Goal: Task Accomplishment & Management: Complete application form

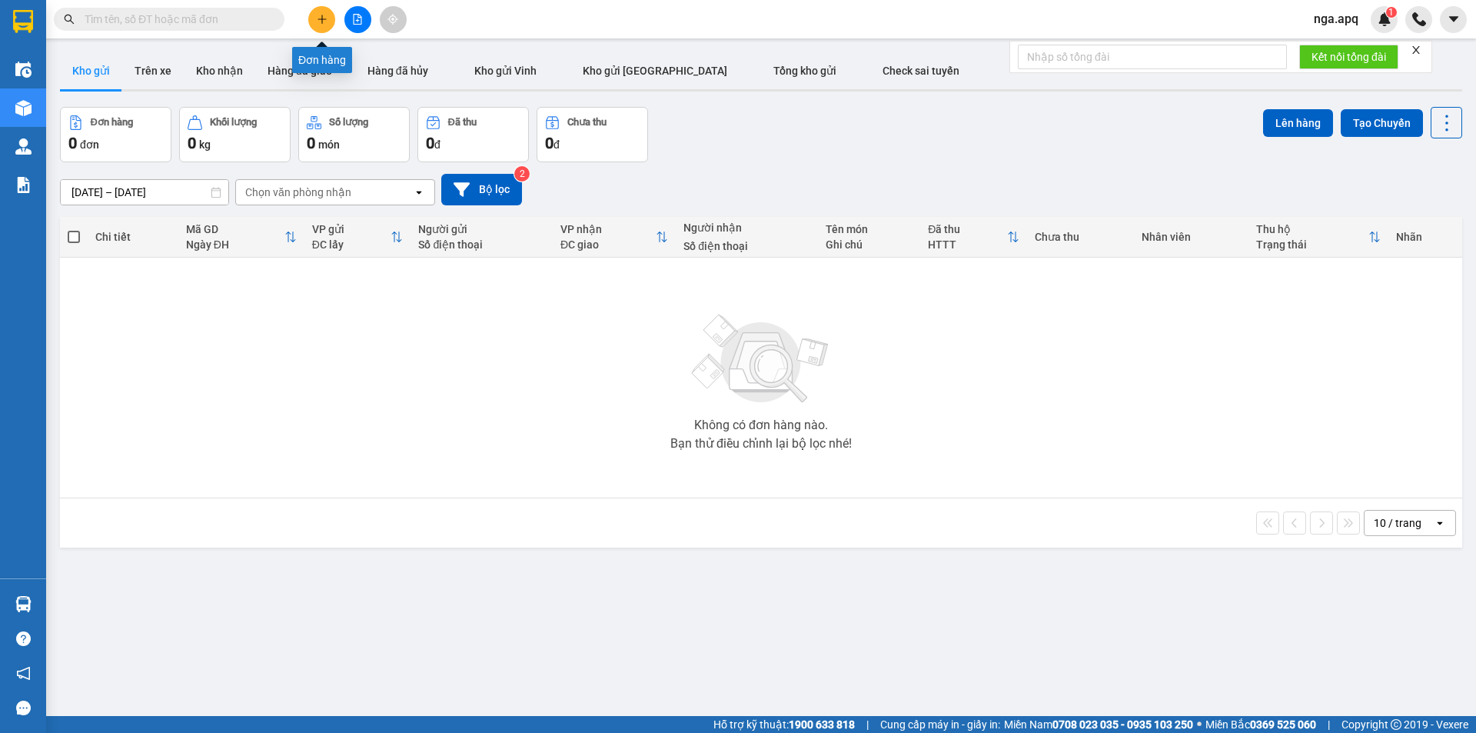
click at [324, 14] on icon "plus" at bounding box center [322, 19] width 11 height 11
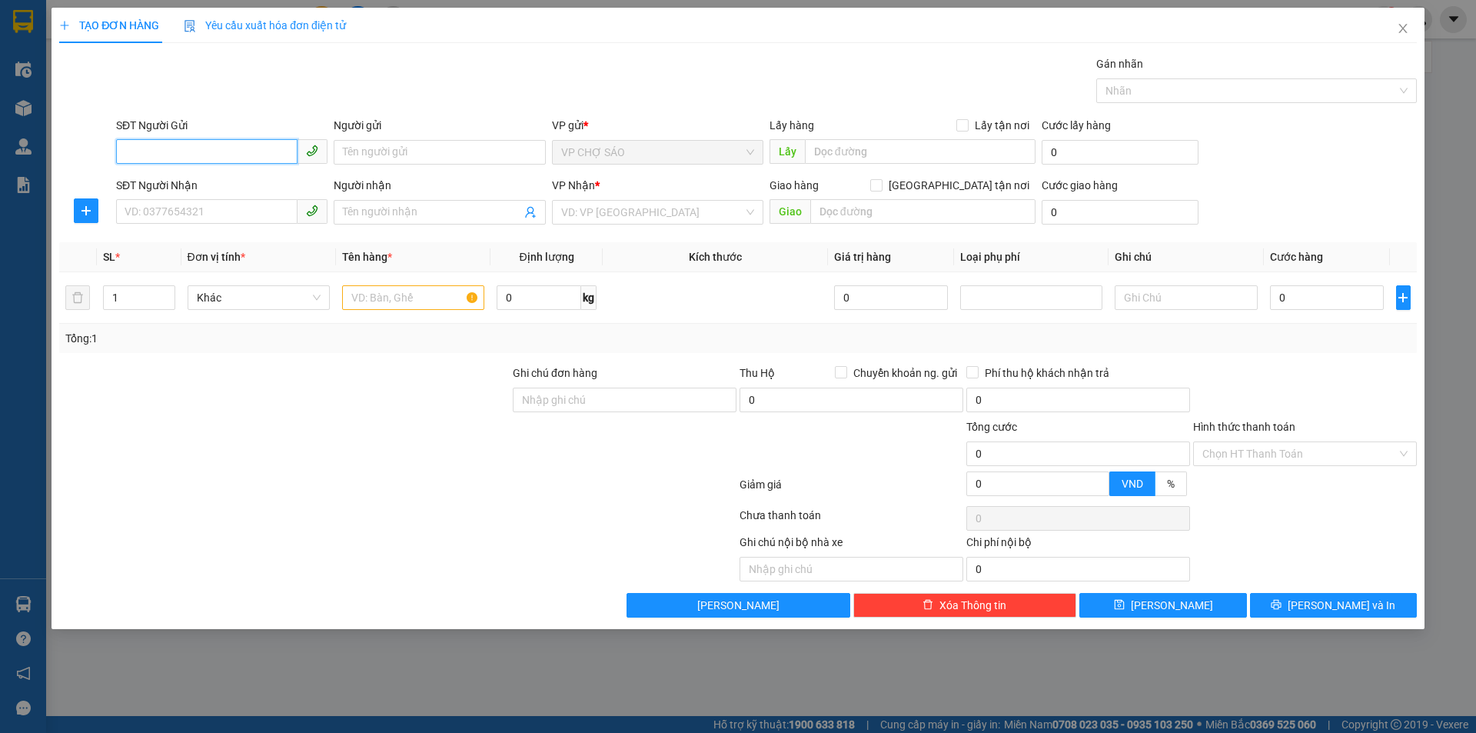
click at [126, 153] on input "SĐT Người Gửi" at bounding box center [206, 151] width 181 height 25
click at [121, 148] on input "SĐT Người Gửi" at bounding box center [206, 151] width 181 height 25
click at [164, 214] on div "0384150585 - c hoa" at bounding box center [221, 207] width 193 height 17
type input "0384150585"
type input "c hoa"
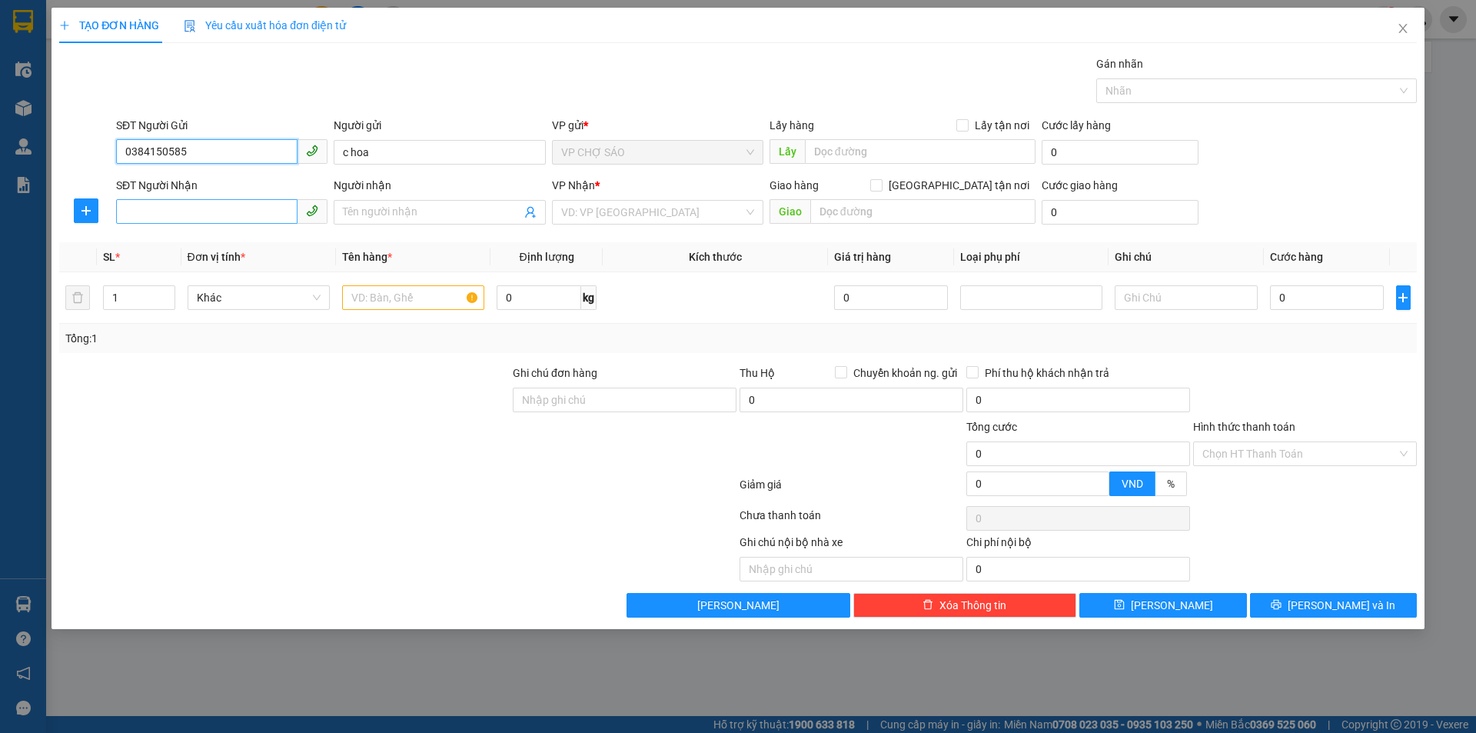
type input "0384150585"
click at [164, 213] on input "SĐT Người Nhận" at bounding box center [206, 211] width 181 height 25
click at [181, 267] on div "0867872206 - hải lý" at bounding box center [221, 267] width 193 height 17
type input "0867872206"
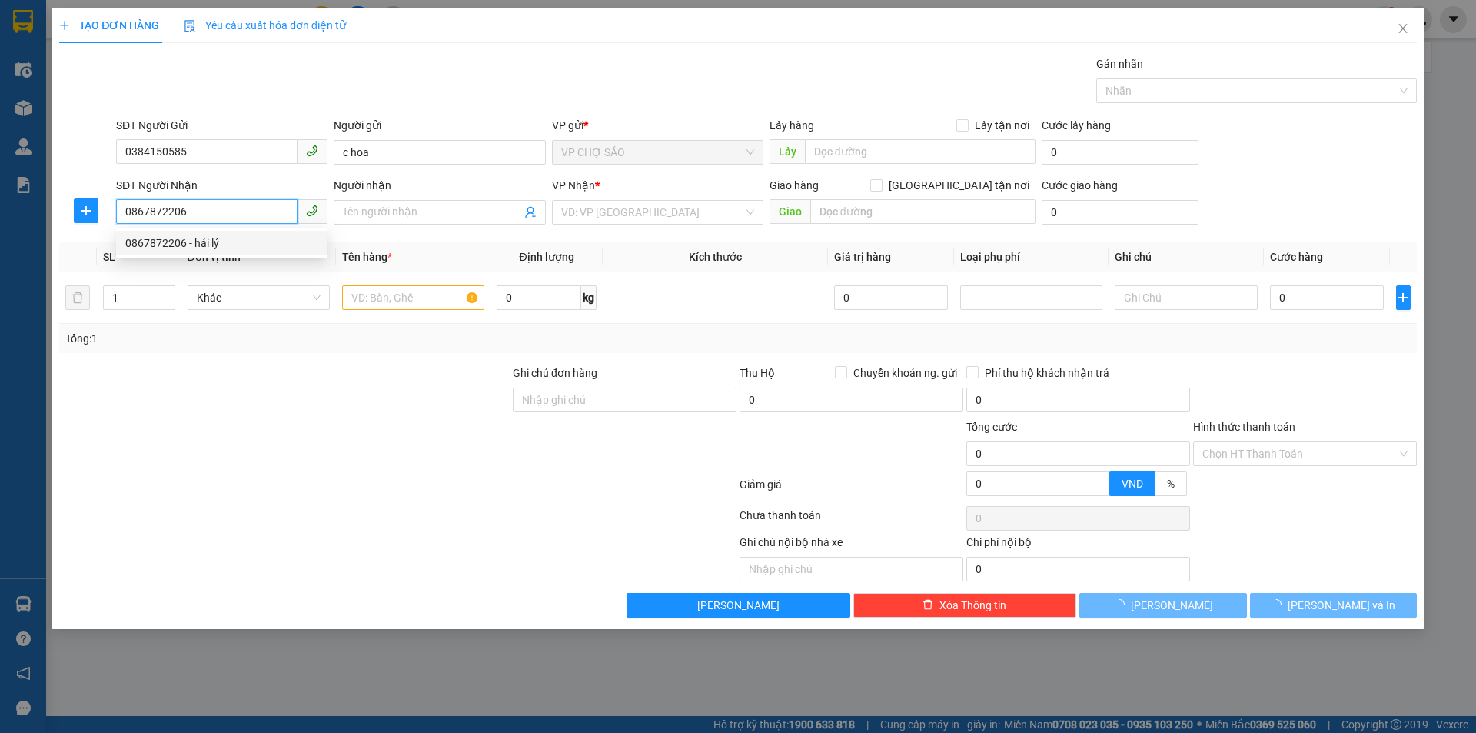
type input "hải lý"
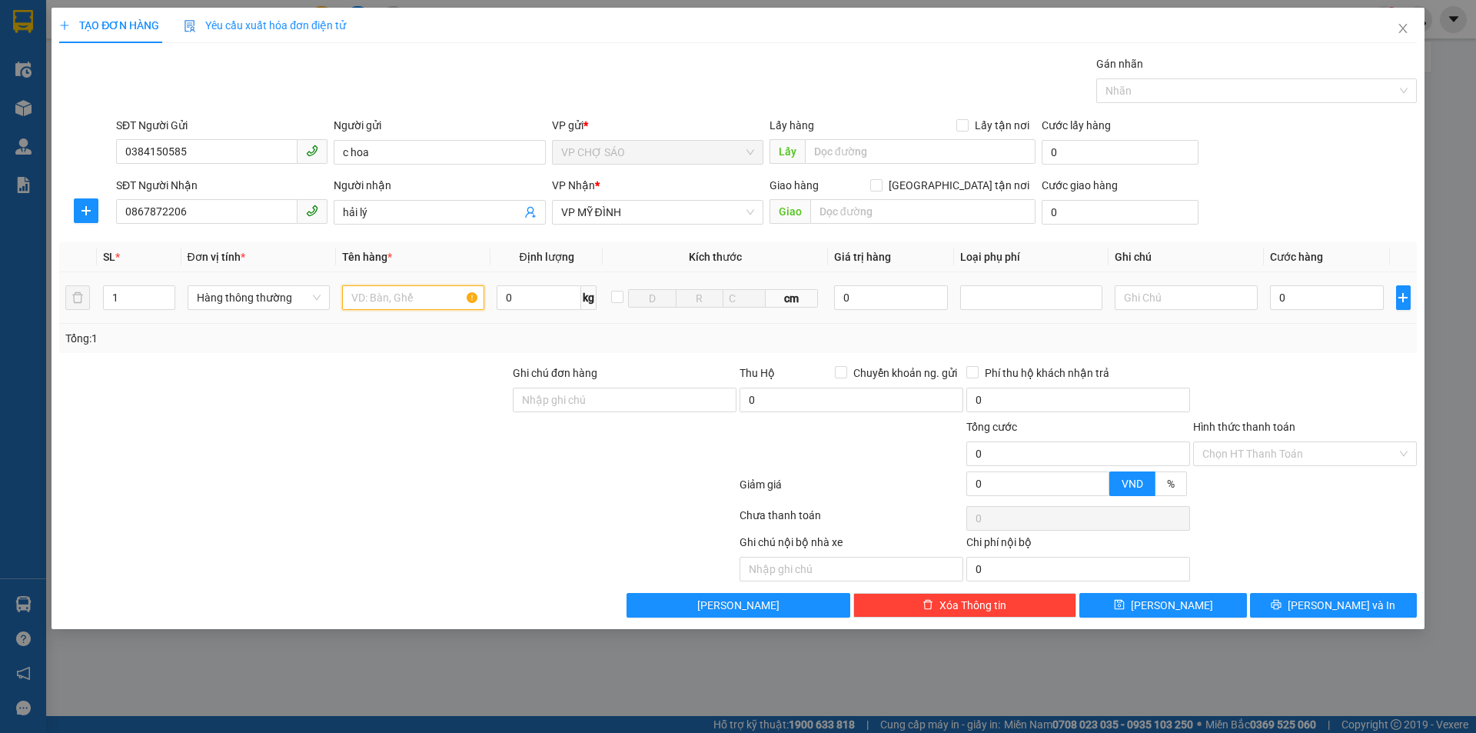
click at [345, 294] on input "text" at bounding box center [413, 297] width 142 height 25
type input "thưc phâm"
click at [1288, 294] on input "0" at bounding box center [1327, 297] width 115 height 25
type input "7"
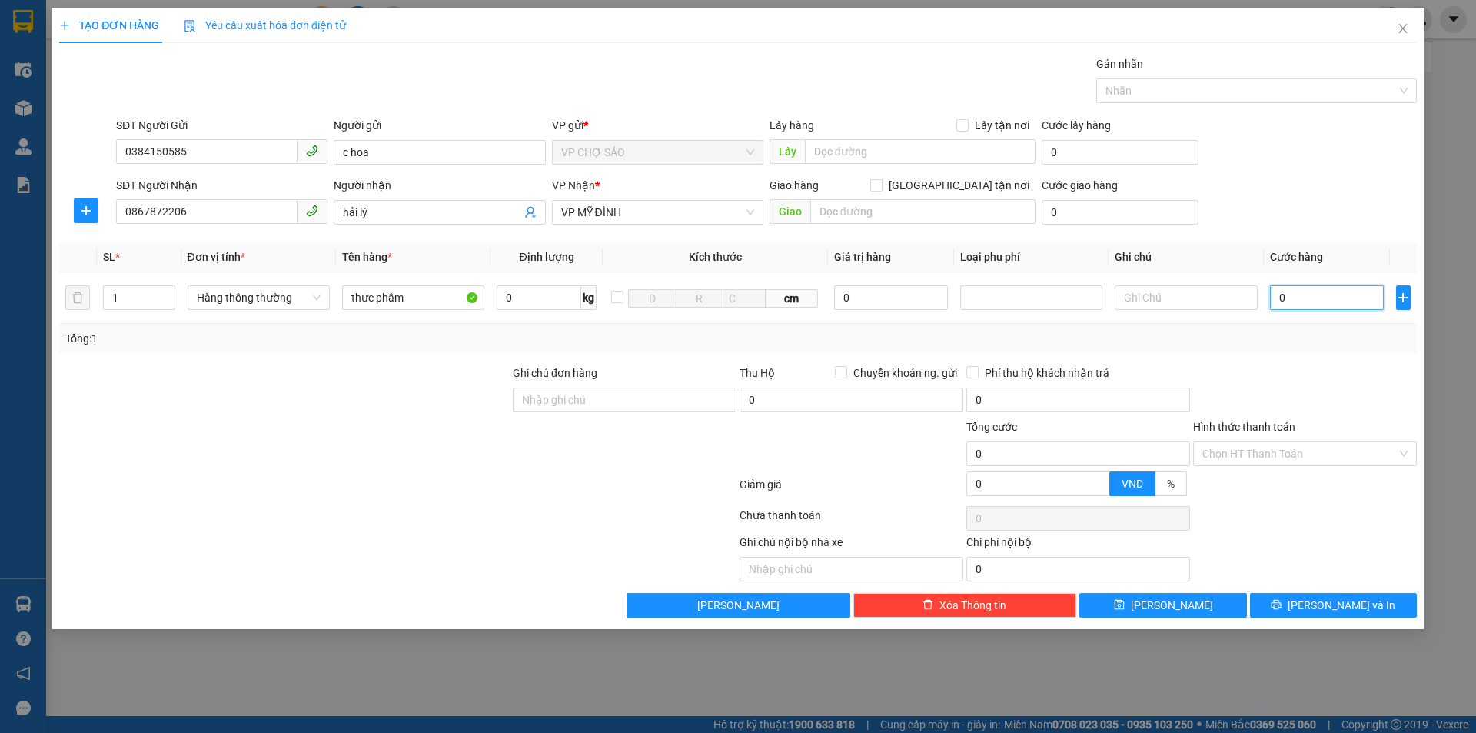
type input "7"
type input "70"
type input "700"
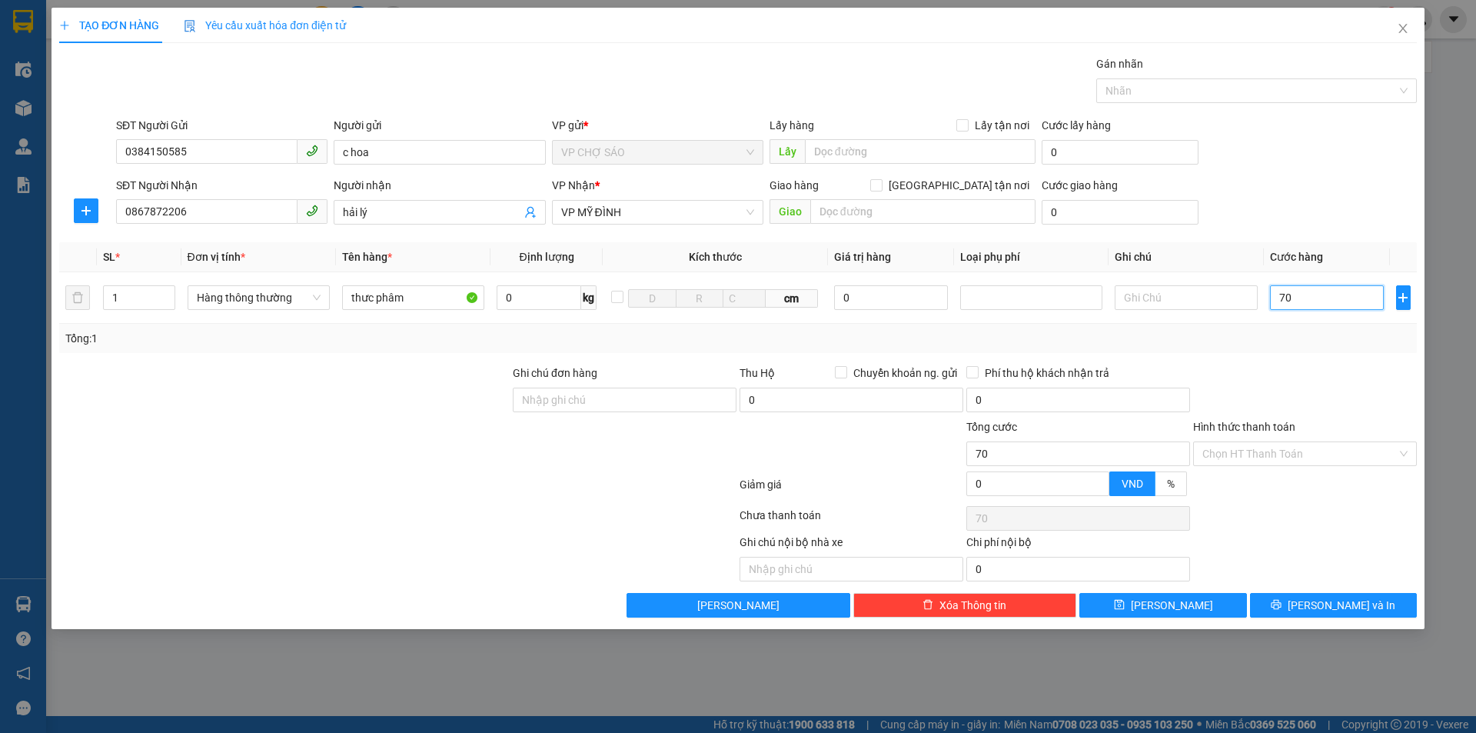
type input "700"
type input "7.000"
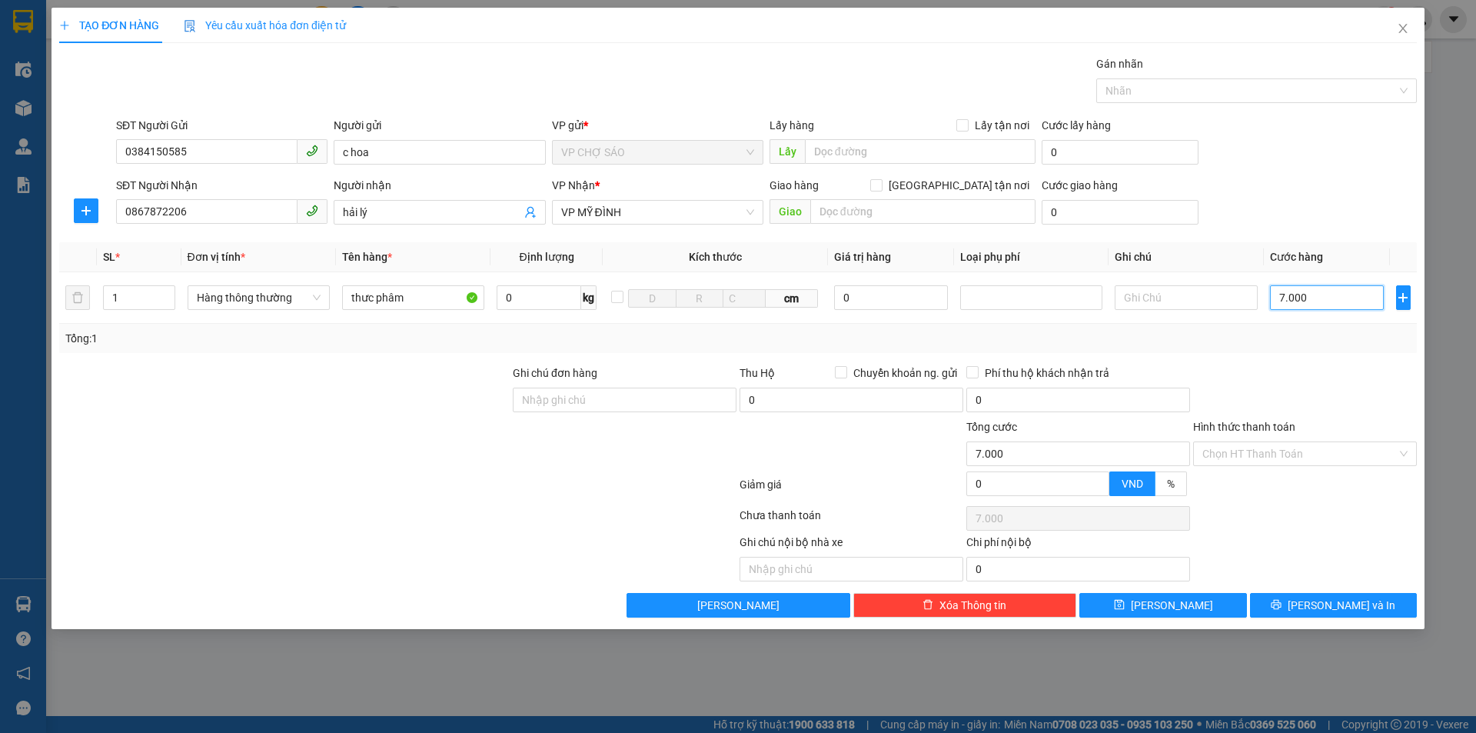
type input "70.000"
click at [1287, 457] on input "Hình thức thanh toán" at bounding box center [1299, 453] width 195 height 23
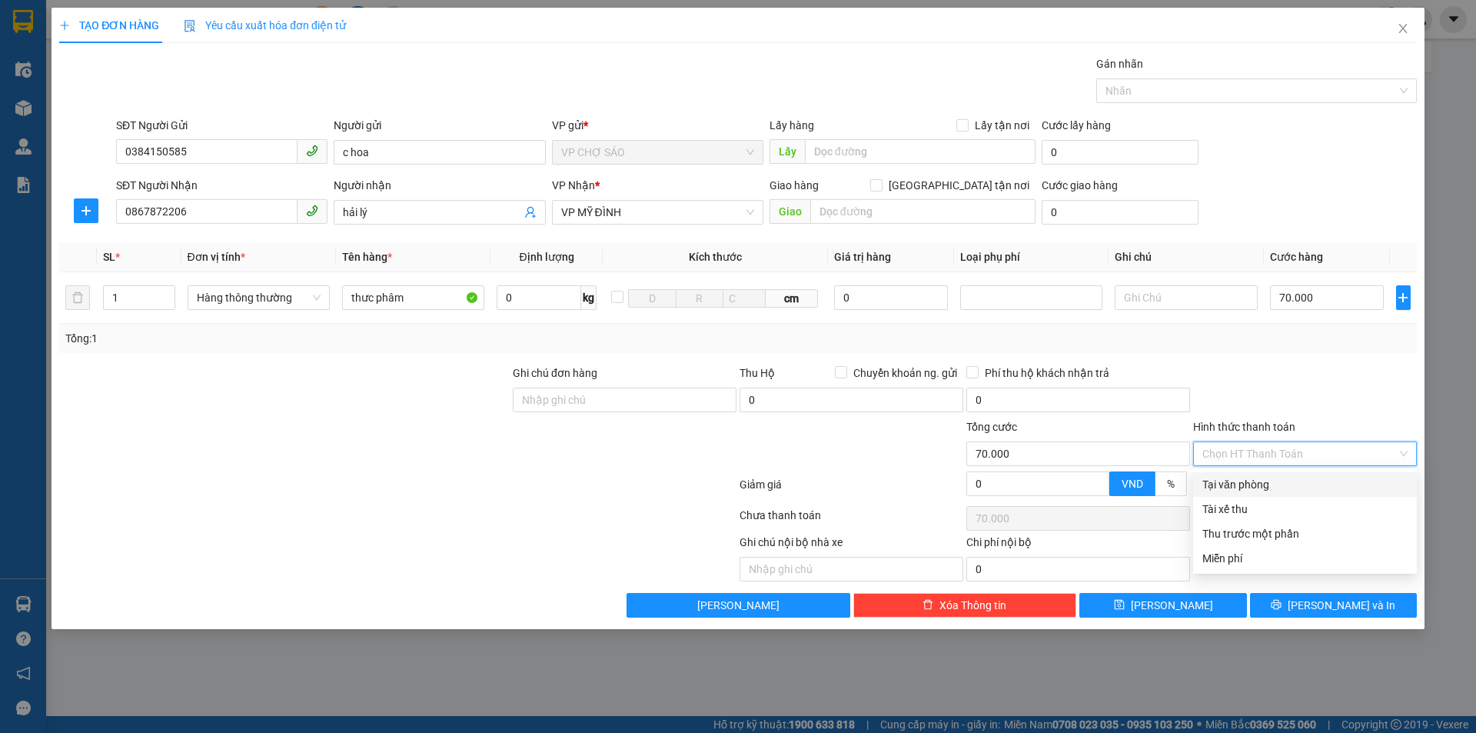
click at [1265, 485] on div "Tại văn phòng" at bounding box center [1304, 484] width 205 height 17
type input "0"
click at [1245, 454] on span "Tại văn phòng" at bounding box center [1304, 453] width 205 height 23
click at [1260, 486] on div "Tại văn phòng" at bounding box center [1304, 484] width 205 height 17
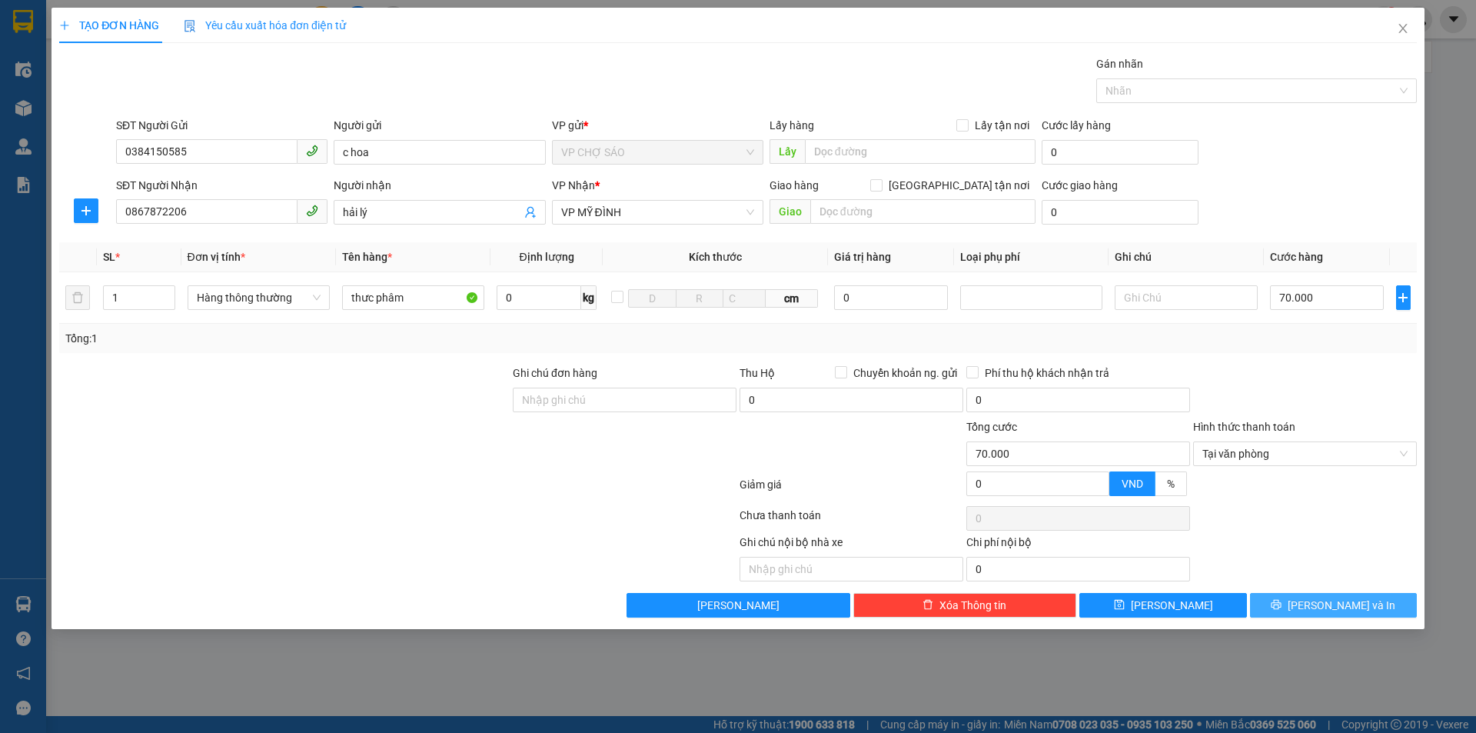
click at [1341, 602] on button "[PERSON_NAME] và In" at bounding box center [1333, 605] width 167 height 25
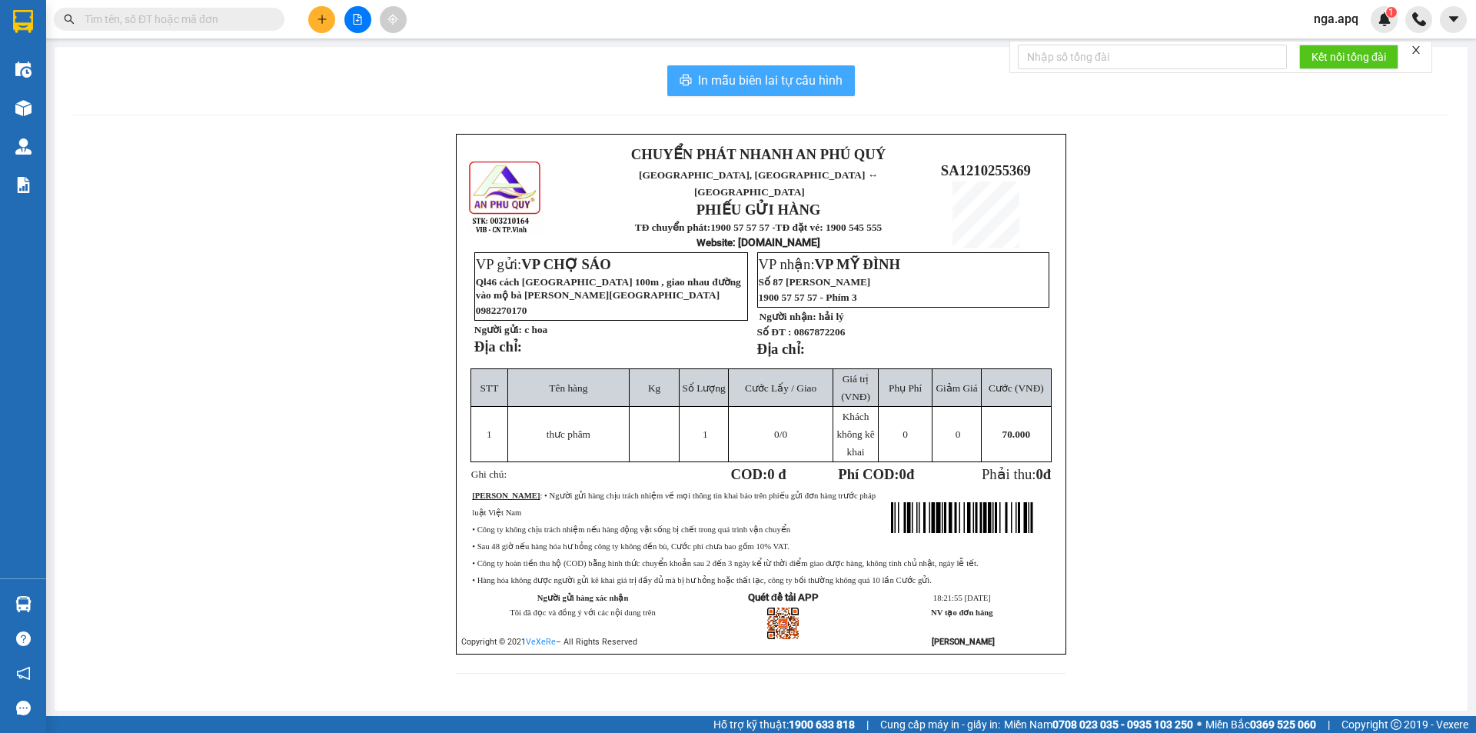
click at [714, 81] on span "In mẫu biên lai tự cấu hình" at bounding box center [770, 80] width 145 height 19
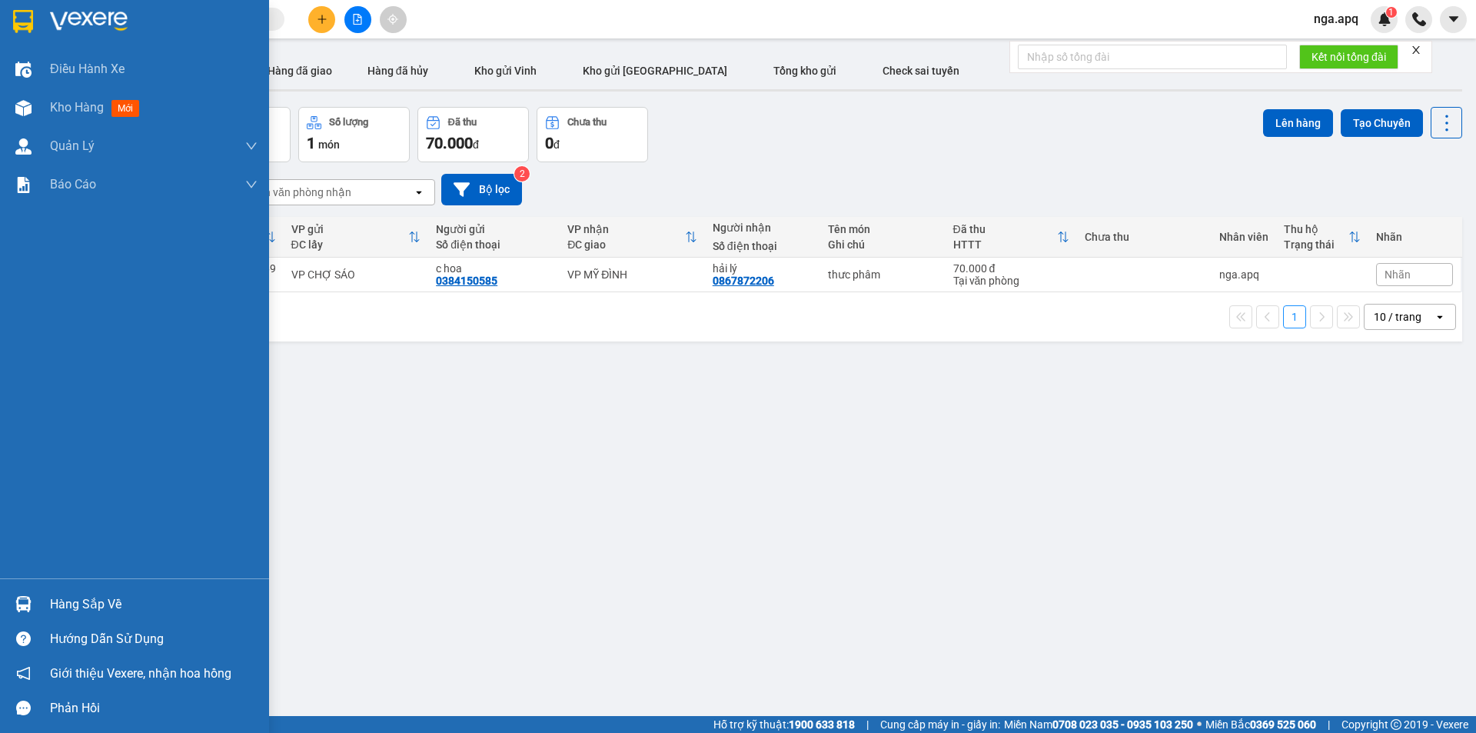
click at [30, 600] on img at bounding box center [23, 604] width 16 height 16
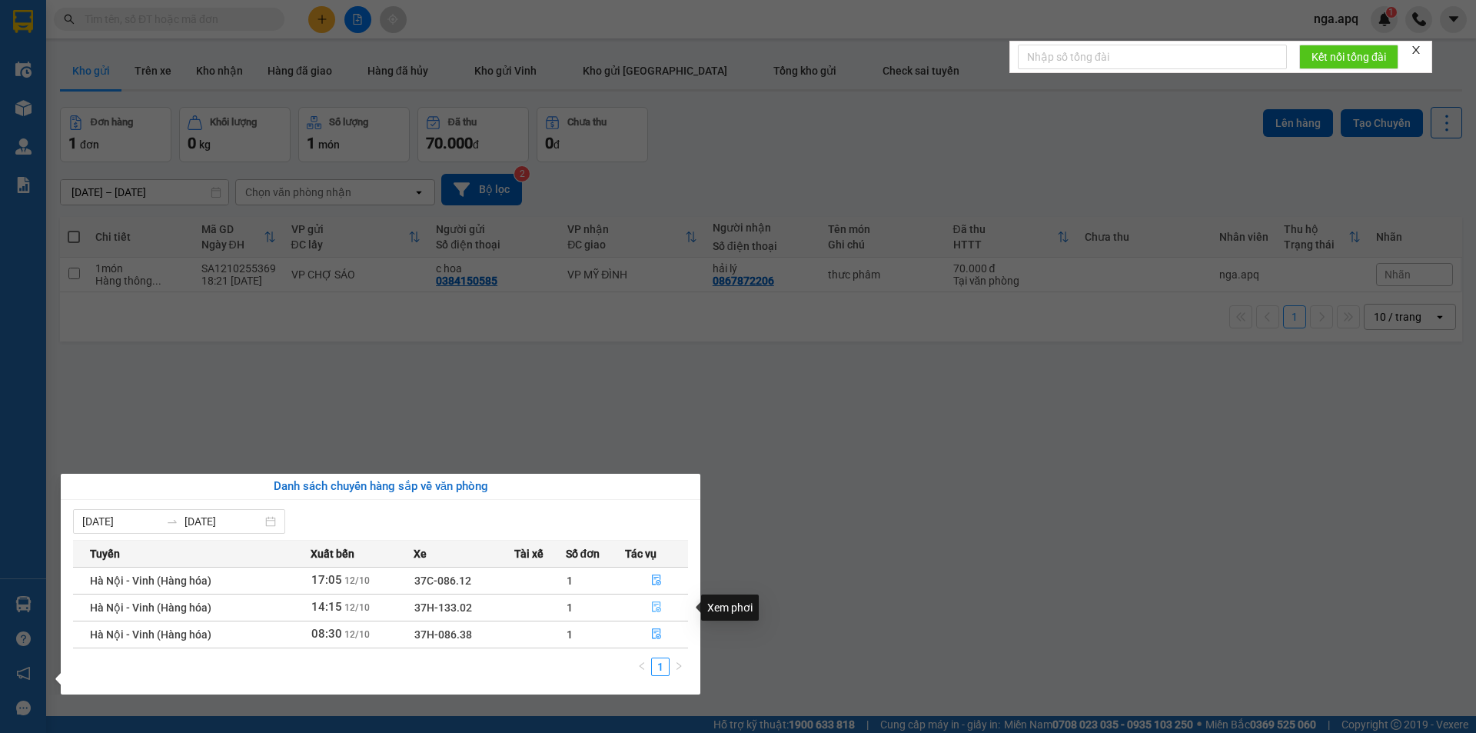
click at [658, 606] on icon "file-done" at bounding box center [656, 606] width 11 height 11
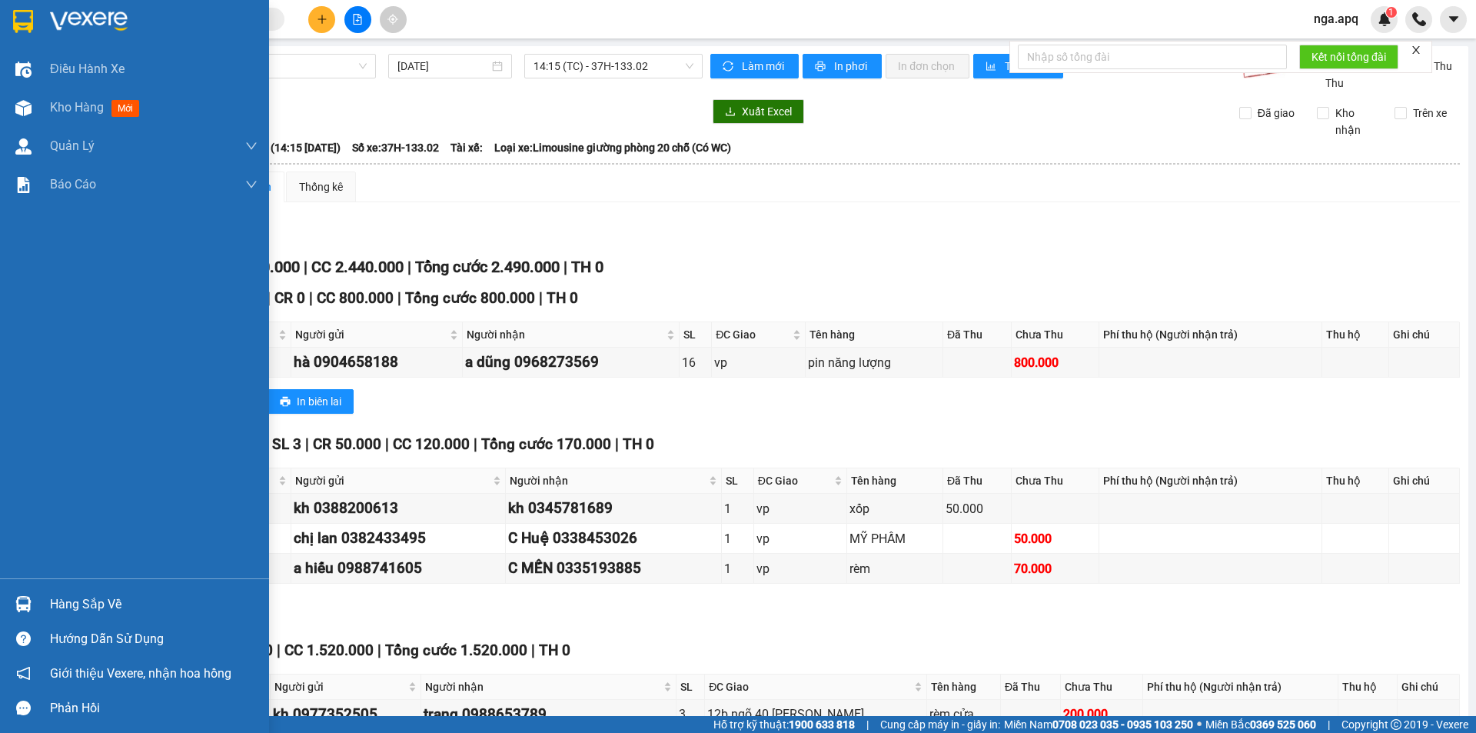
drag, startPoint x: 27, startPoint y: 598, endPoint x: 35, endPoint y: 594, distance: 9.3
click at [27, 597] on img at bounding box center [23, 604] width 16 height 16
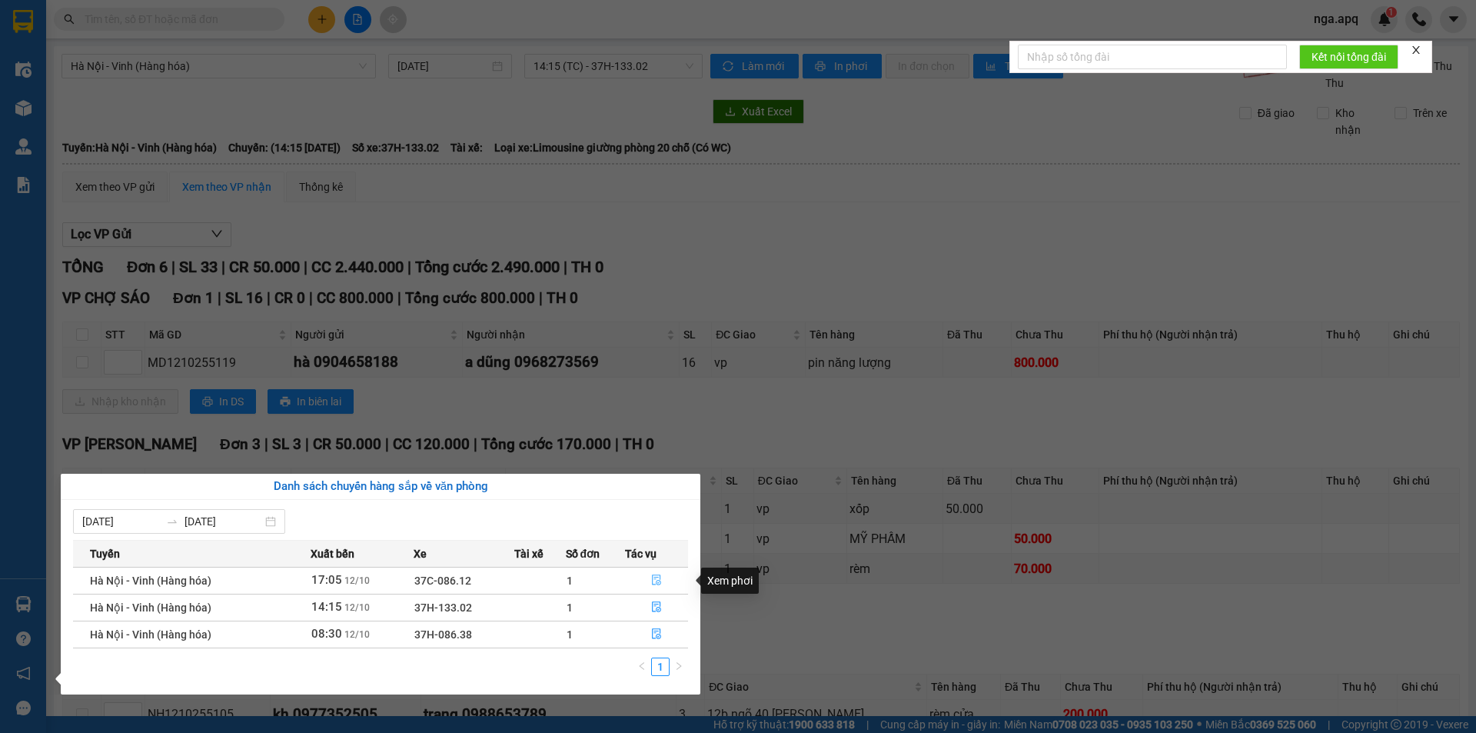
click at [656, 580] on icon "file-done" at bounding box center [656, 579] width 11 height 11
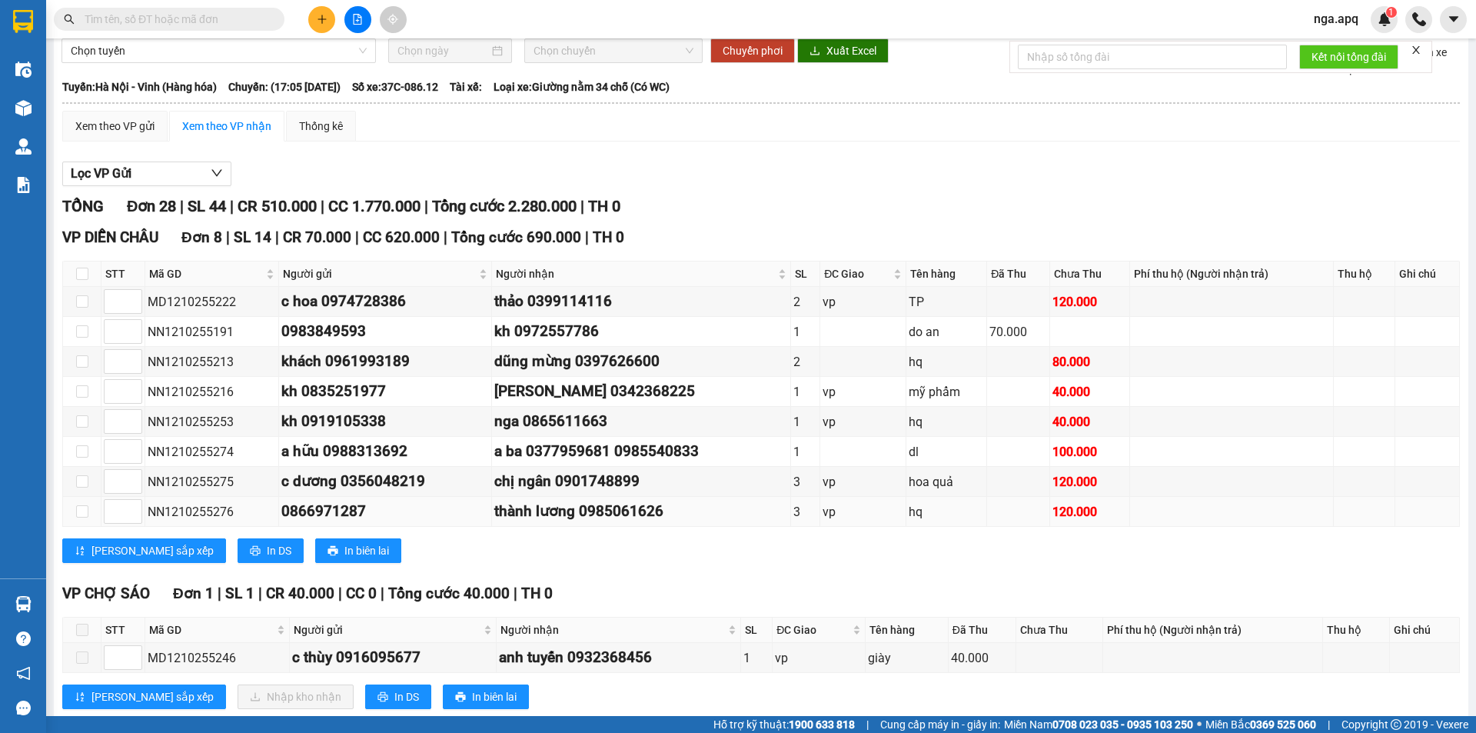
scroll to position [231, 0]
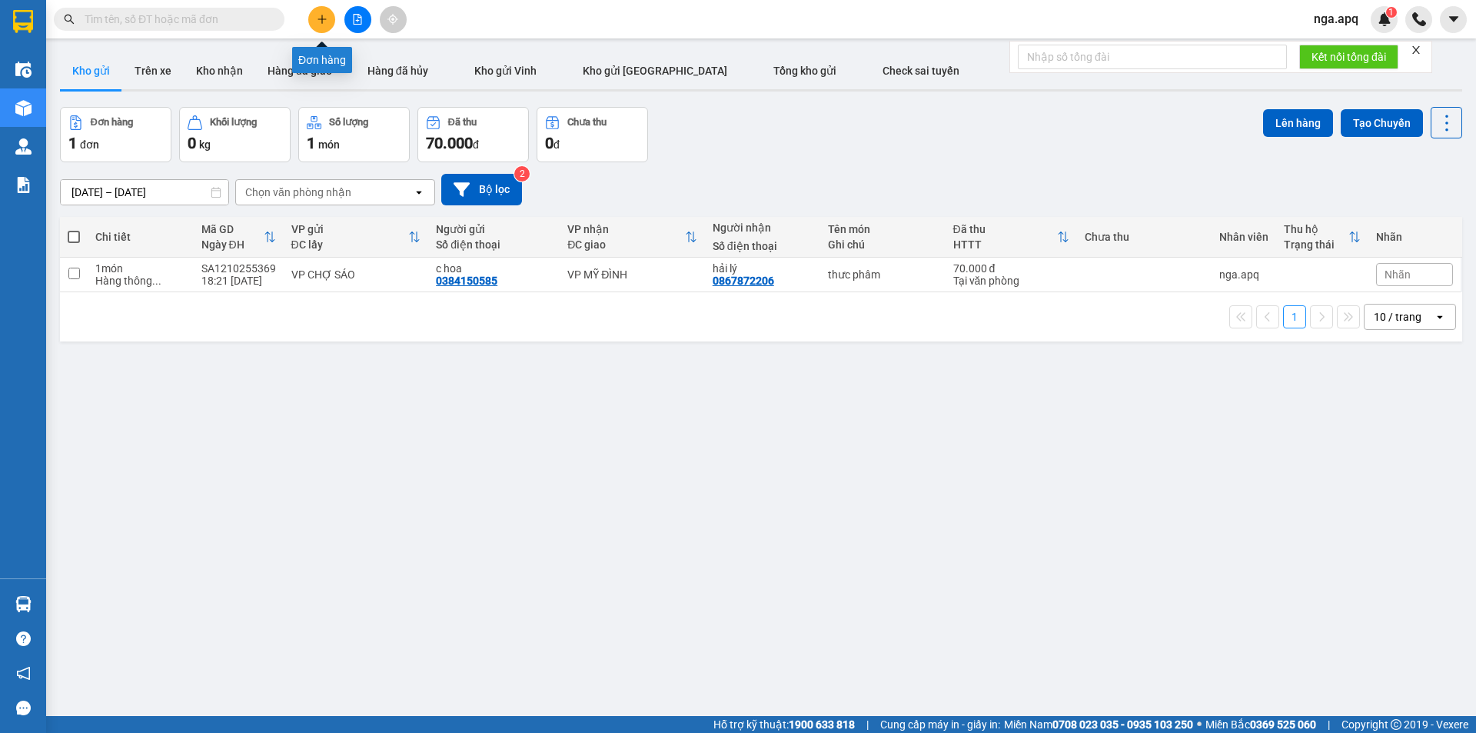
click at [320, 8] on button at bounding box center [321, 19] width 27 height 27
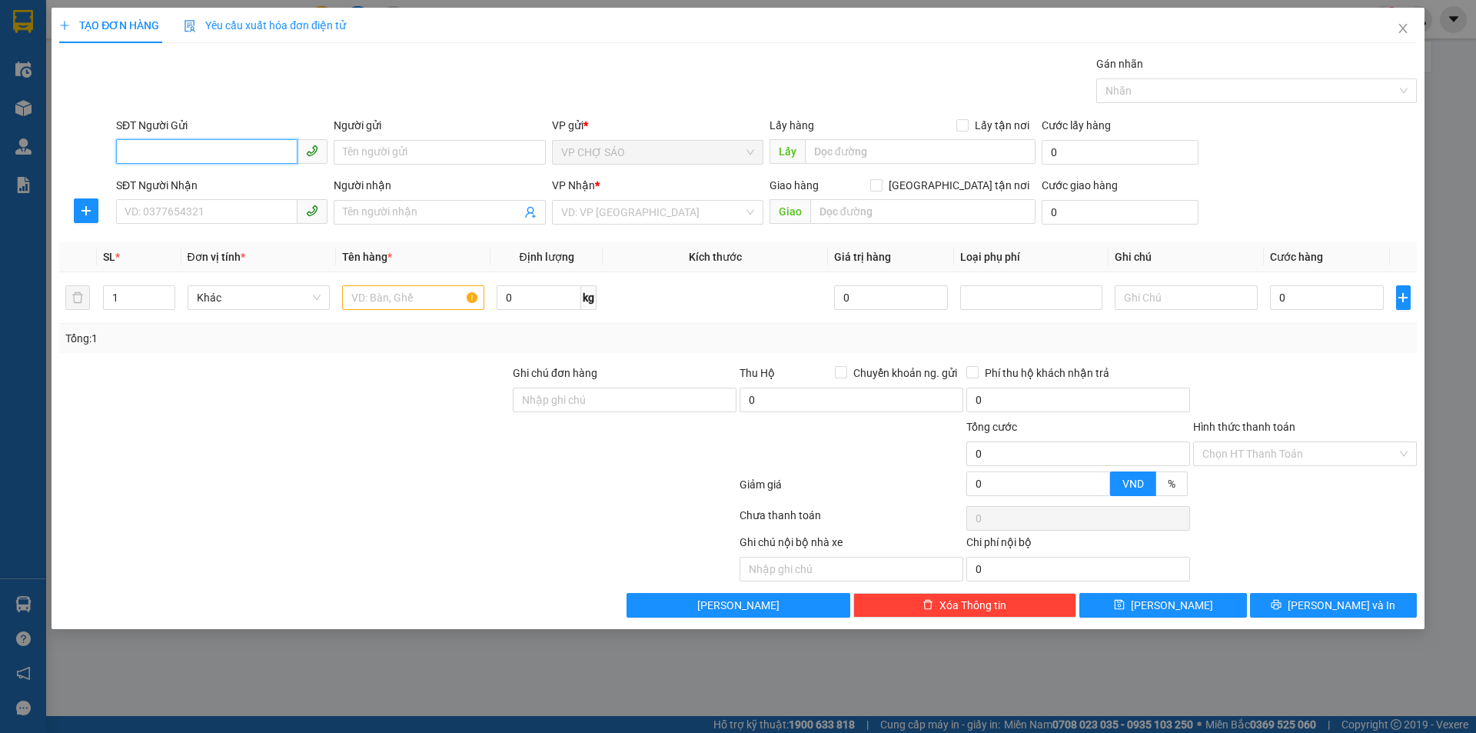
click at [121, 151] on input "SĐT Người Gửi" at bounding box center [206, 151] width 181 height 25
drag, startPoint x: 205, startPoint y: 208, endPoint x: 194, endPoint y: 217, distance: 14.2
click at [198, 210] on div "0386305933 - c ng thị nội" at bounding box center [221, 207] width 193 height 17
type input "0386305933"
type input "c ng thị nội"
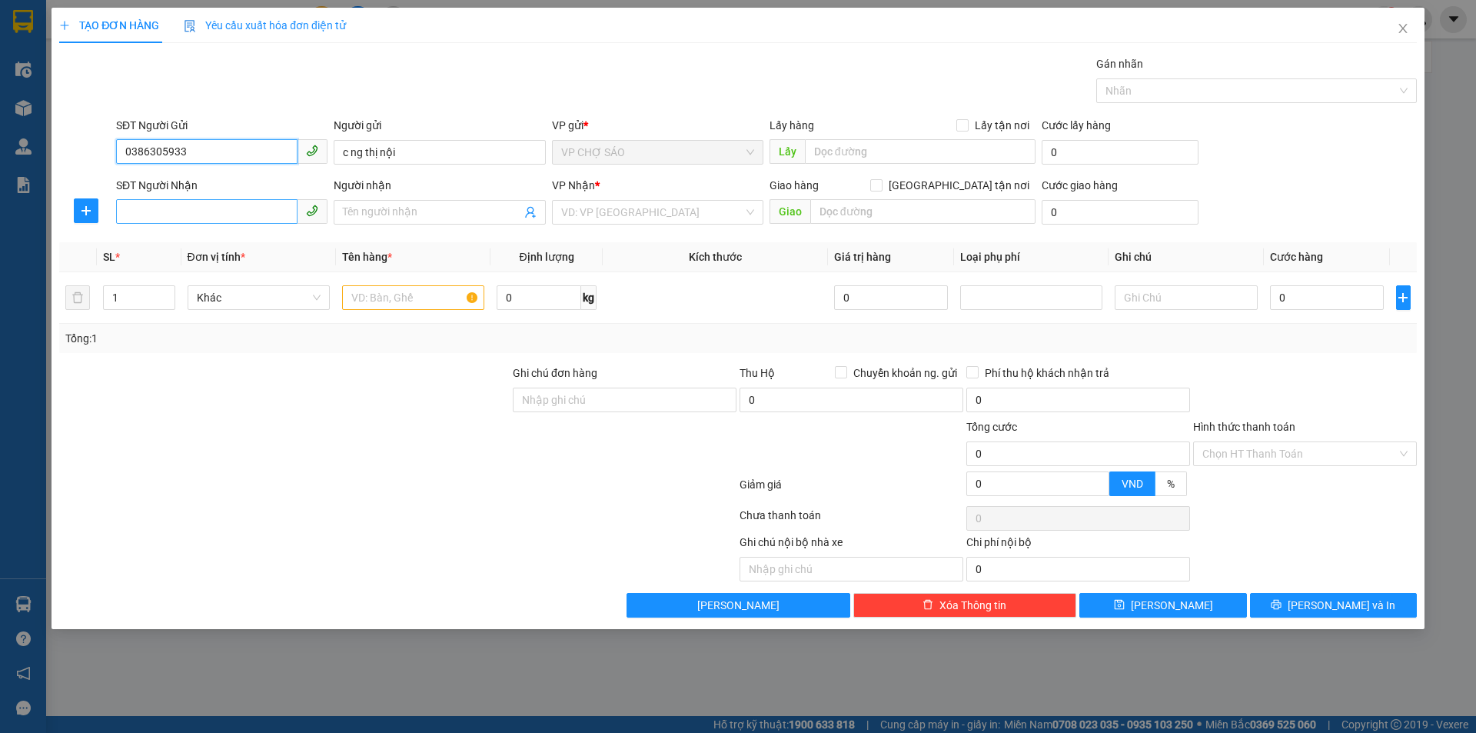
type input "0386305933"
click at [131, 211] on input "SĐT Người Nhận" at bounding box center [206, 211] width 181 height 25
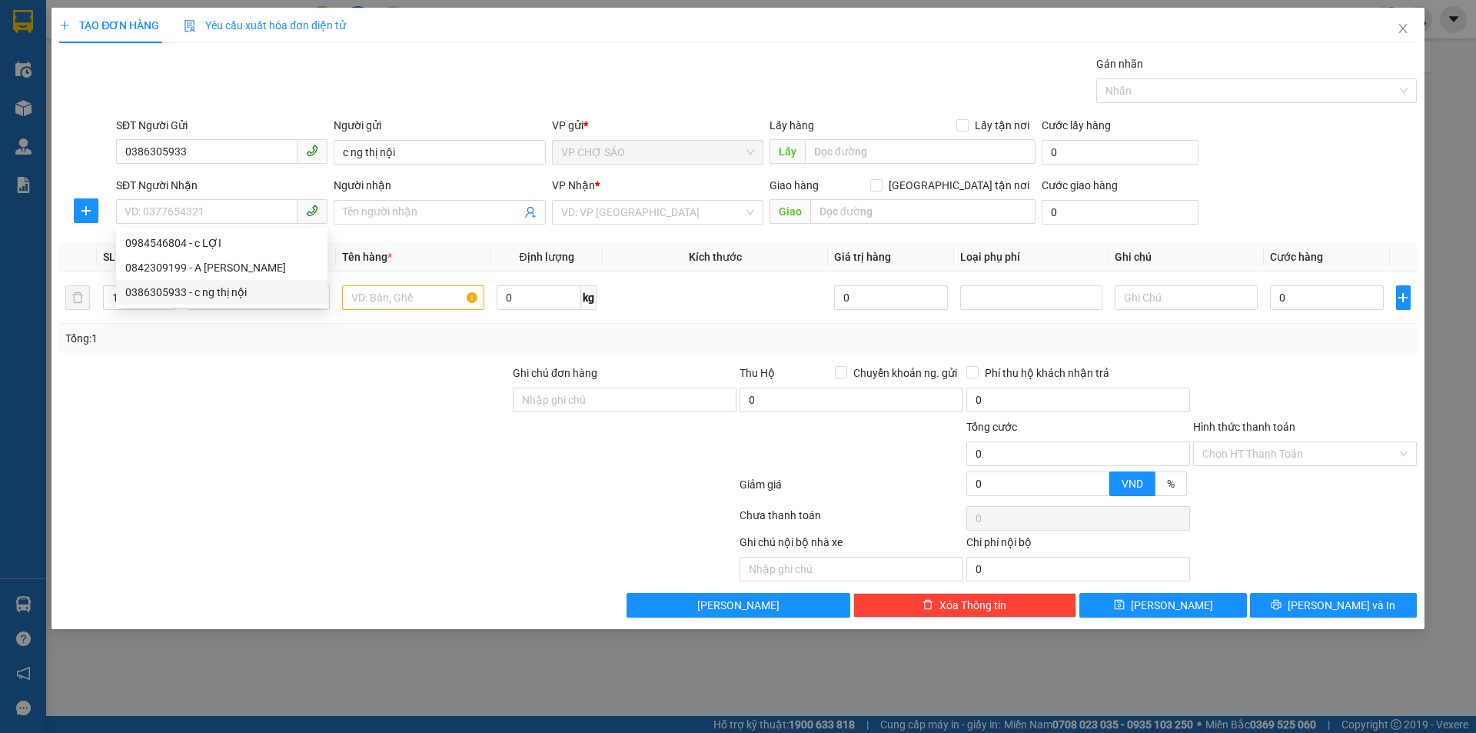
click at [285, 333] on div "Tổng: 1" at bounding box center [317, 338] width 504 height 17
click at [126, 209] on input "SĐT Người Nhận" at bounding box center [206, 211] width 181 height 25
type input "0987833468"
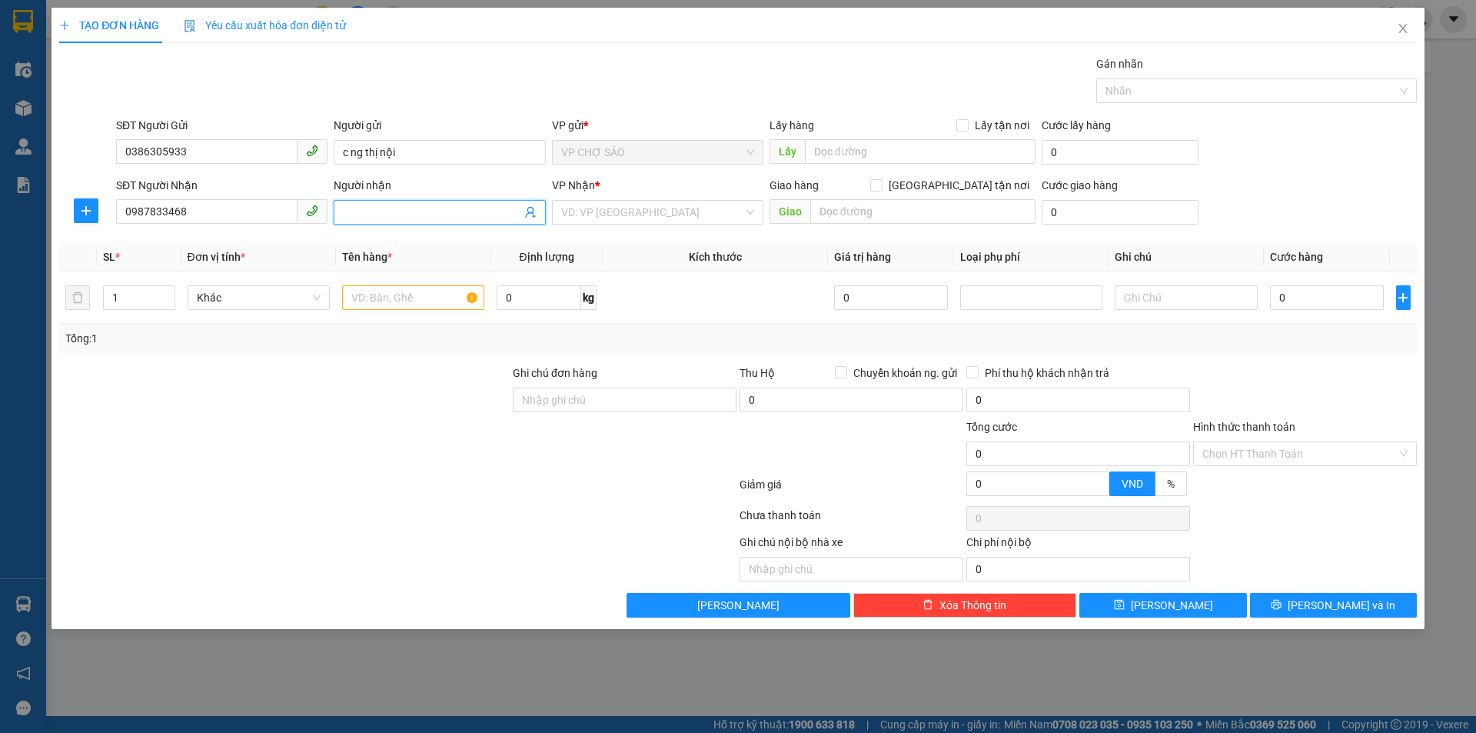
click at [339, 208] on span at bounding box center [439, 212] width 211 height 25
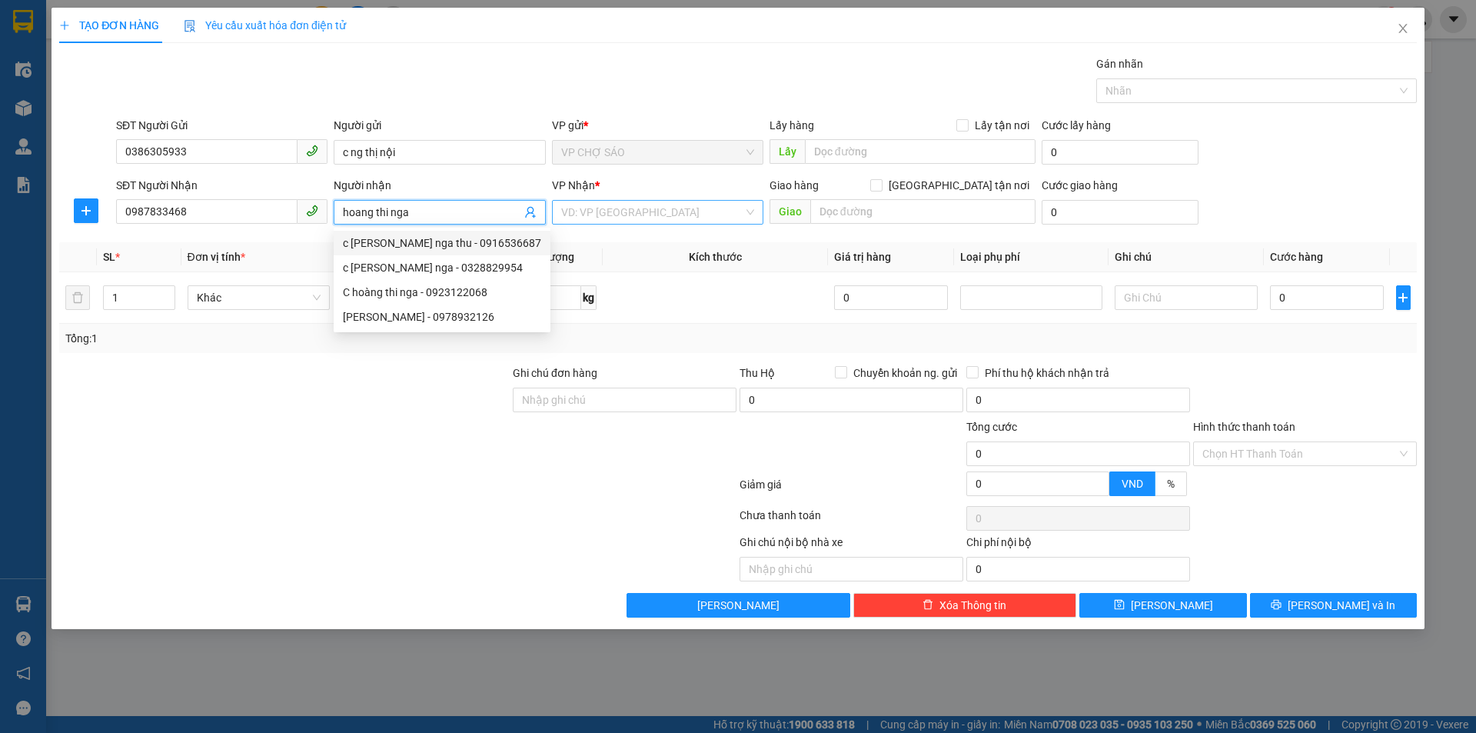
type input "hoang thi nga"
click at [611, 213] on input "search" at bounding box center [652, 212] width 182 height 23
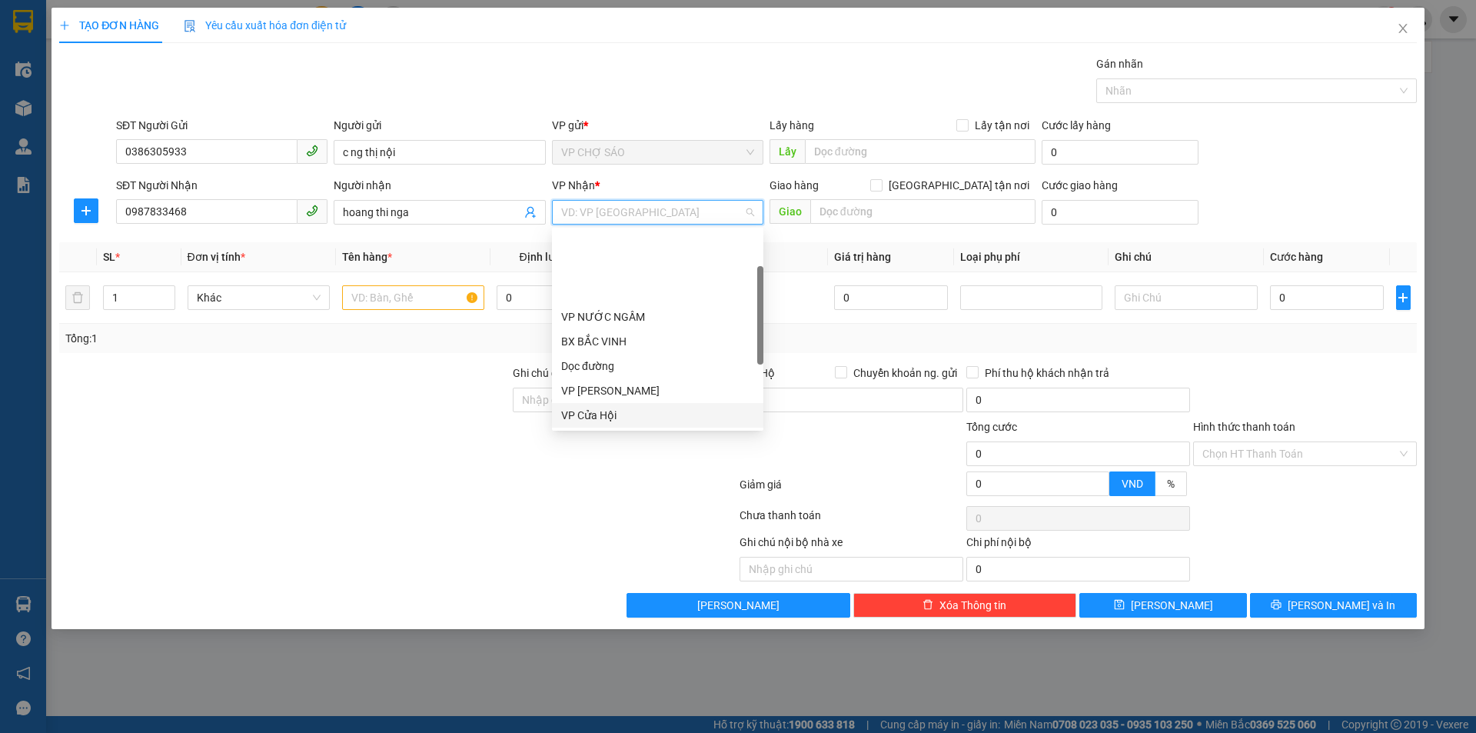
scroll to position [154, 0]
drag, startPoint x: 640, startPoint y: 382, endPoint x: 586, endPoint y: 351, distance: 62.4
click at [640, 381] on div "VP [PERSON_NAME]" at bounding box center [657, 384] width 193 height 17
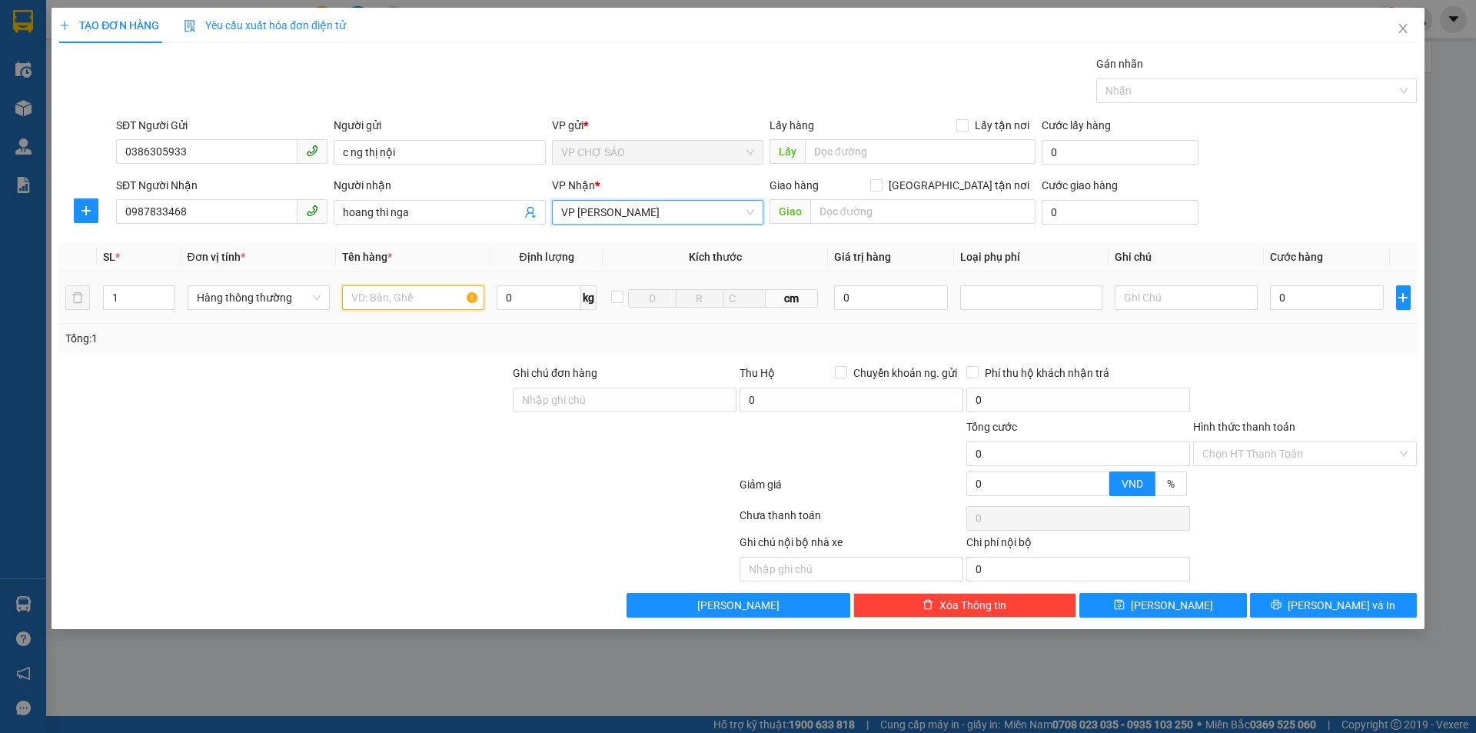
drag, startPoint x: 364, startPoint y: 299, endPoint x: 372, endPoint y: 298, distance: 8.6
click at [364, 299] on input "text" at bounding box center [413, 297] width 142 height 25
type input "thưc phâm"
click at [823, 213] on input "text" at bounding box center [922, 211] width 225 height 25
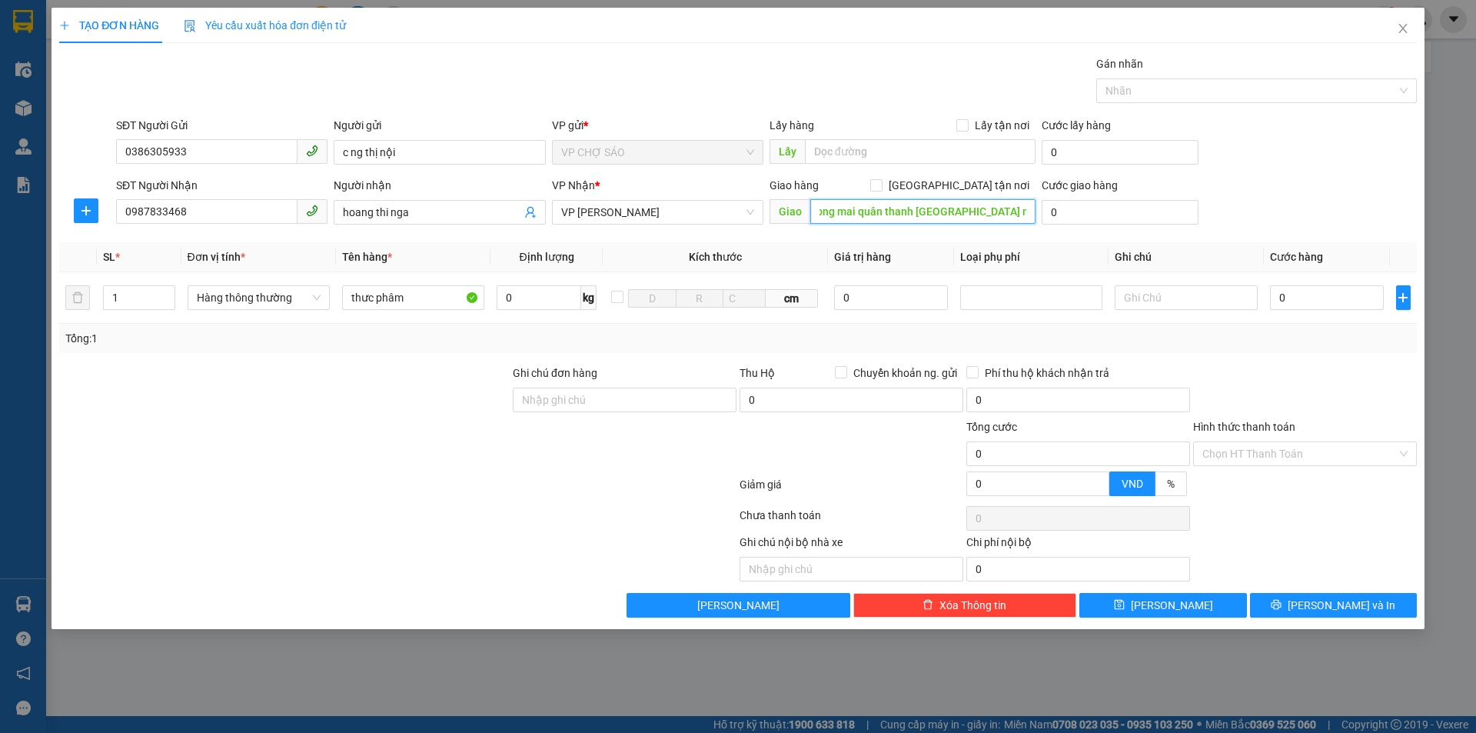
scroll to position [0, 130]
type input "225 [PERSON_NAME] khuong mai quân thanh [GEOGRAPHIC_DATA] nơi tt"
click at [1284, 299] on input "0" at bounding box center [1327, 297] width 115 height 25
type input "4"
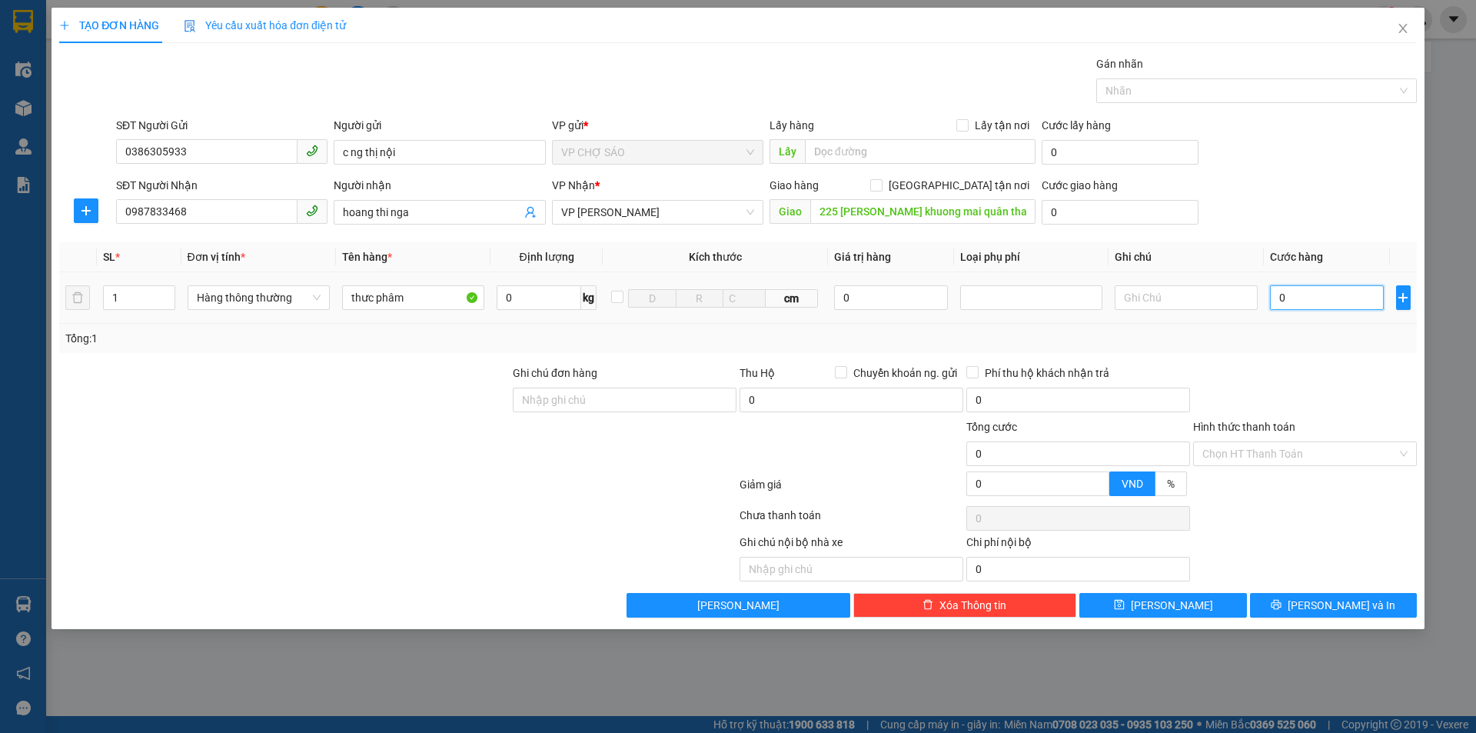
type input "4"
type input "40"
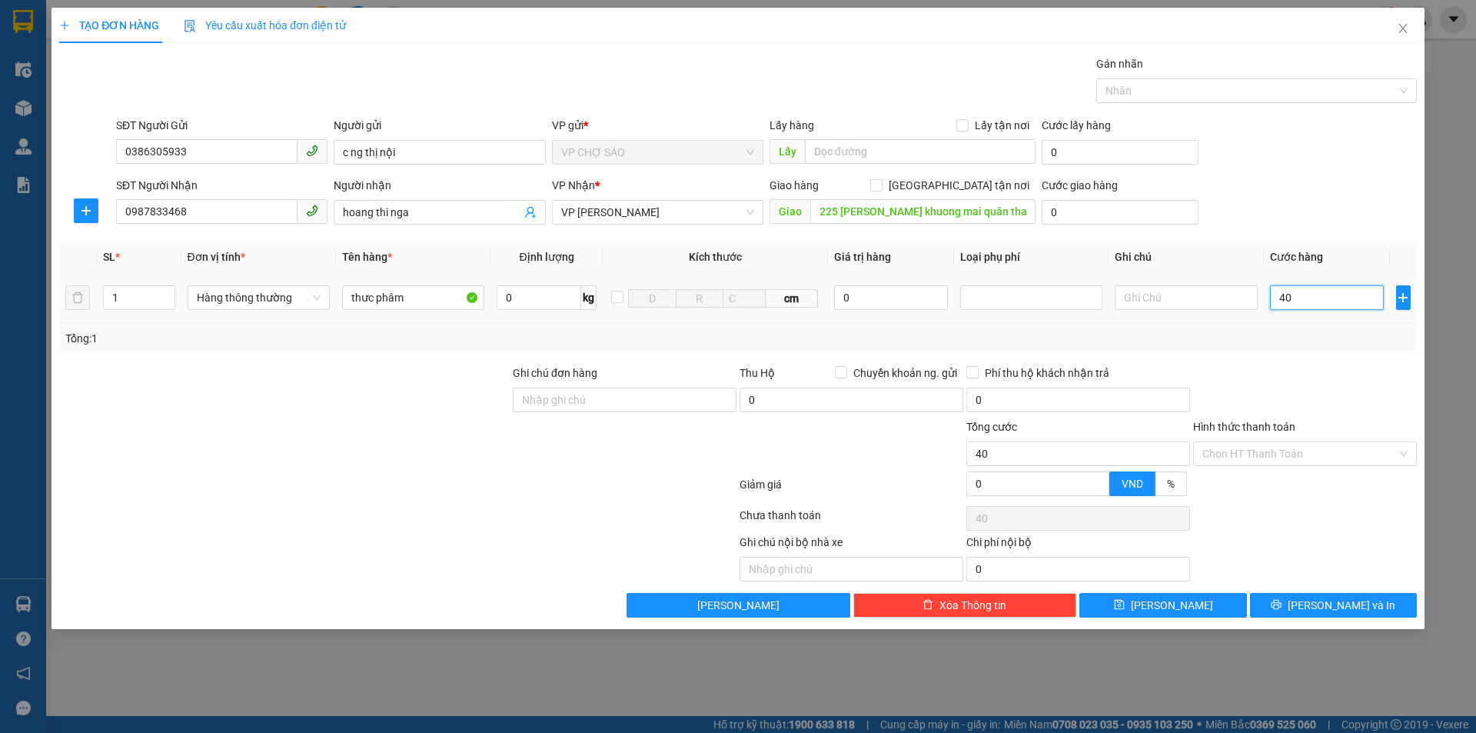
type input "400"
type input "4.000"
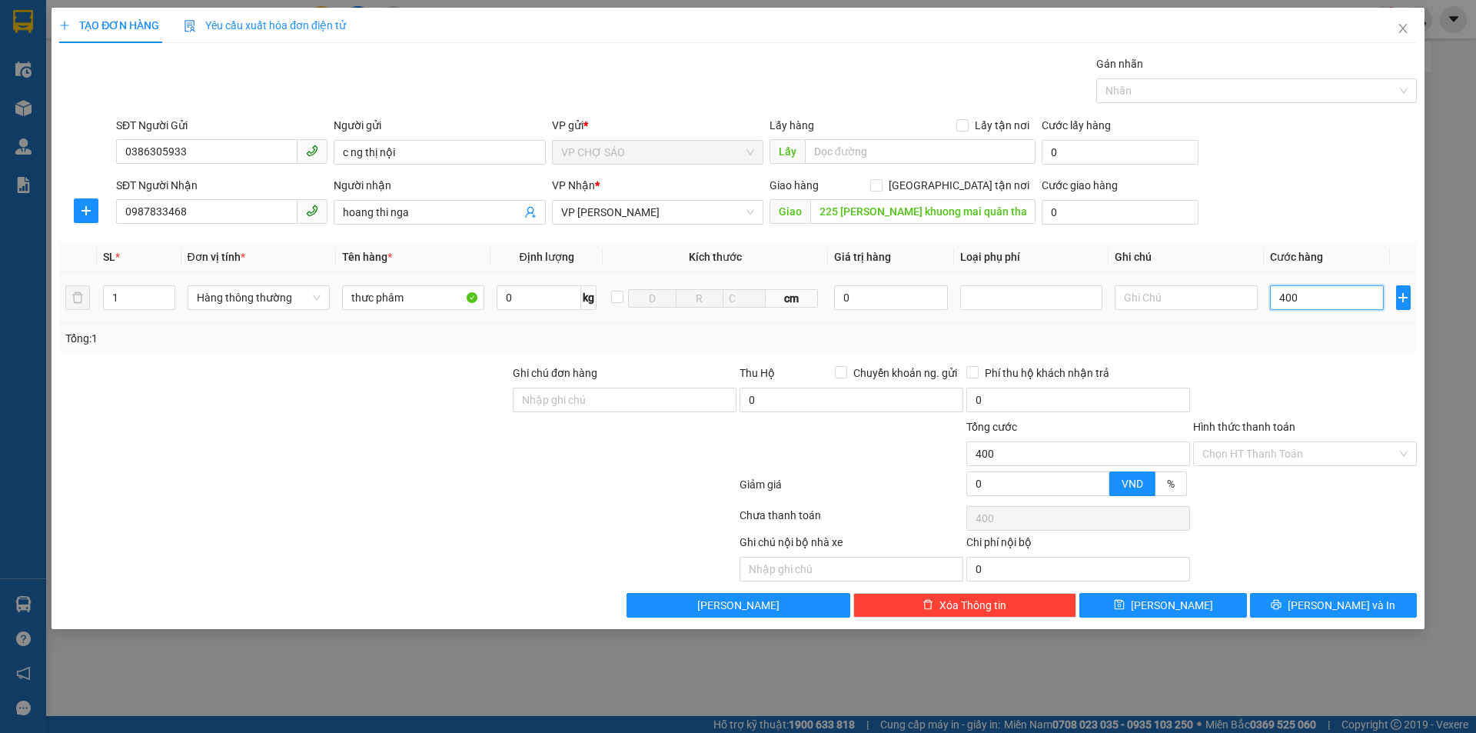
type input "4.000"
type input "40.000"
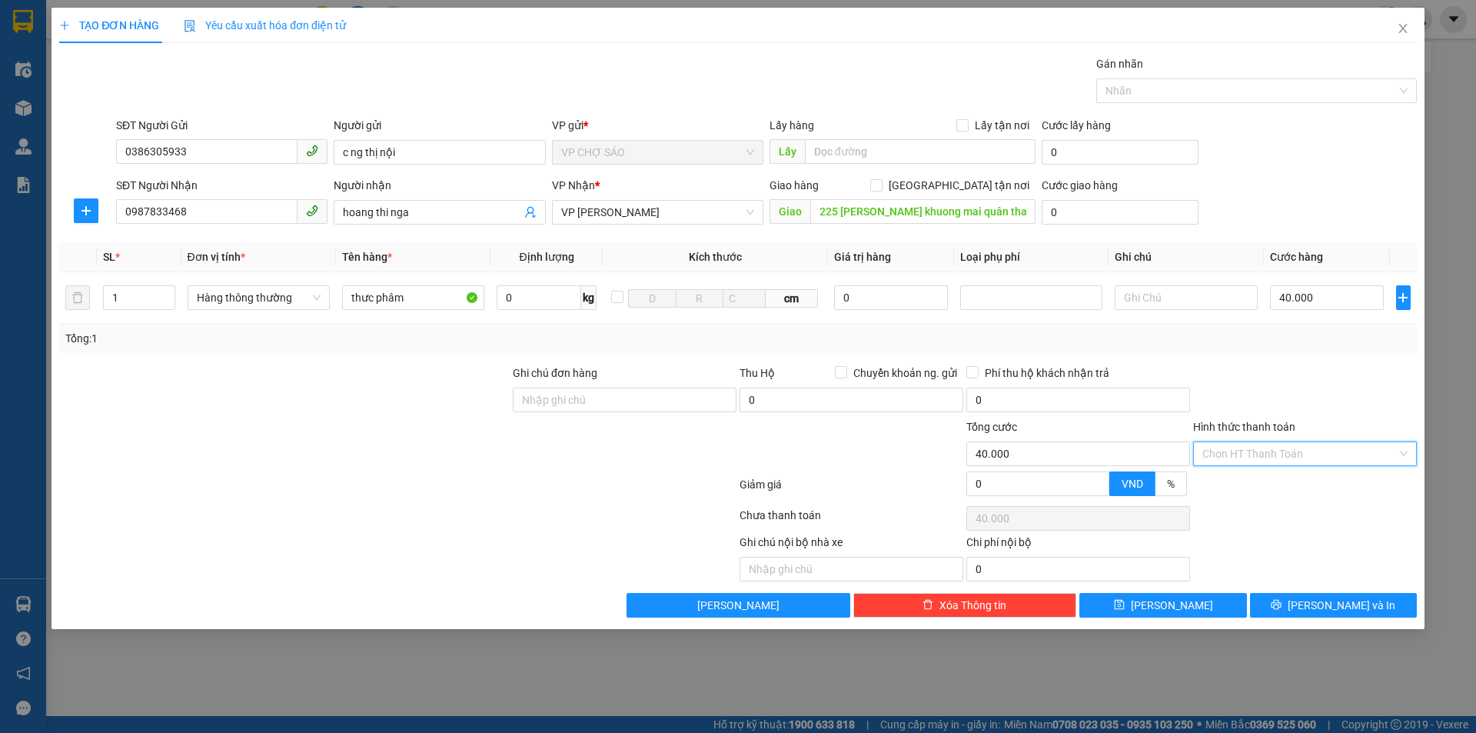
click at [1290, 457] on input "Hình thức thanh toán" at bounding box center [1299, 453] width 195 height 23
click at [1259, 484] on div "Tại văn phòng" at bounding box center [1304, 484] width 205 height 17
type input "0"
click at [1341, 614] on button "[PERSON_NAME] và In" at bounding box center [1333, 605] width 167 height 25
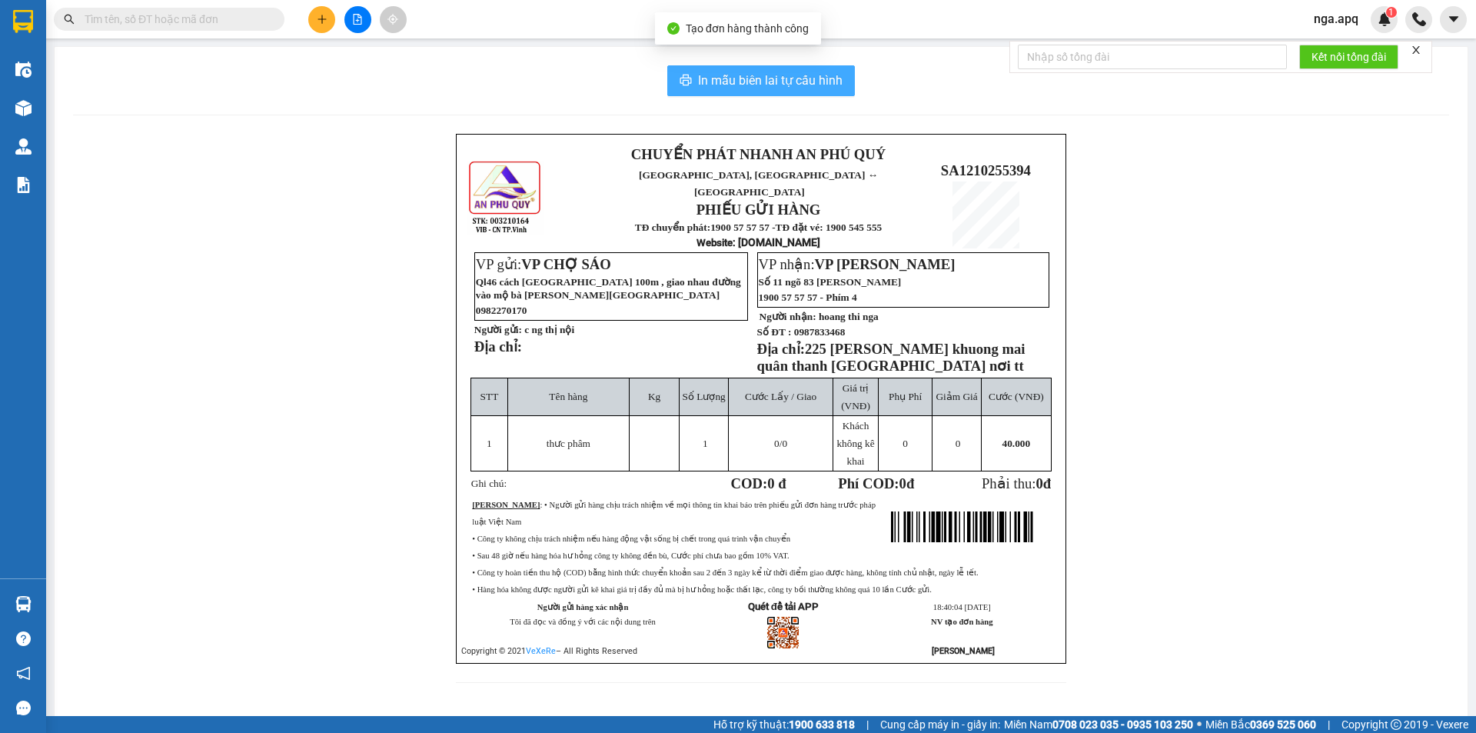
click at [757, 81] on span "In mẫu biên lai tự cấu hình" at bounding box center [770, 80] width 145 height 19
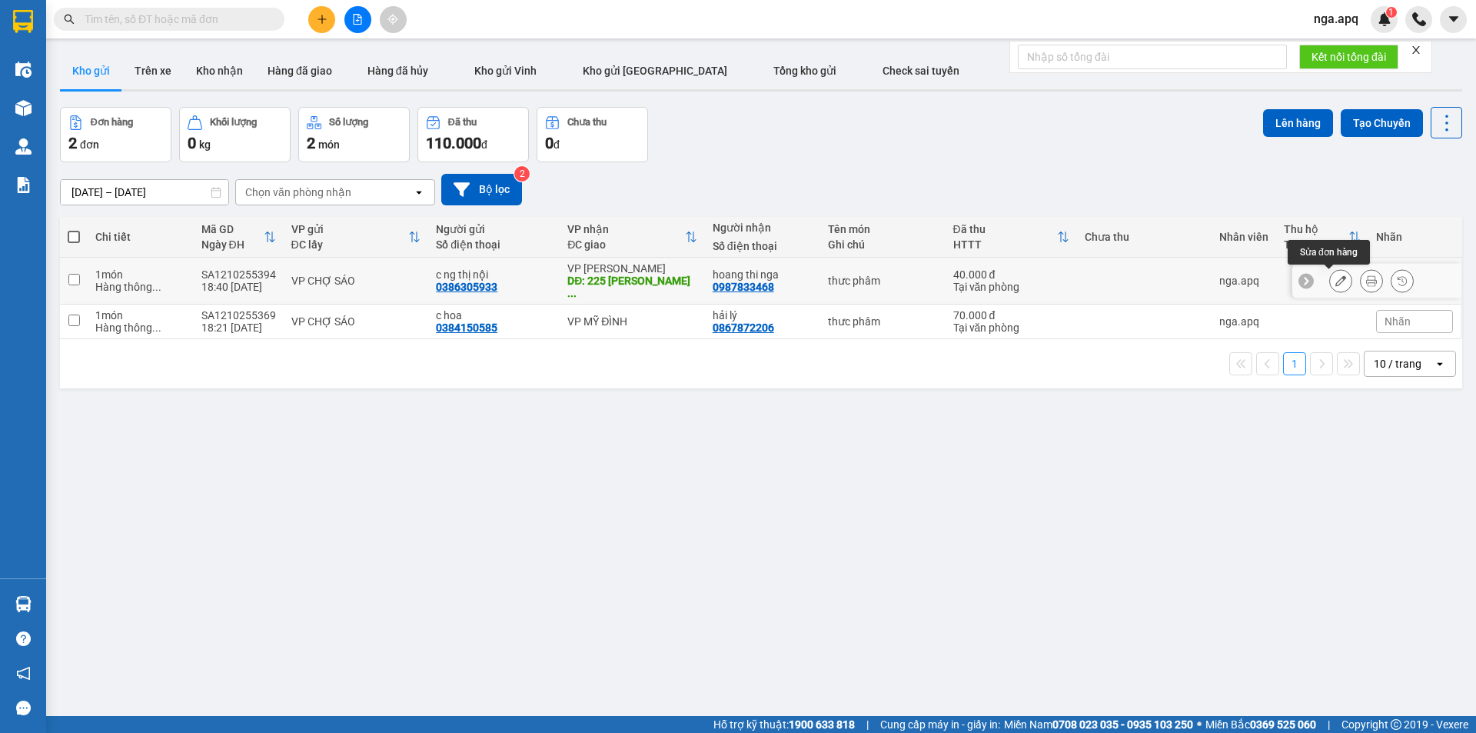
click at [1335, 278] on icon at bounding box center [1340, 280] width 11 height 11
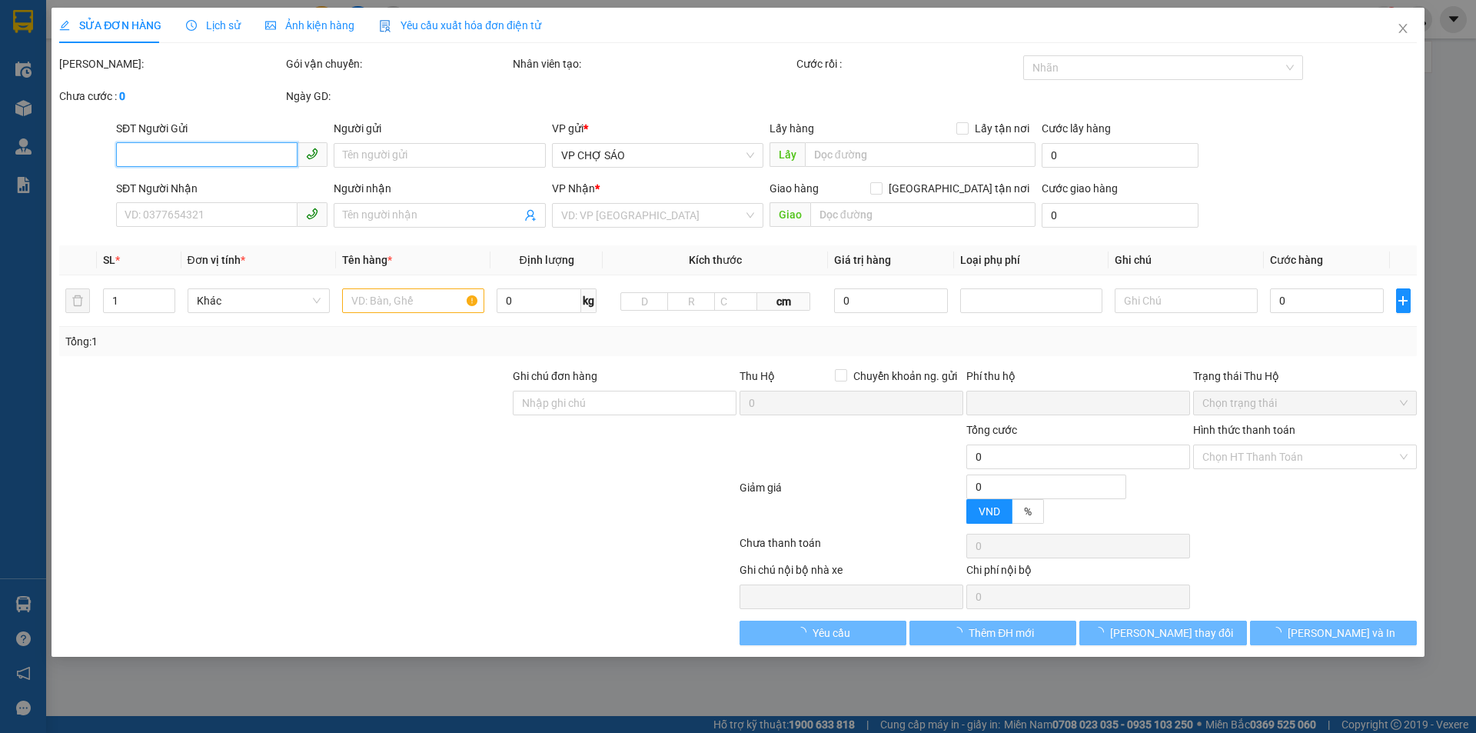
type input "0386305933"
type input "c ng thị nội"
type input "0987833468"
type input "hoang thi nga"
type input "225 [PERSON_NAME] khuong mai quân thanh [GEOGRAPHIC_DATA] nơi tt"
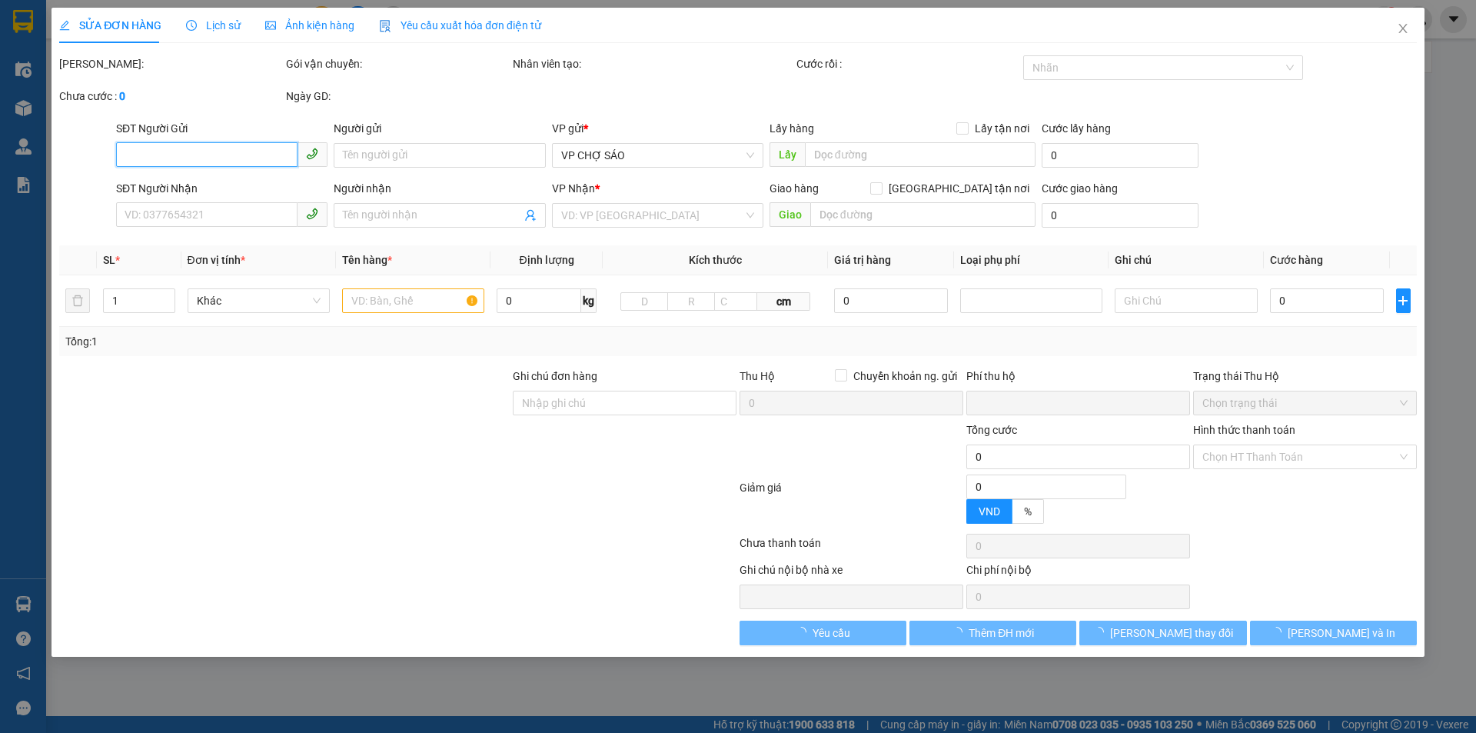
type input "0"
type input "40.000"
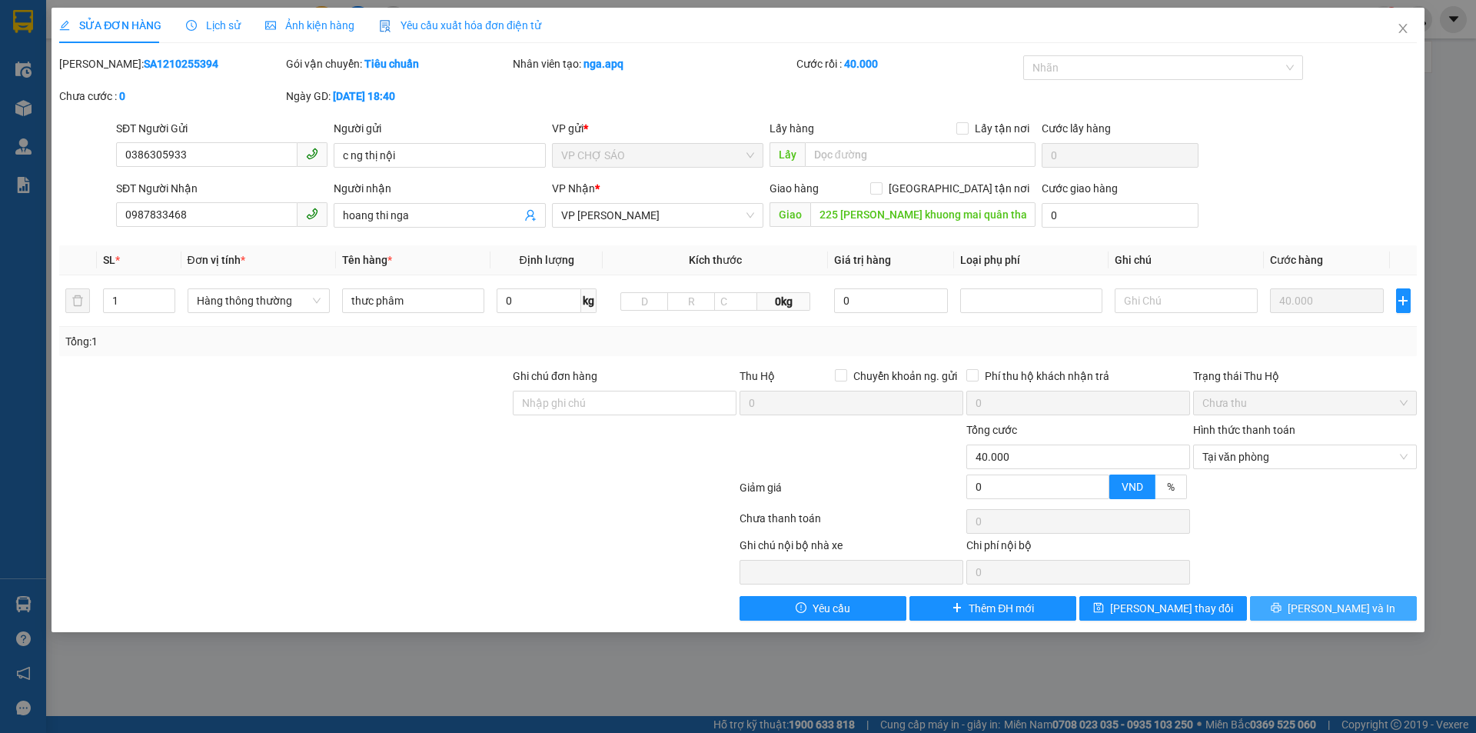
click at [1355, 606] on span "[PERSON_NAME] và In" at bounding box center [1342, 608] width 108 height 17
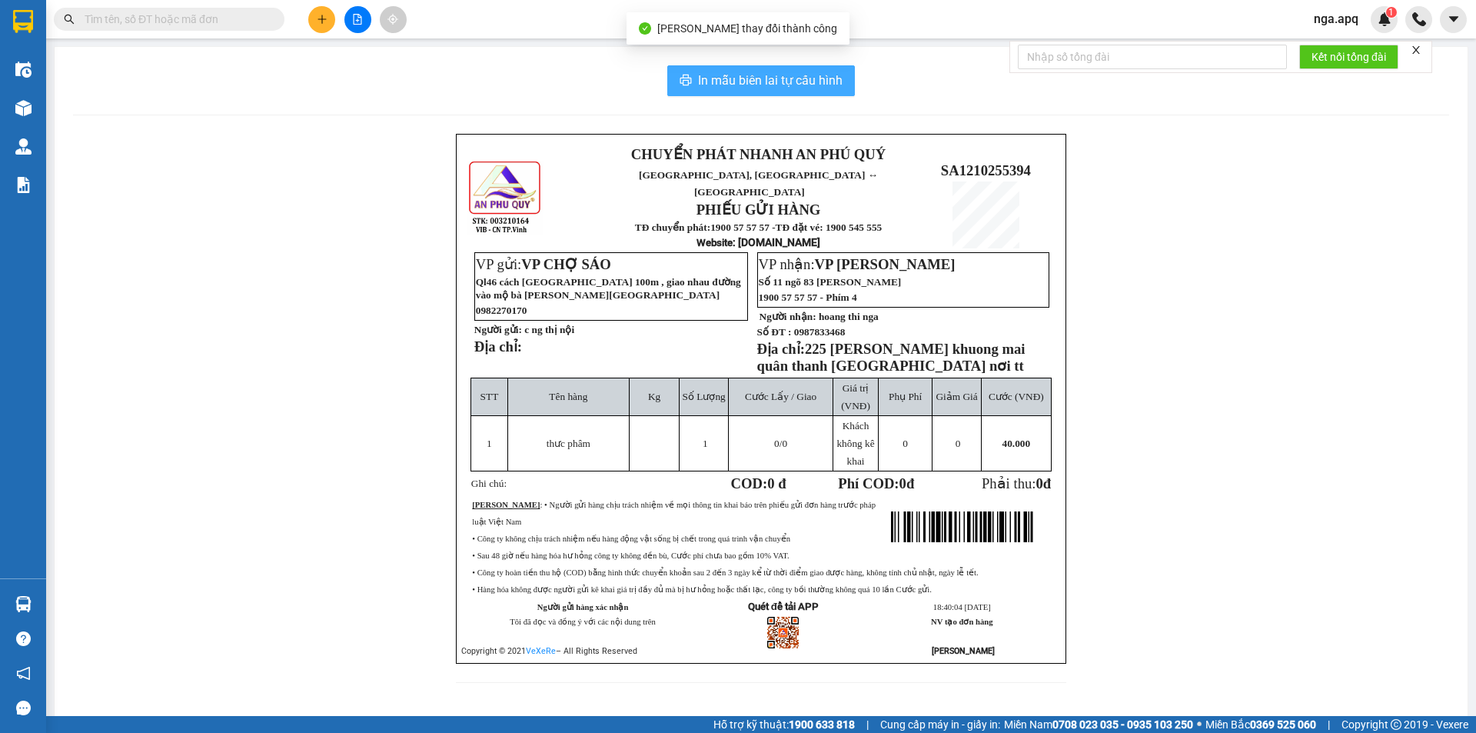
click at [739, 78] on span "In mẫu biên lai tự cấu hình" at bounding box center [770, 80] width 145 height 19
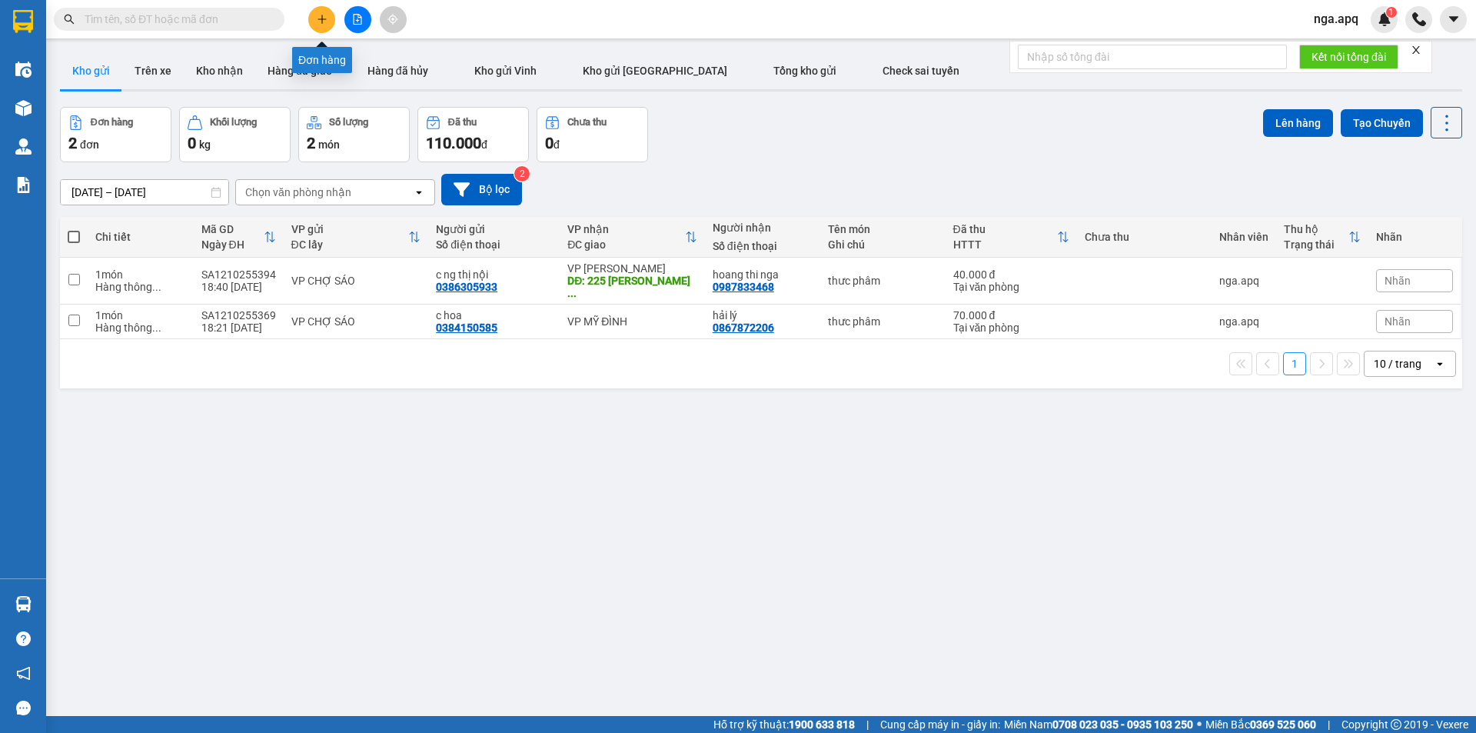
click at [321, 14] on button at bounding box center [321, 19] width 27 height 27
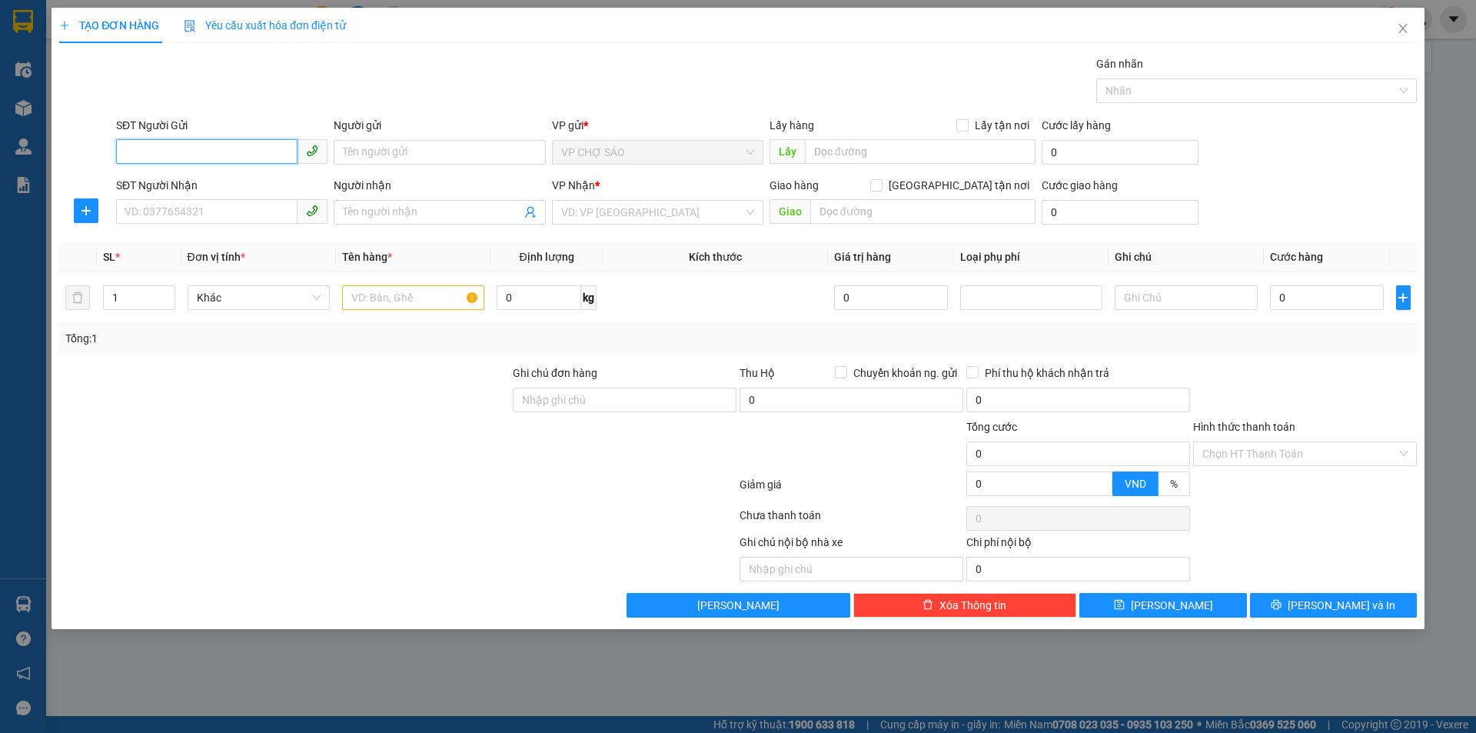
click at [131, 150] on input "SĐT Người Gửi" at bounding box center [206, 151] width 181 height 25
type input "0333931585"
click at [359, 150] on input "Người gửi" at bounding box center [439, 152] width 211 height 25
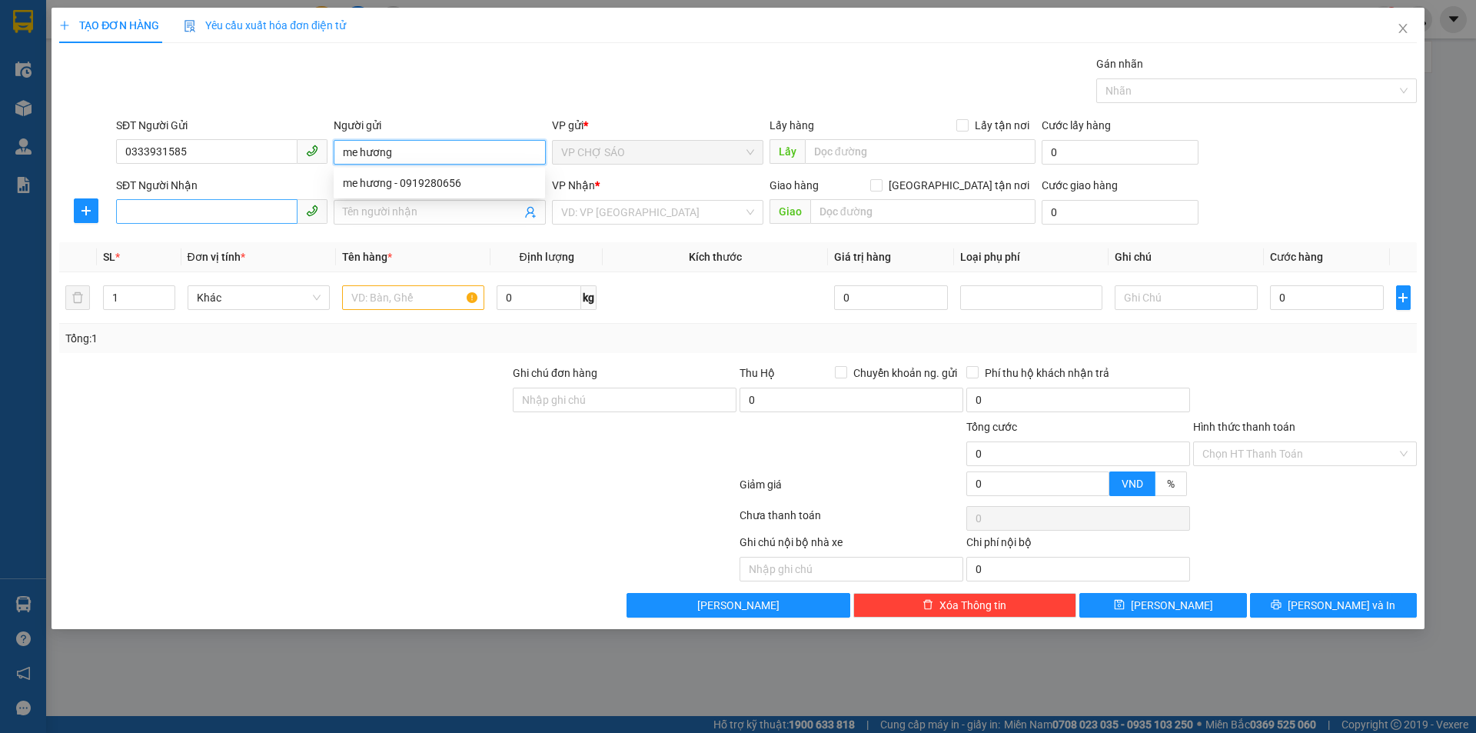
type input "me hương"
click at [135, 211] on input "SĐT Người Nhận" at bounding box center [206, 211] width 181 height 25
type input "0375459005"
click at [351, 211] on input "Người nhận" at bounding box center [432, 212] width 178 height 17
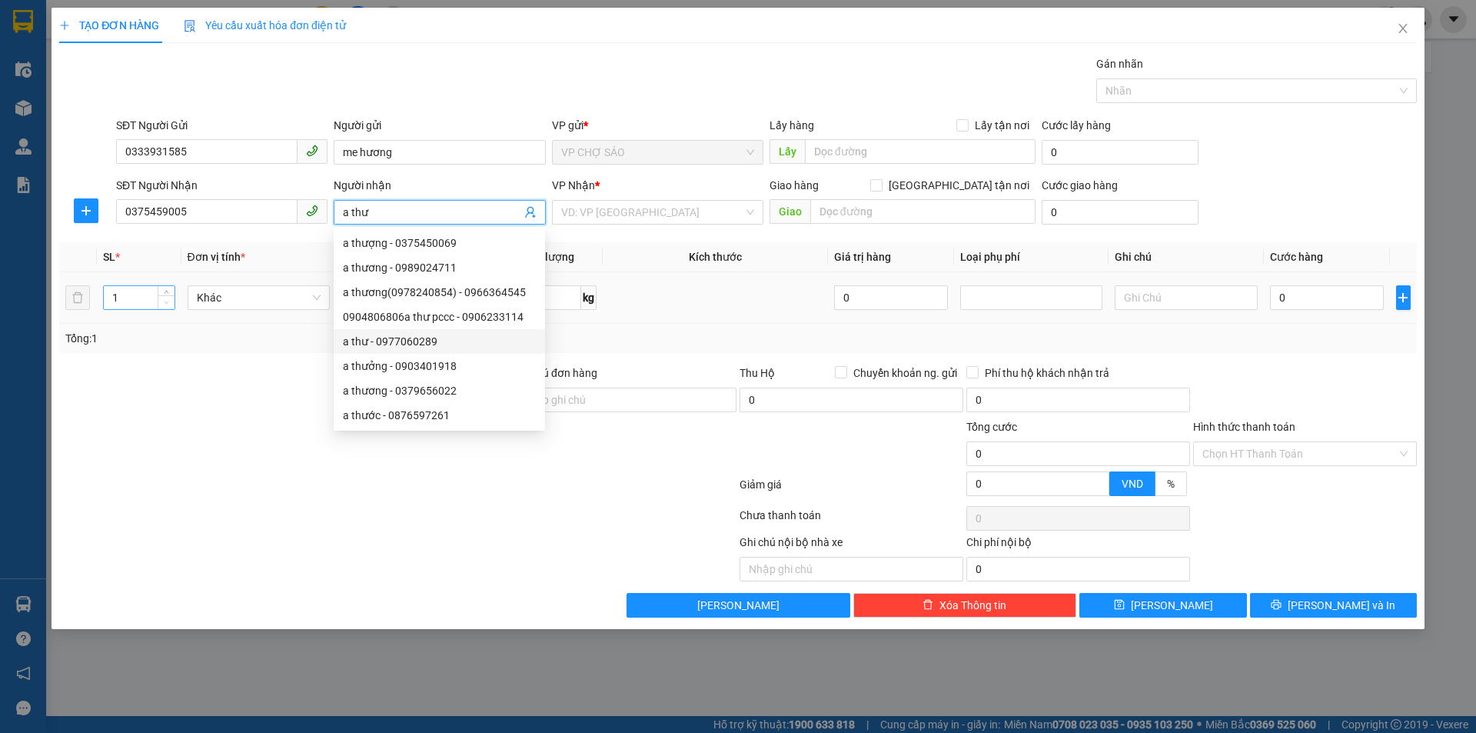
click at [168, 296] on span "Decrease Value" at bounding box center [166, 302] width 17 height 14
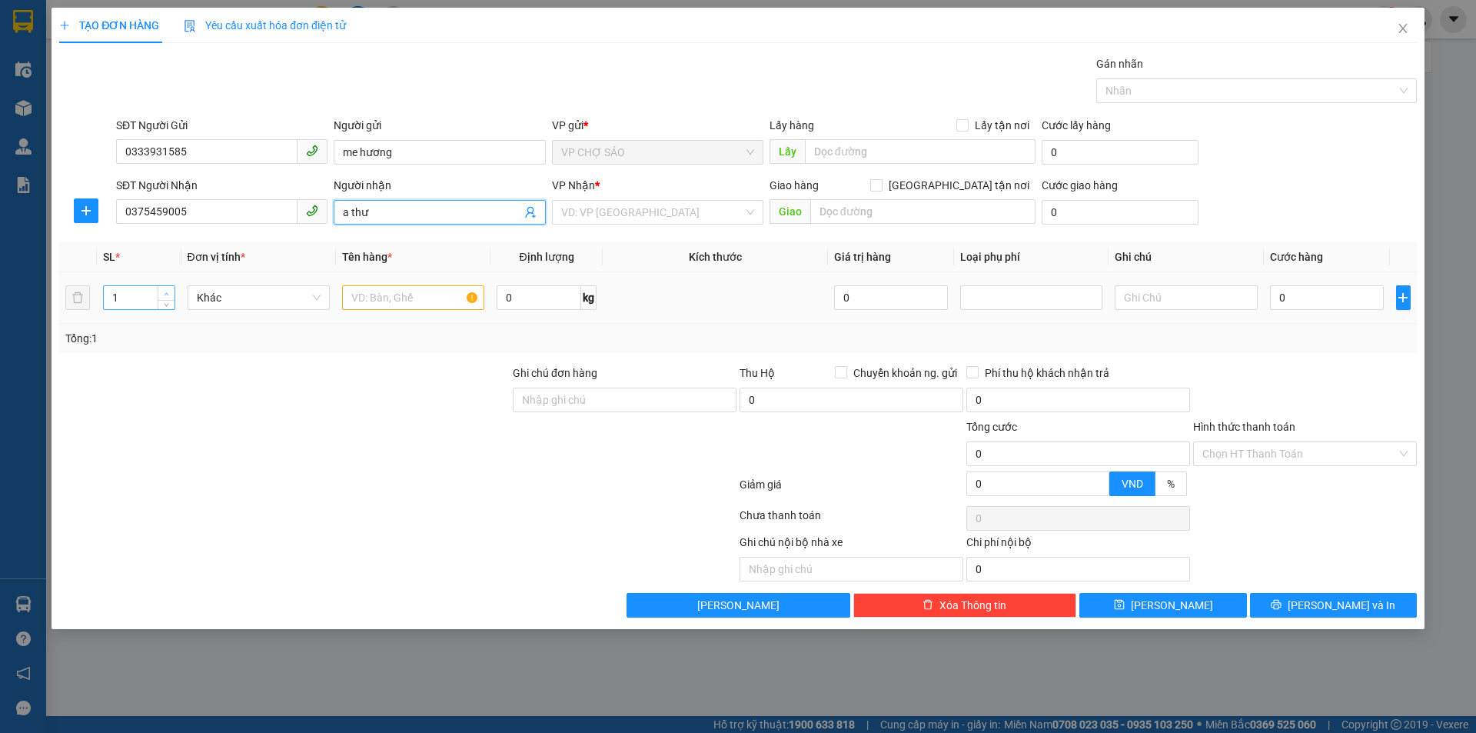
type input "a thư"
type input "2"
click at [164, 286] on span "Increase Value" at bounding box center [166, 293] width 17 height 14
click at [632, 214] on input "search" at bounding box center [652, 212] width 182 height 23
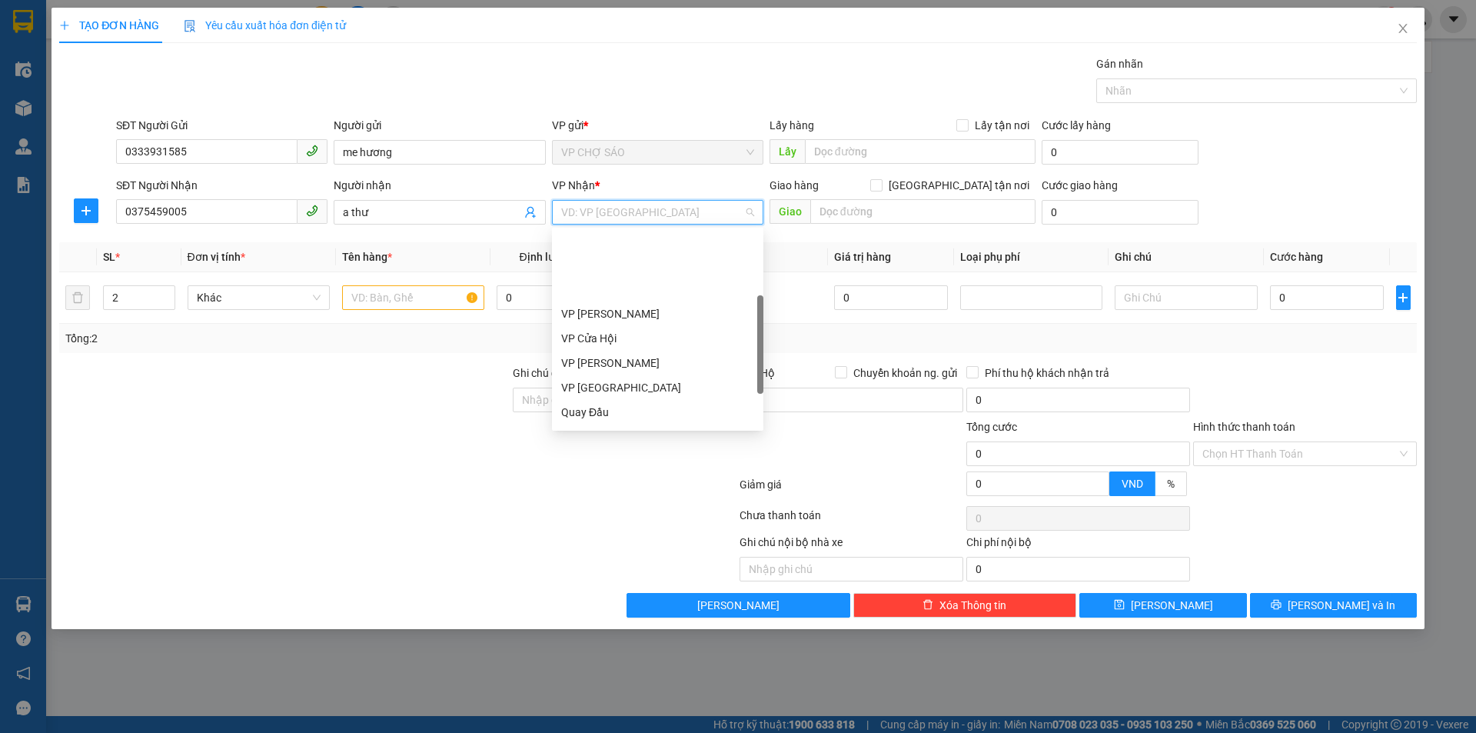
scroll to position [231, 0]
click at [642, 330] on div "VP MỸ ĐÌNH" at bounding box center [657, 332] width 193 height 17
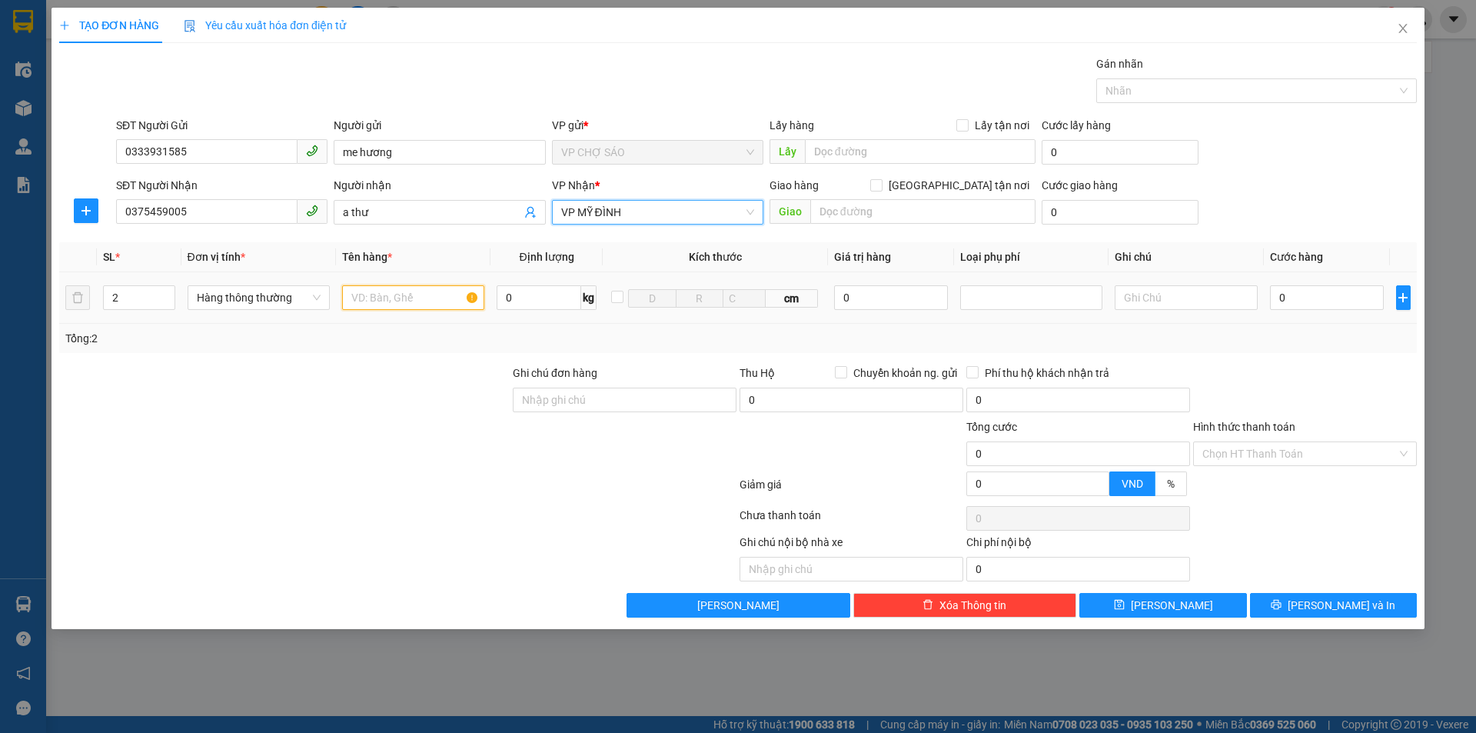
click at [357, 296] on input "text" at bounding box center [413, 297] width 142 height 25
type input "gao+thưc phâm"
click at [1292, 301] on input "0" at bounding box center [1327, 297] width 115 height 25
type input "8"
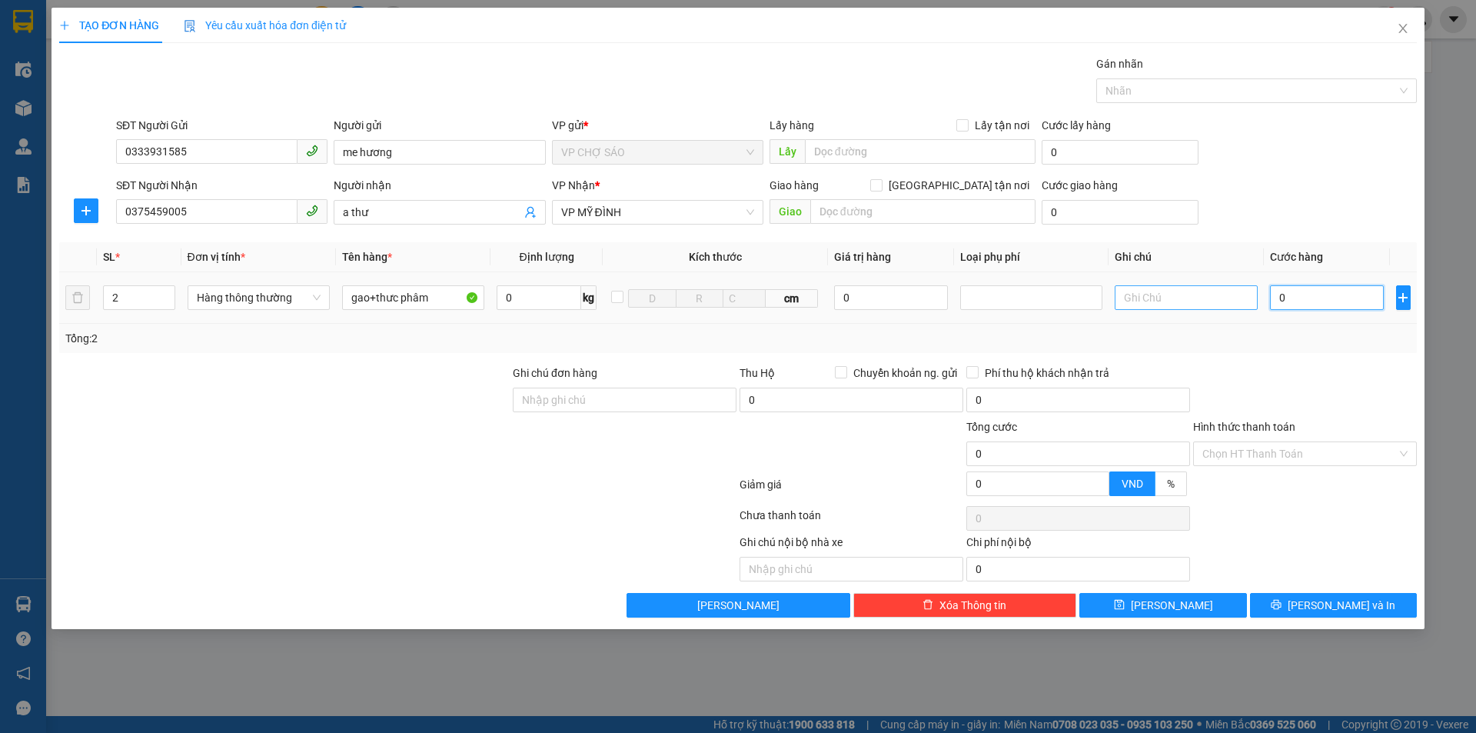
type input "8"
type input "80"
type input "800"
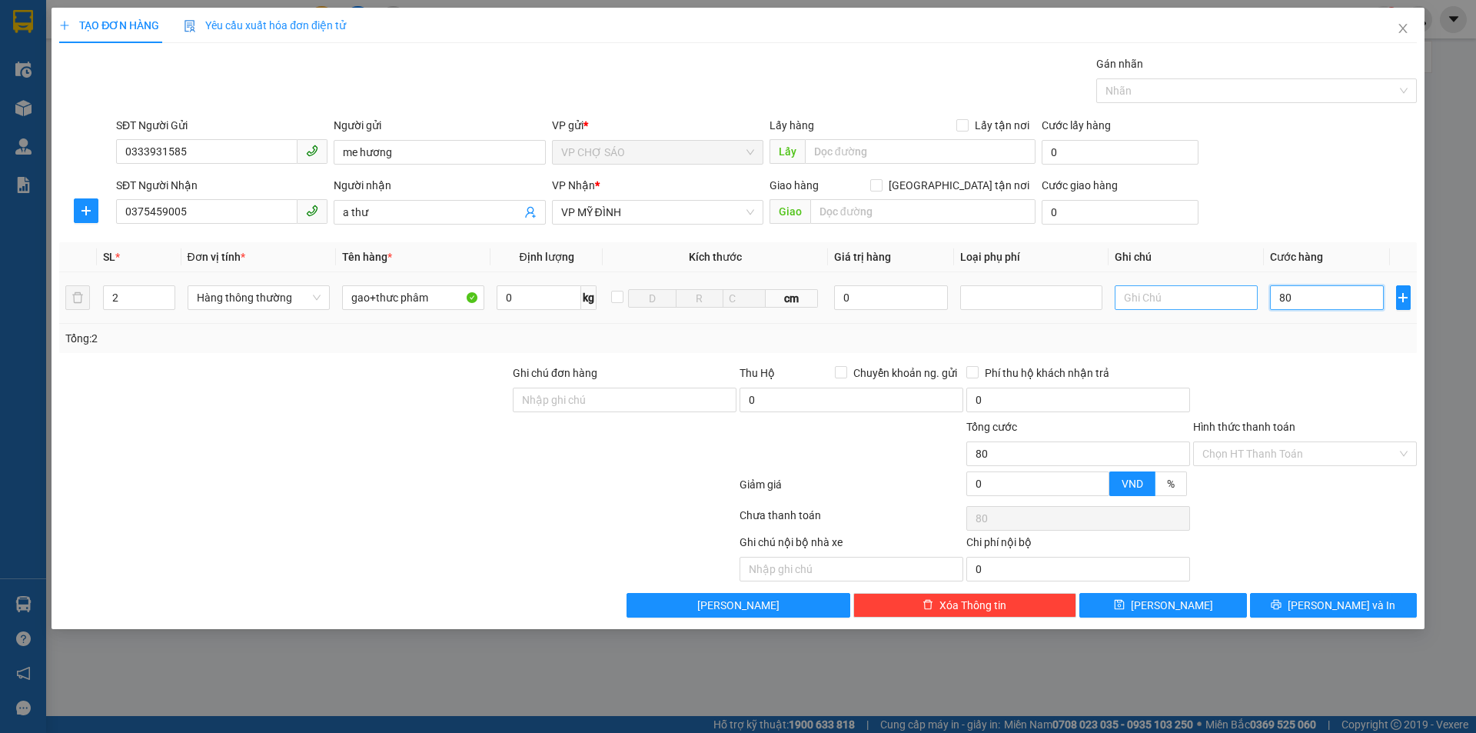
type input "800"
type input "8.000"
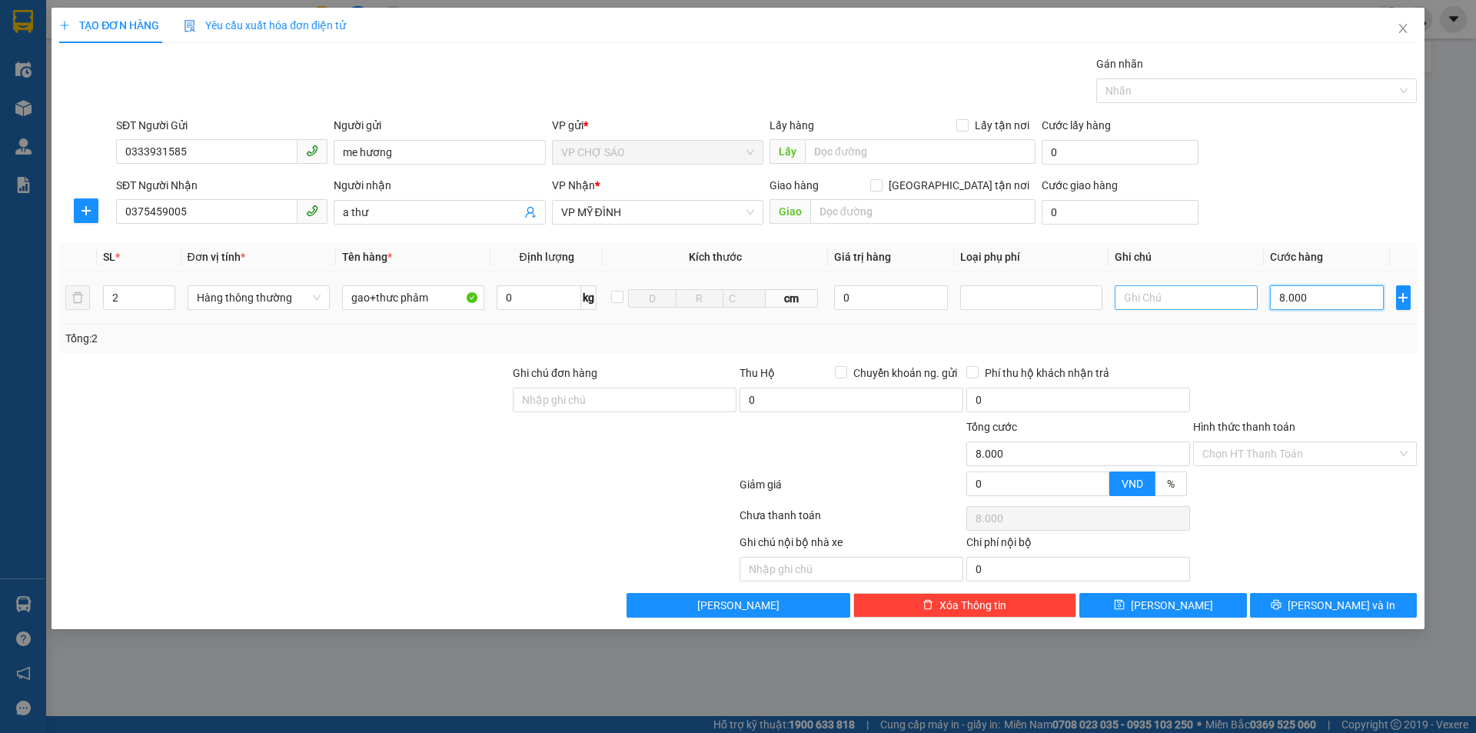
type input "80.000"
drag, startPoint x: 1304, startPoint y: 447, endPoint x: 1309, endPoint y: 458, distance: 12.7
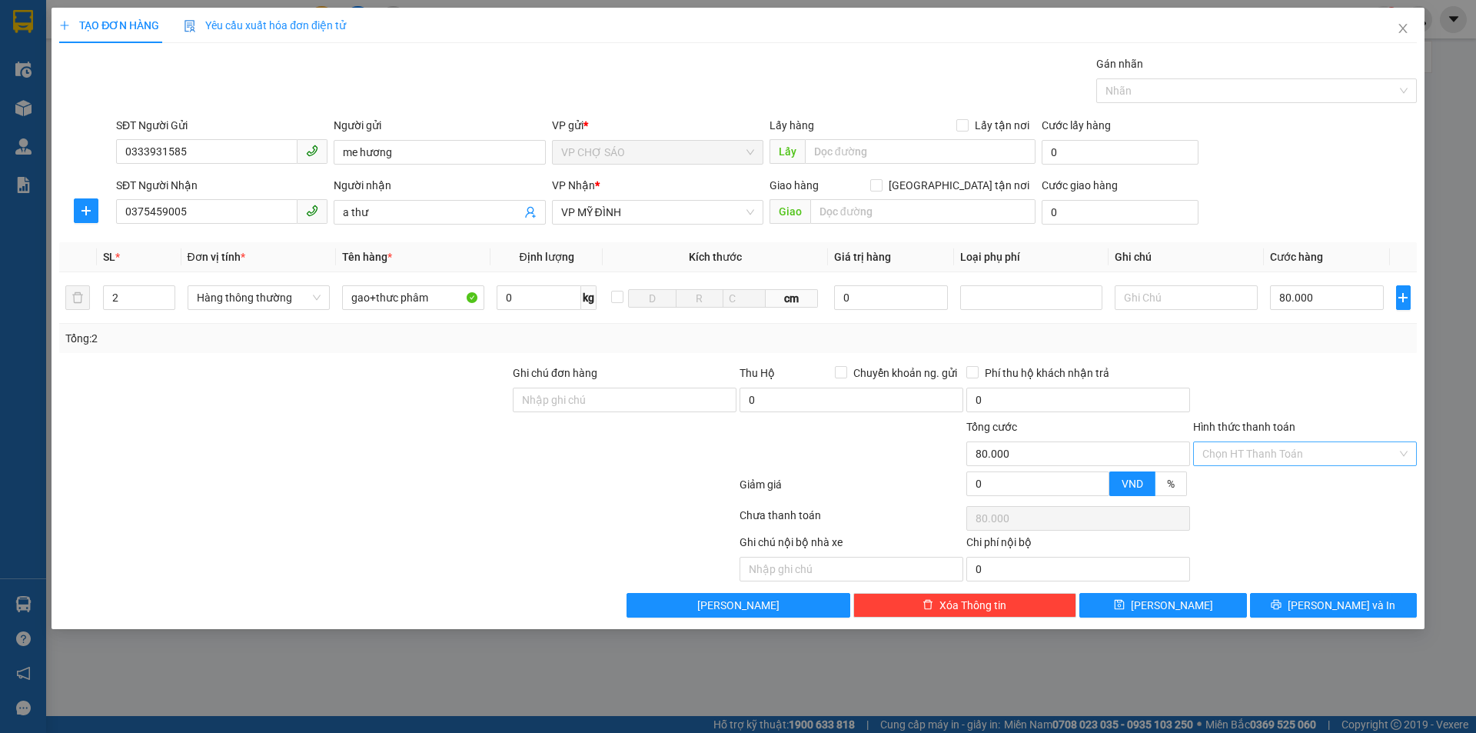
click at [1305, 451] on input "Hình thức thanh toán" at bounding box center [1299, 453] width 195 height 23
drag, startPoint x: 1265, startPoint y: 486, endPoint x: 1271, endPoint y: 506, distance: 20.9
click at [1265, 487] on div "Tại văn phòng" at bounding box center [1304, 484] width 205 height 17
type input "0"
click at [1337, 596] on button "[PERSON_NAME] và In" at bounding box center [1333, 605] width 167 height 25
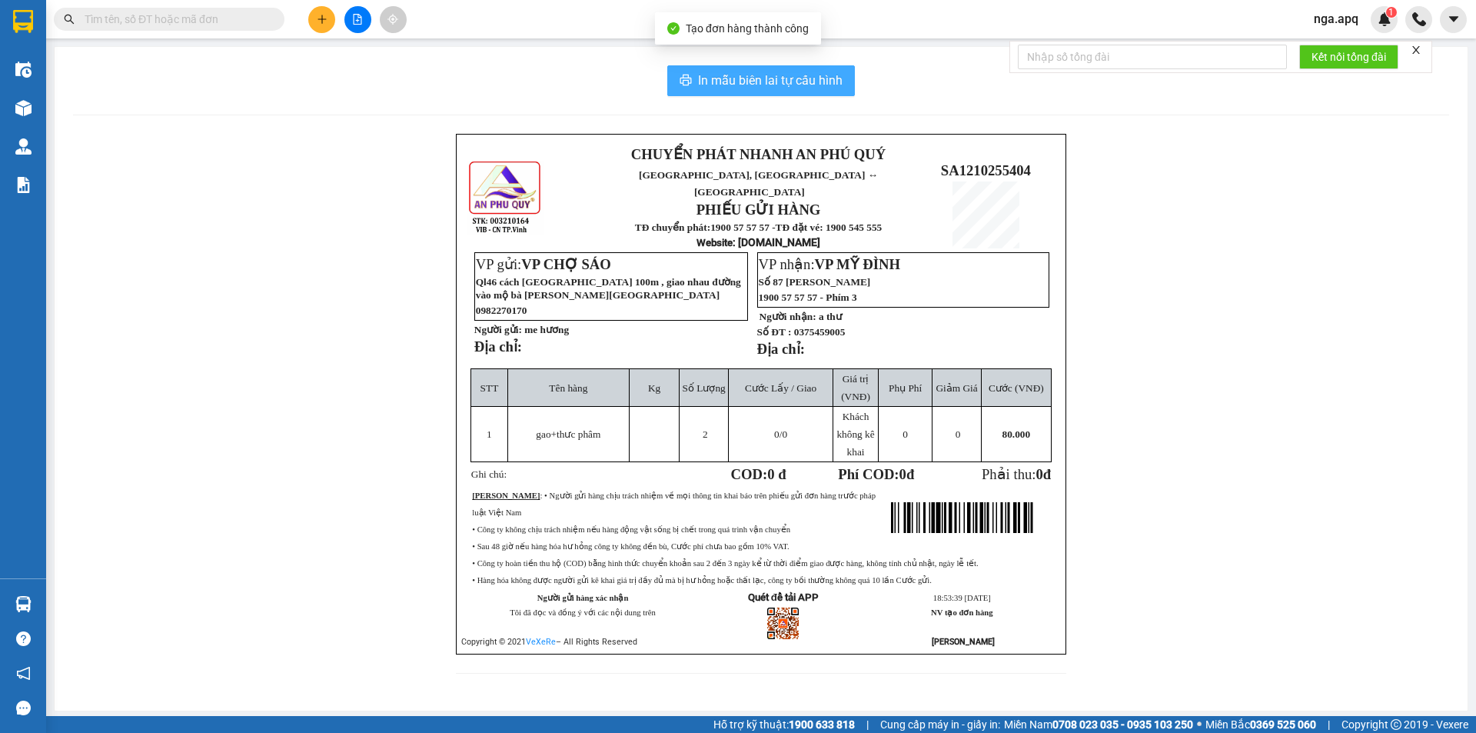
click at [750, 78] on span "In mẫu biên lai tự cấu hình" at bounding box center [770, 80] width 145 height 19
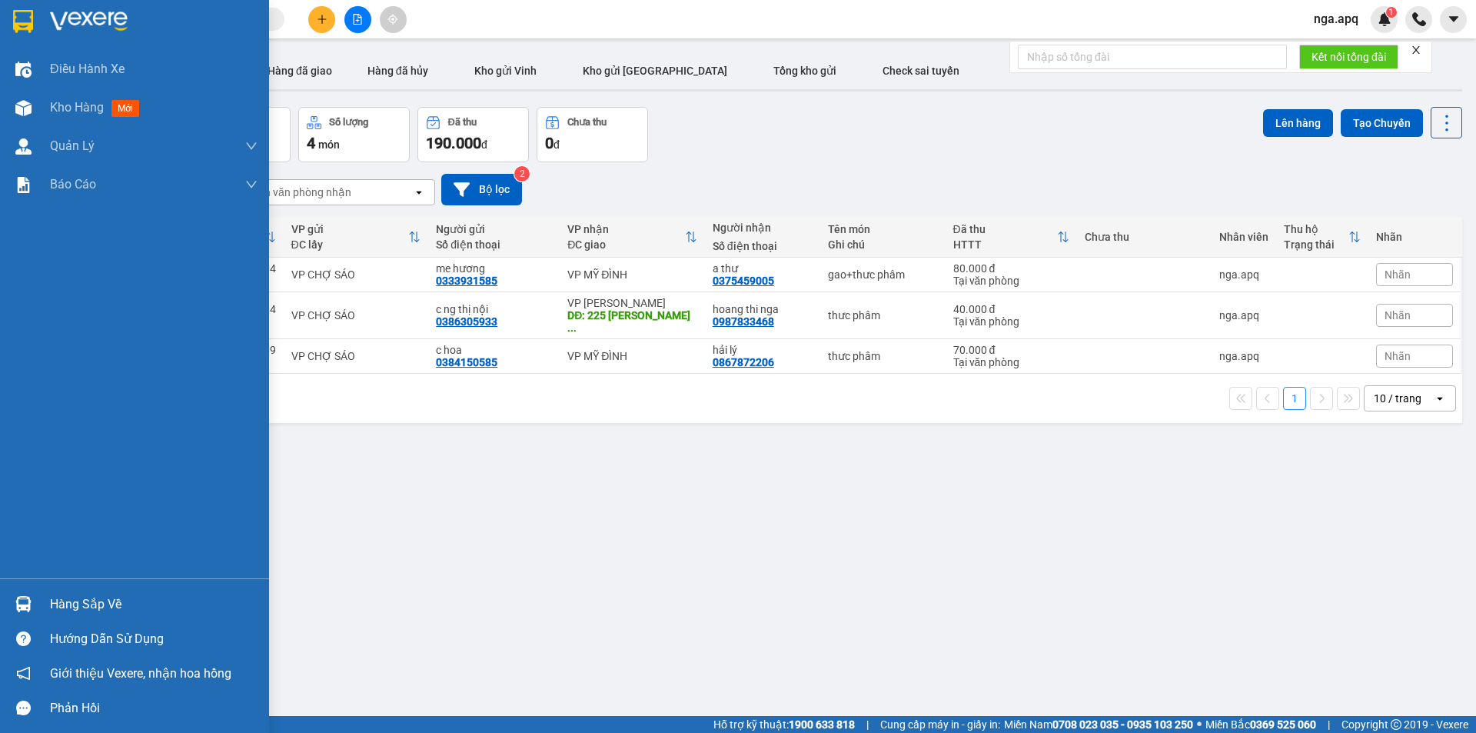
click at [102, 609] on div "Hàng sắp về" at bounding box center [154, 604] width 208 height 23
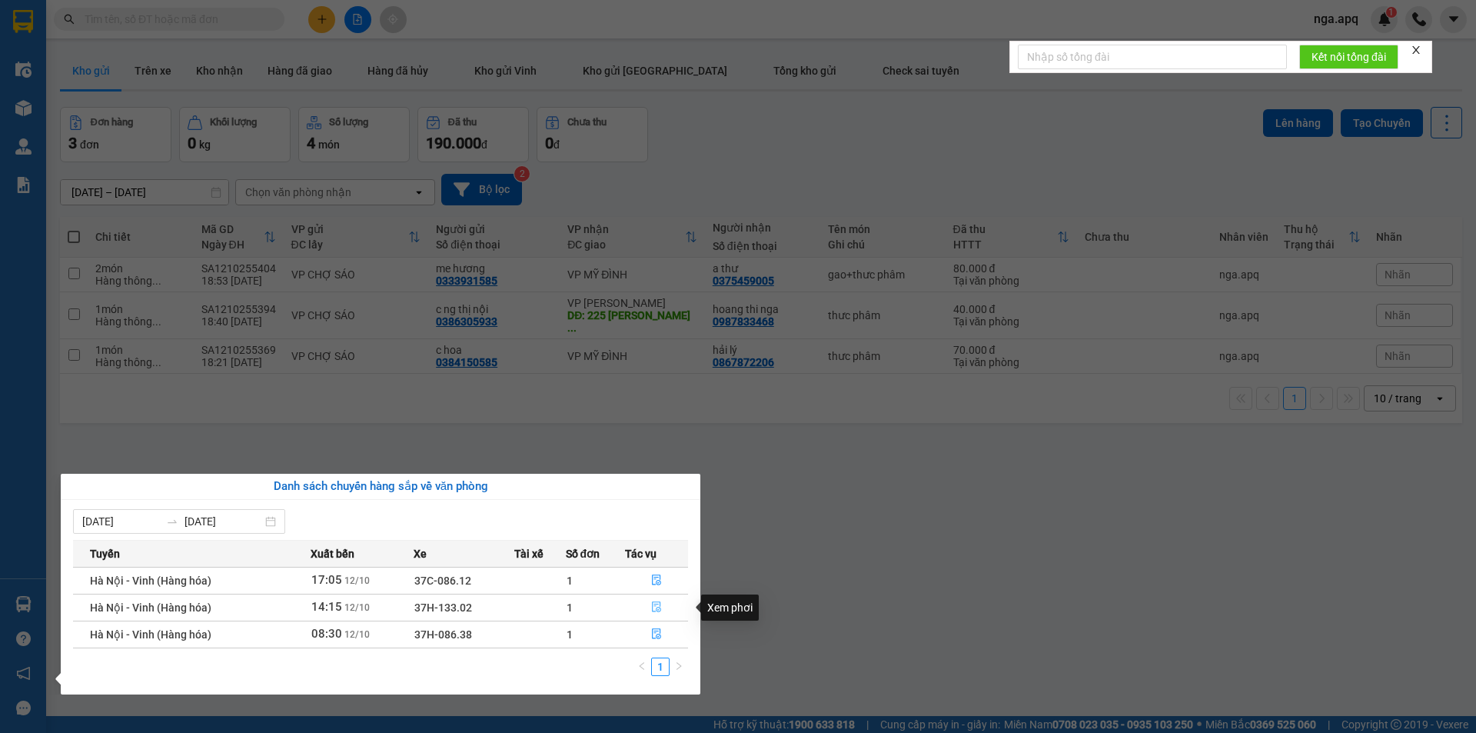
click at [655, 607] on icon "file-done" at bounding box center [656, 606] width 11 height 11
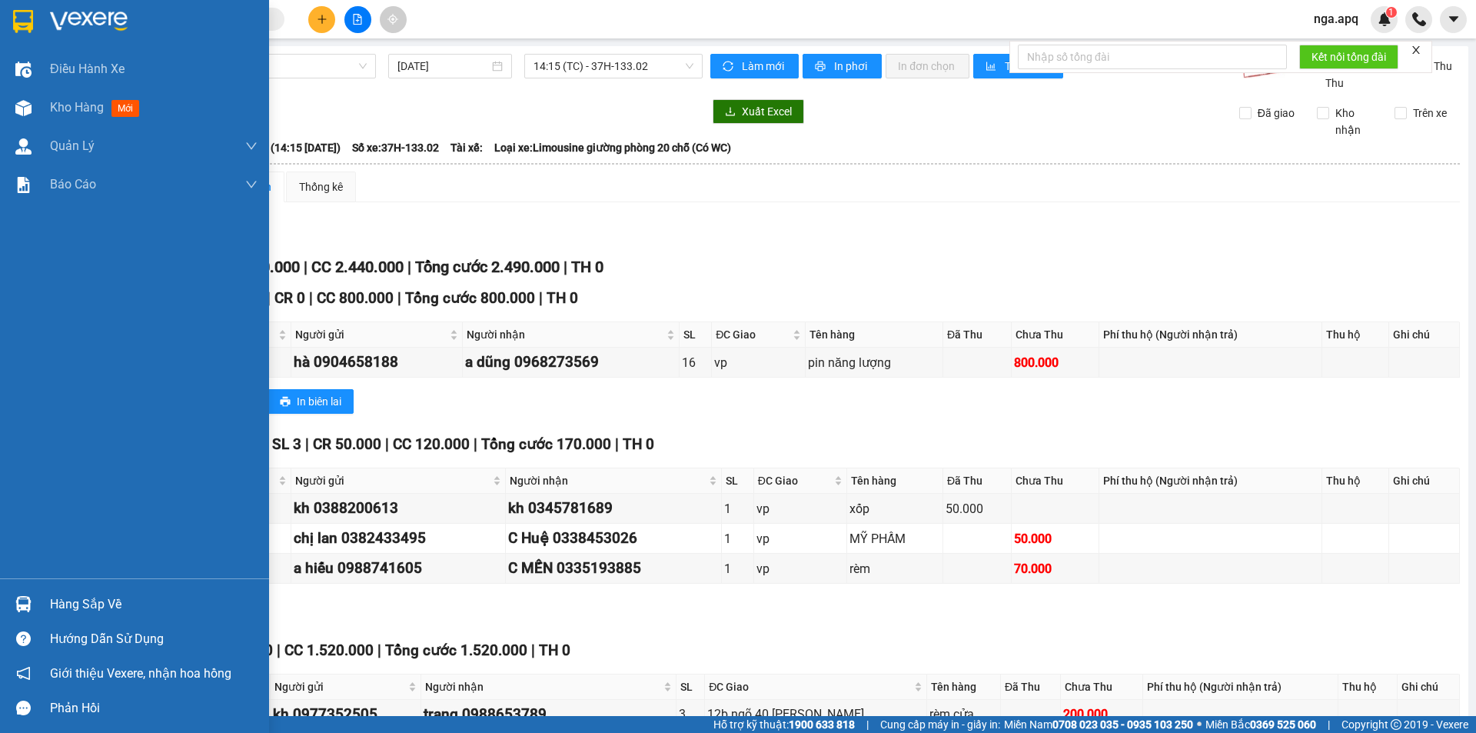
click at [86, 607] on div "Hàng sắp về" at bounding box center [154, 604] width 208 height 23
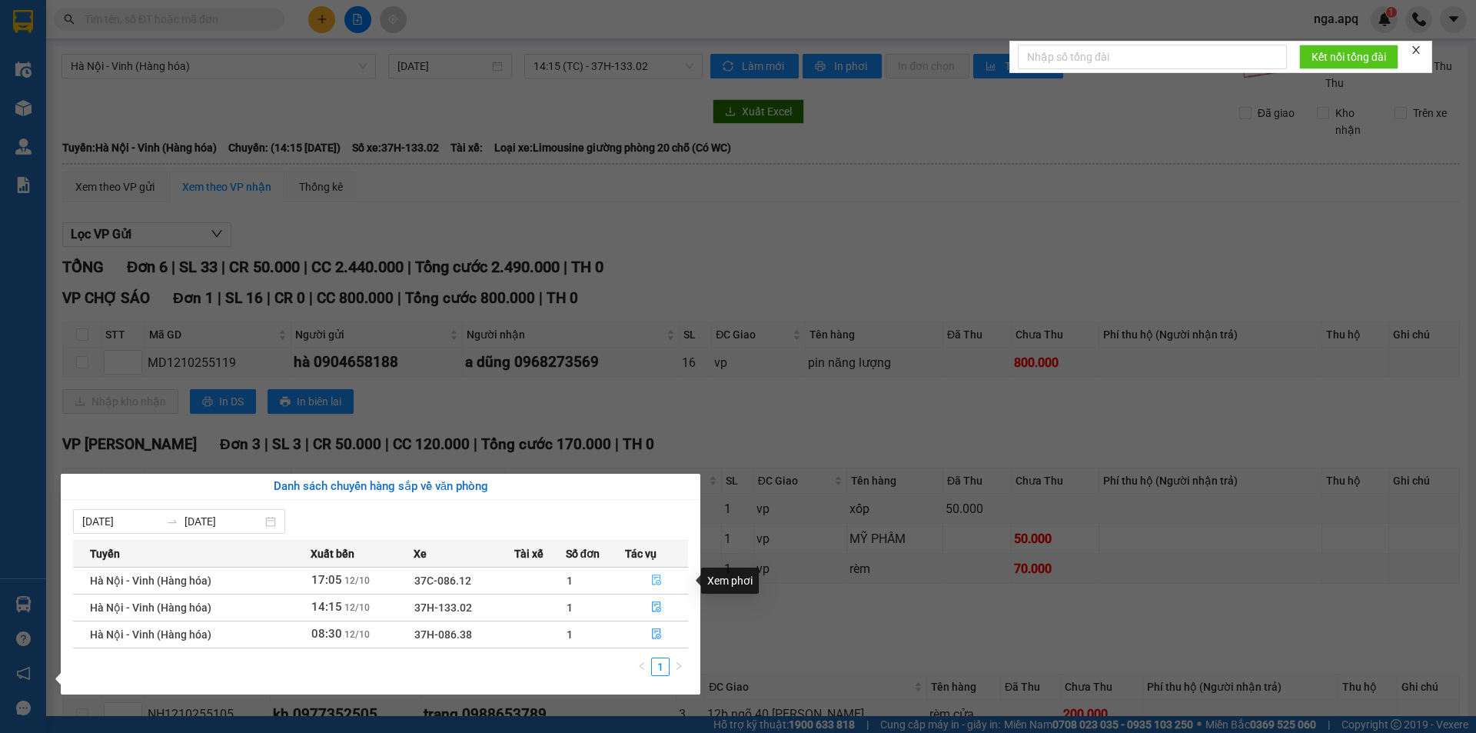
click at [655, 578] on icon "file-done" at bounding box center [656, 579] width 11 height 11
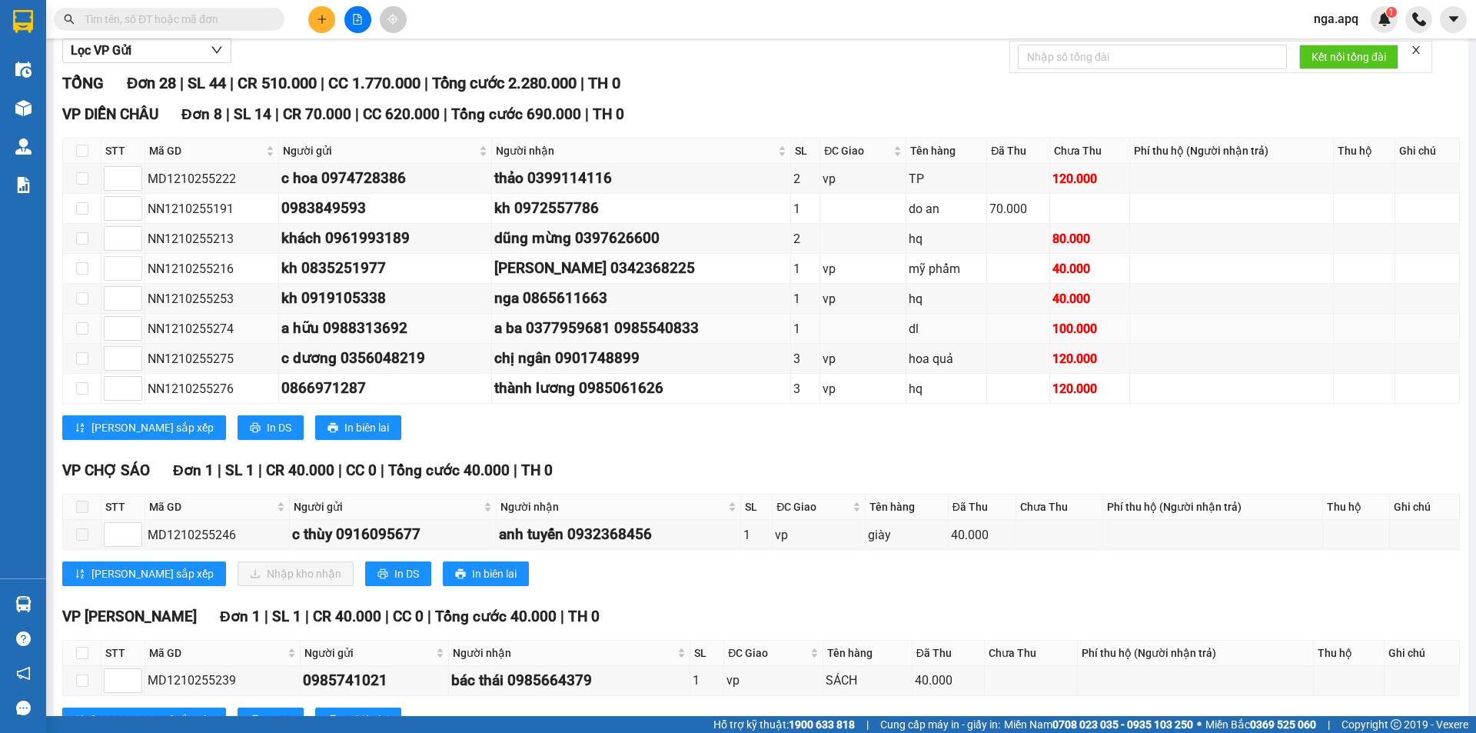
scroll to position [231, 0]
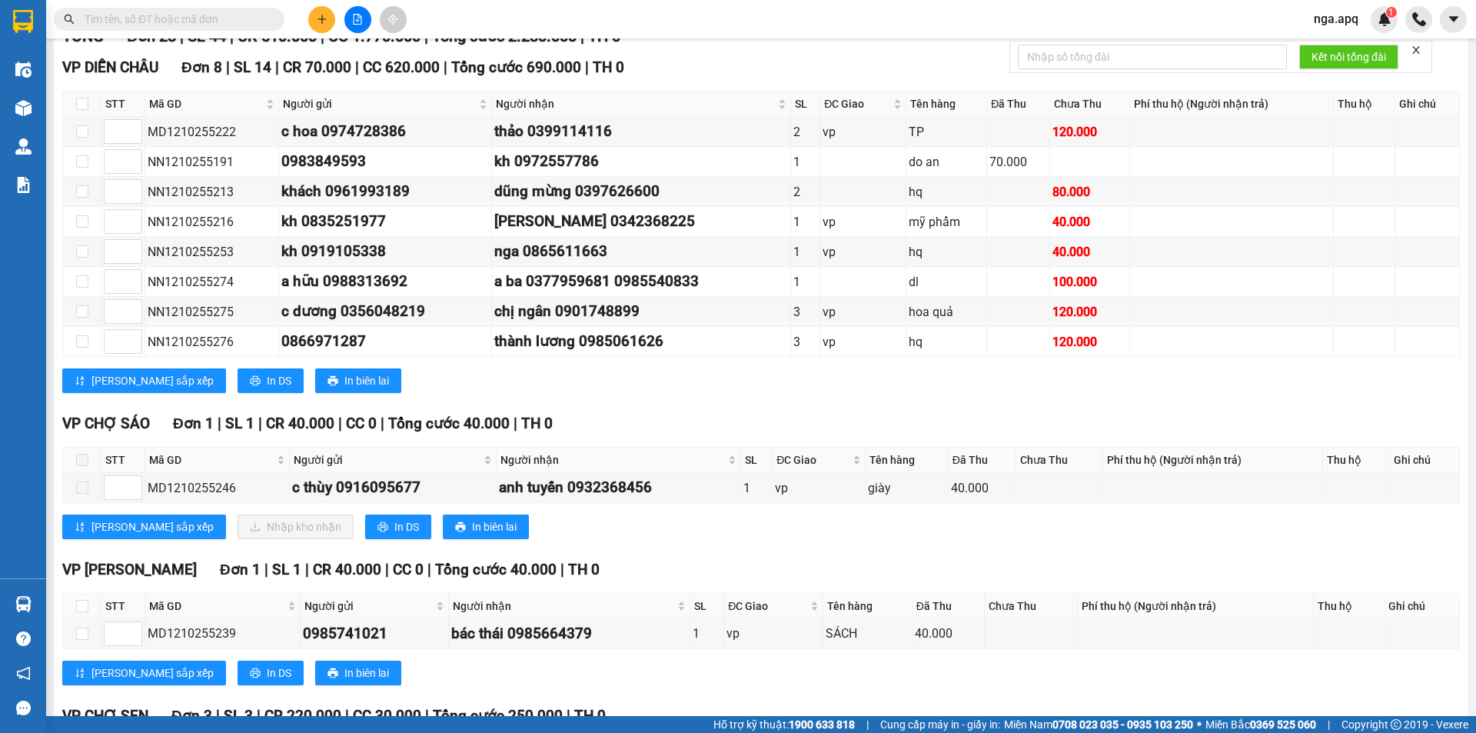
click at [233, 14] on input "text" at bounding box center [175, 19] width 181 height 17
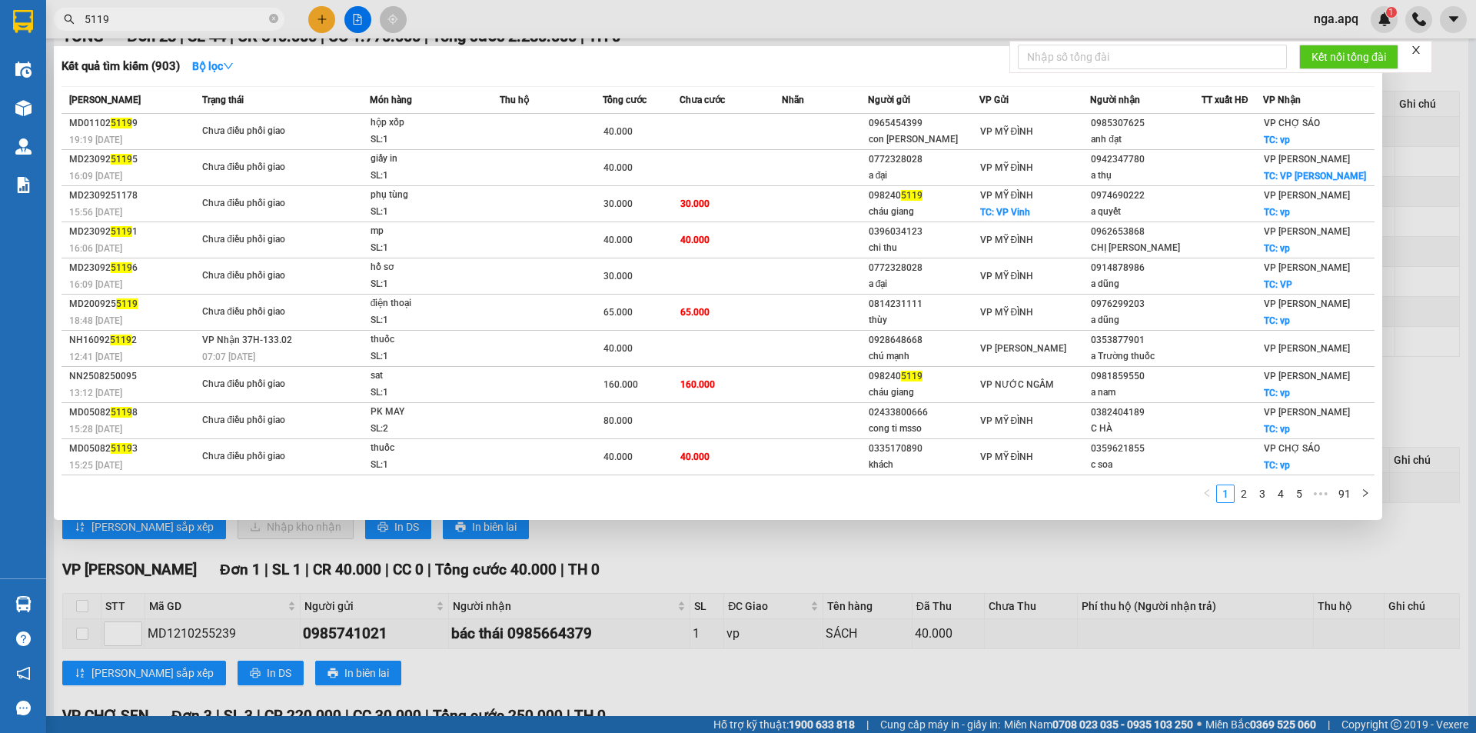
type input "5119"
click at [336, 19] on div at bounding box center [738, 366] width 1476 height 733
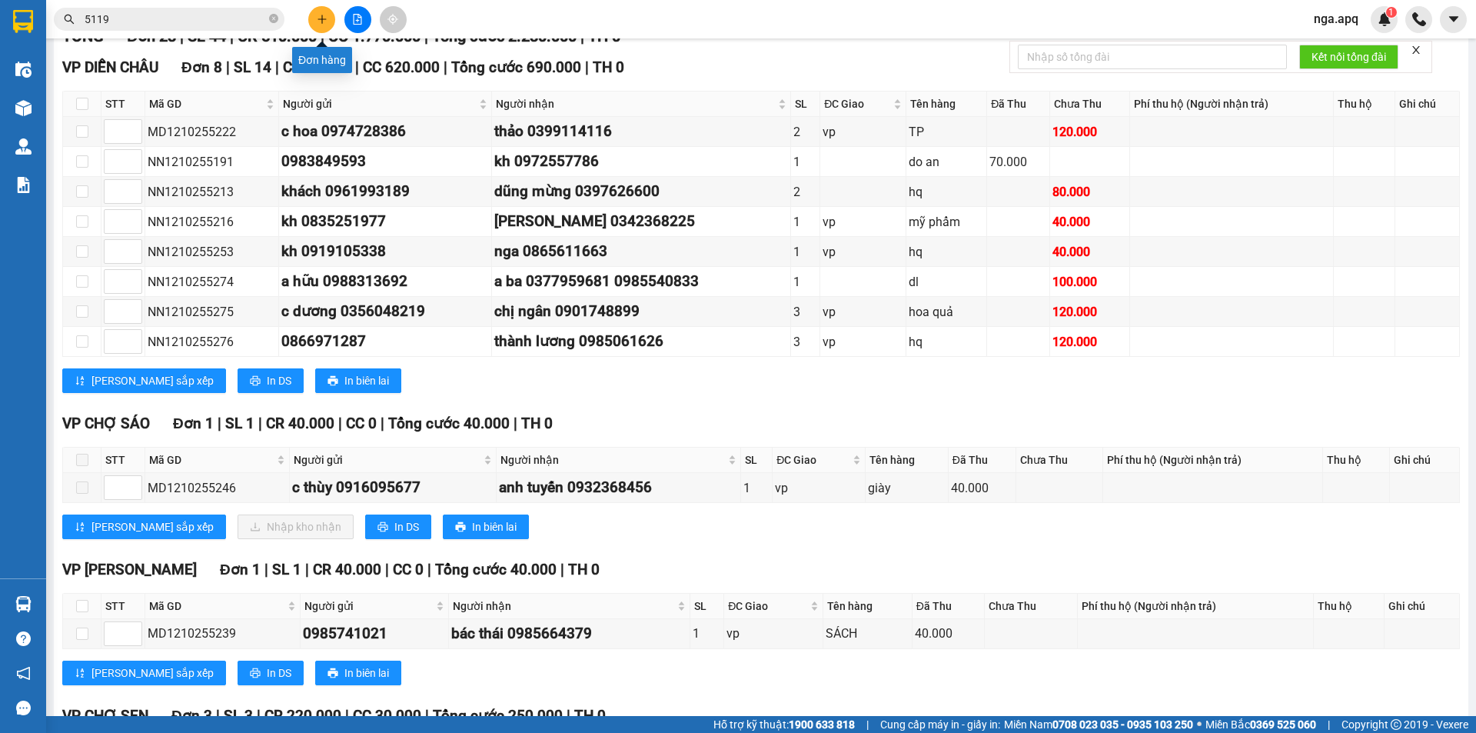
click at [330, 20] on button at bounding box center [321, 19] width 27 height 27
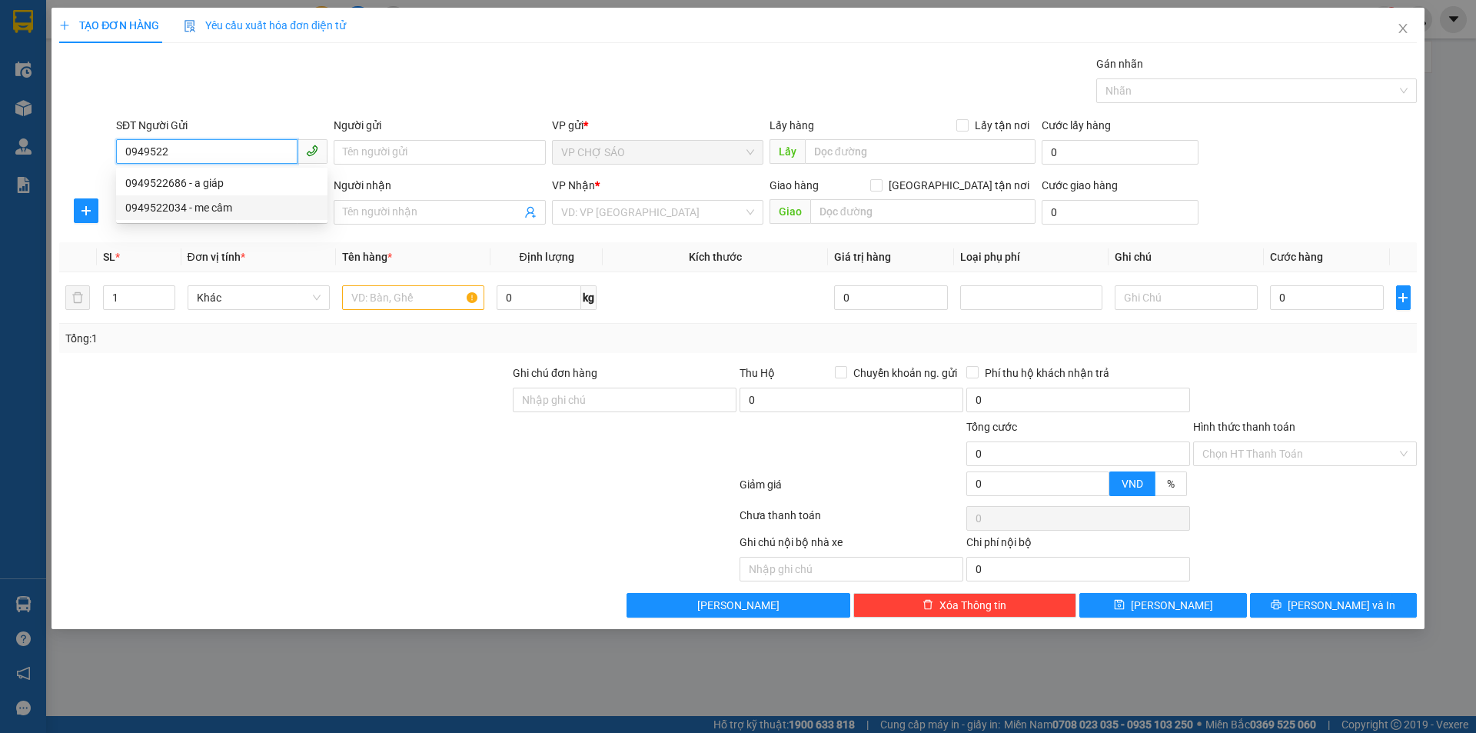
click at [181, 208] on div "0949522034 - me câm" at bounding box center [221, 207] width 193 height 17
type input "0949522034"
type input "me câm"
type input "0949522034"
click at [182, 208] on input "SĐT Người Nhận" at bounding box center [206, 211] width 181 height 25
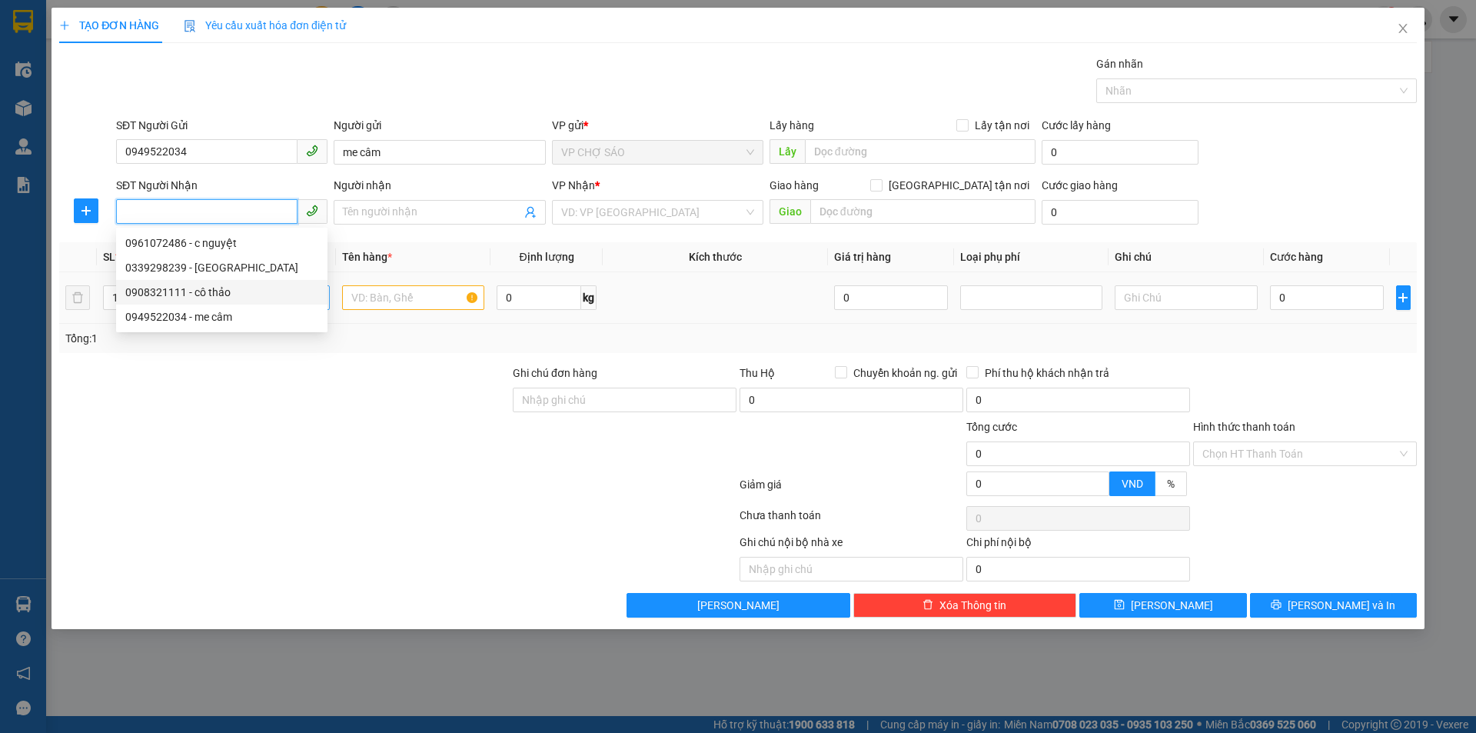
click at [222, 298] on div "0908321111 - cô thảo" at bounding box center [221, 292] width 193 height 17
type input "0908321111"
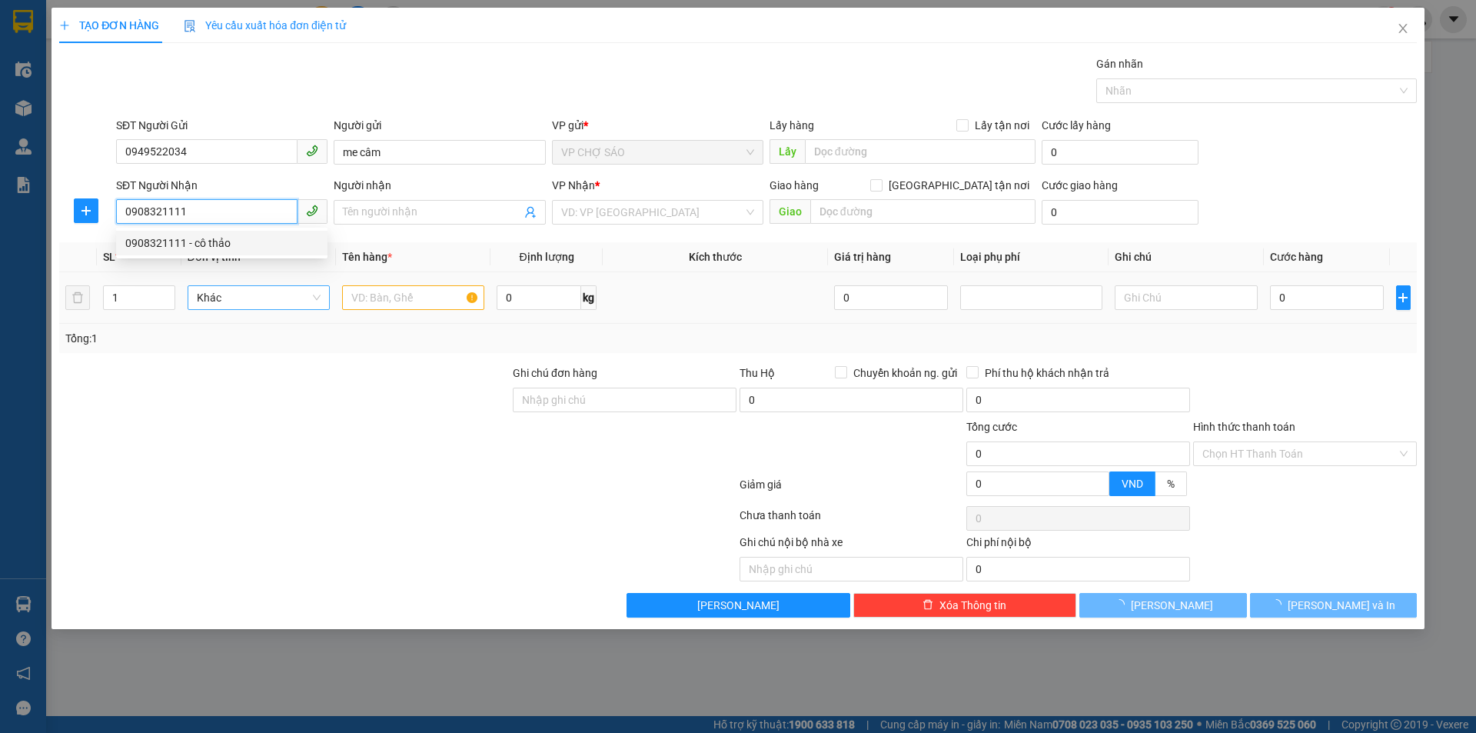
type input "cô thảo"
type input "vp [PERSON_NAME]"
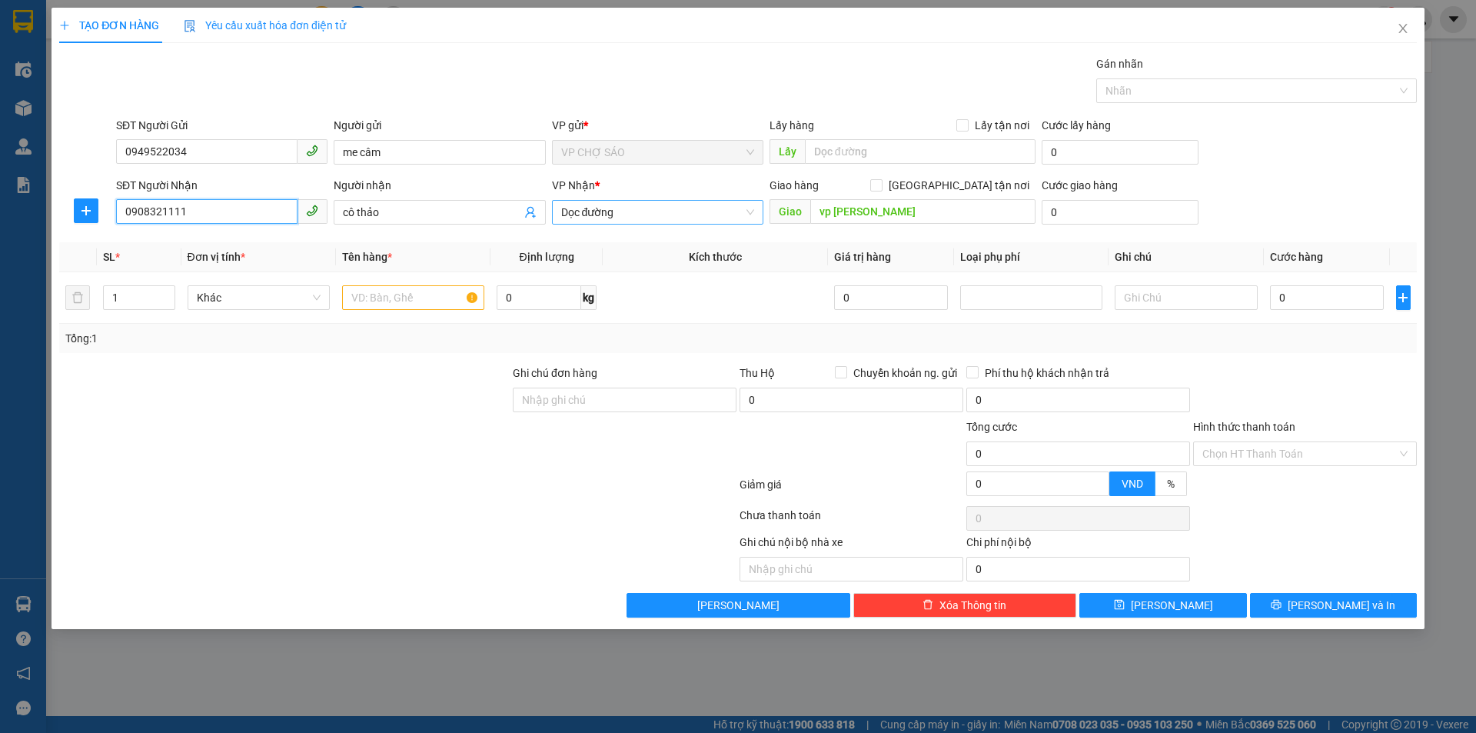
click at [632, 211] on span "Dọc đường" at bounding box center [657, 212] width 193 height 23
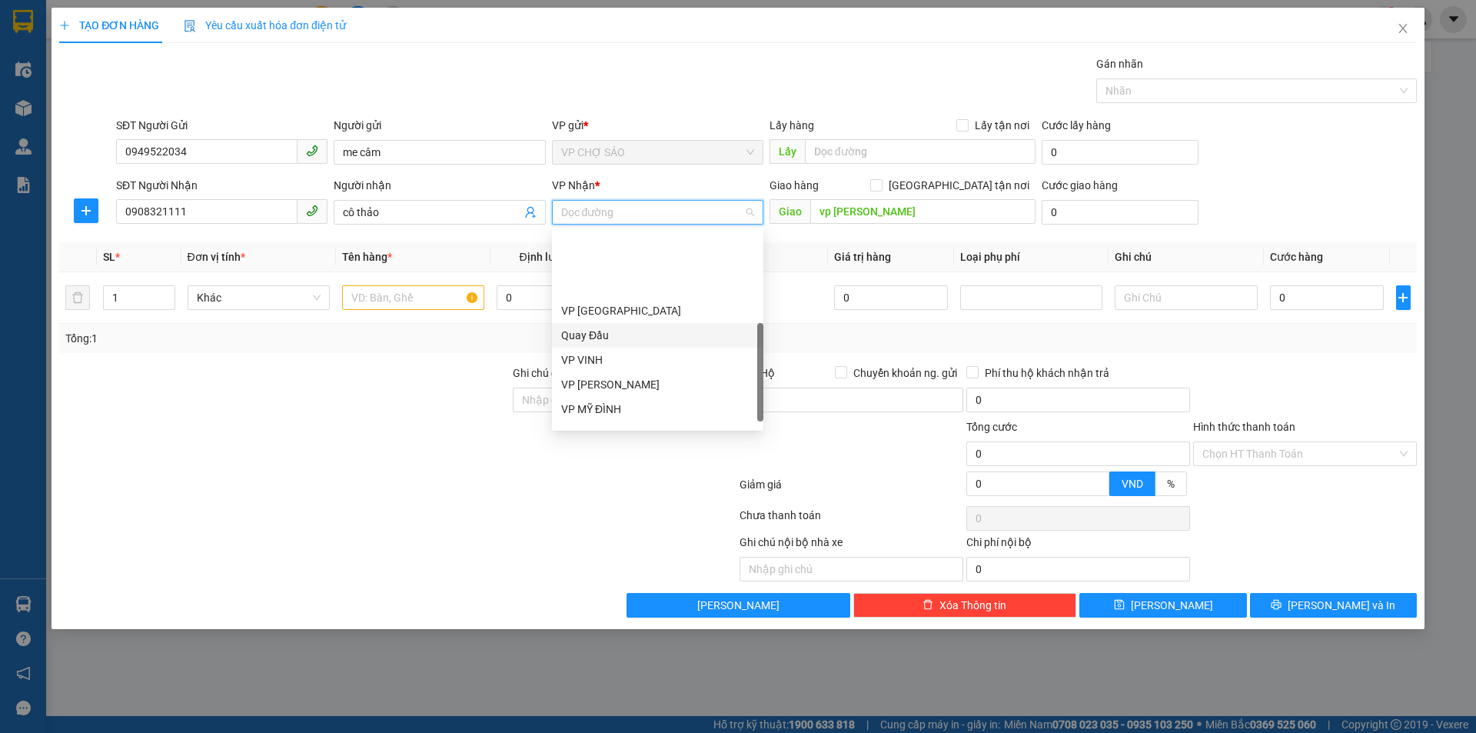
scroll to position [246, 0]
click at [603, 318] on div "VP MỸ ĐÌNH" at bounding box center [657, 316] width 193 height 17
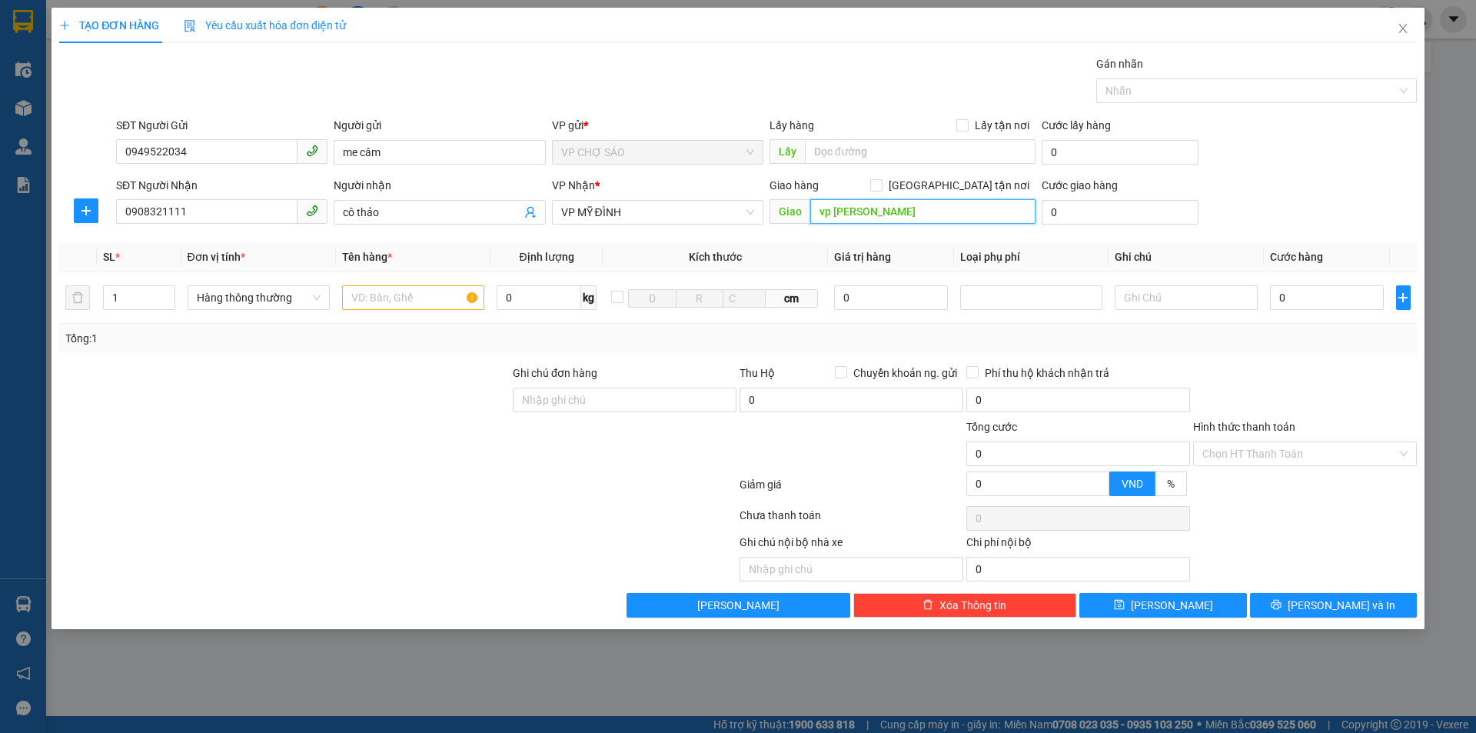
click at [880, 211] on input "vp [PERSON_NAME]" at bounding box center [922, 211] width 225 height 25
type input "md"
click at [377, 297] on input "text" at bounding box center [413, 297] width 142 height 25
type input "thực phẩm"
type input "2"
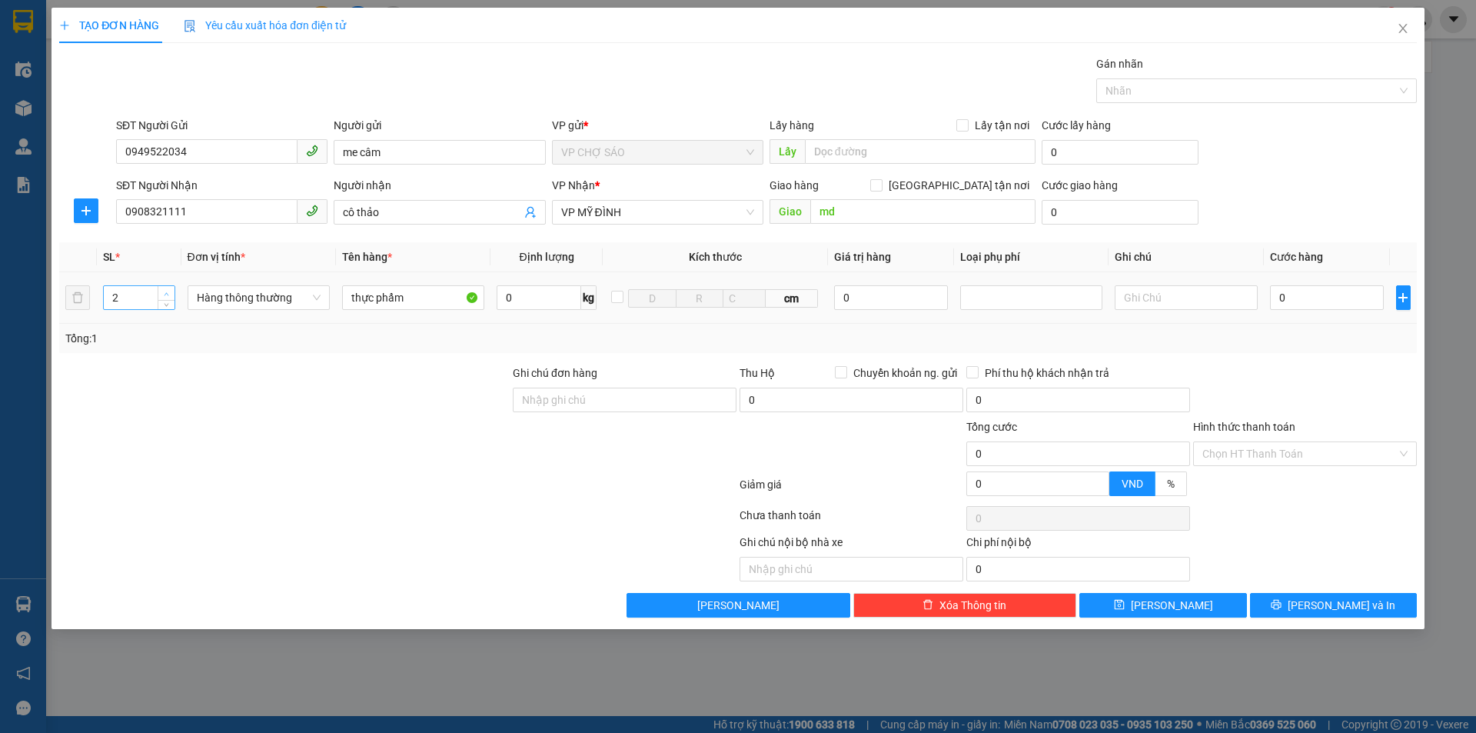
click at [166, 288] on span "Increase Value" at bounding box center [166, 293] width 17 height 14
click at [1281, 295] on input "0" at bounding box center [1327, 297] width 115 height 25
type input "9"
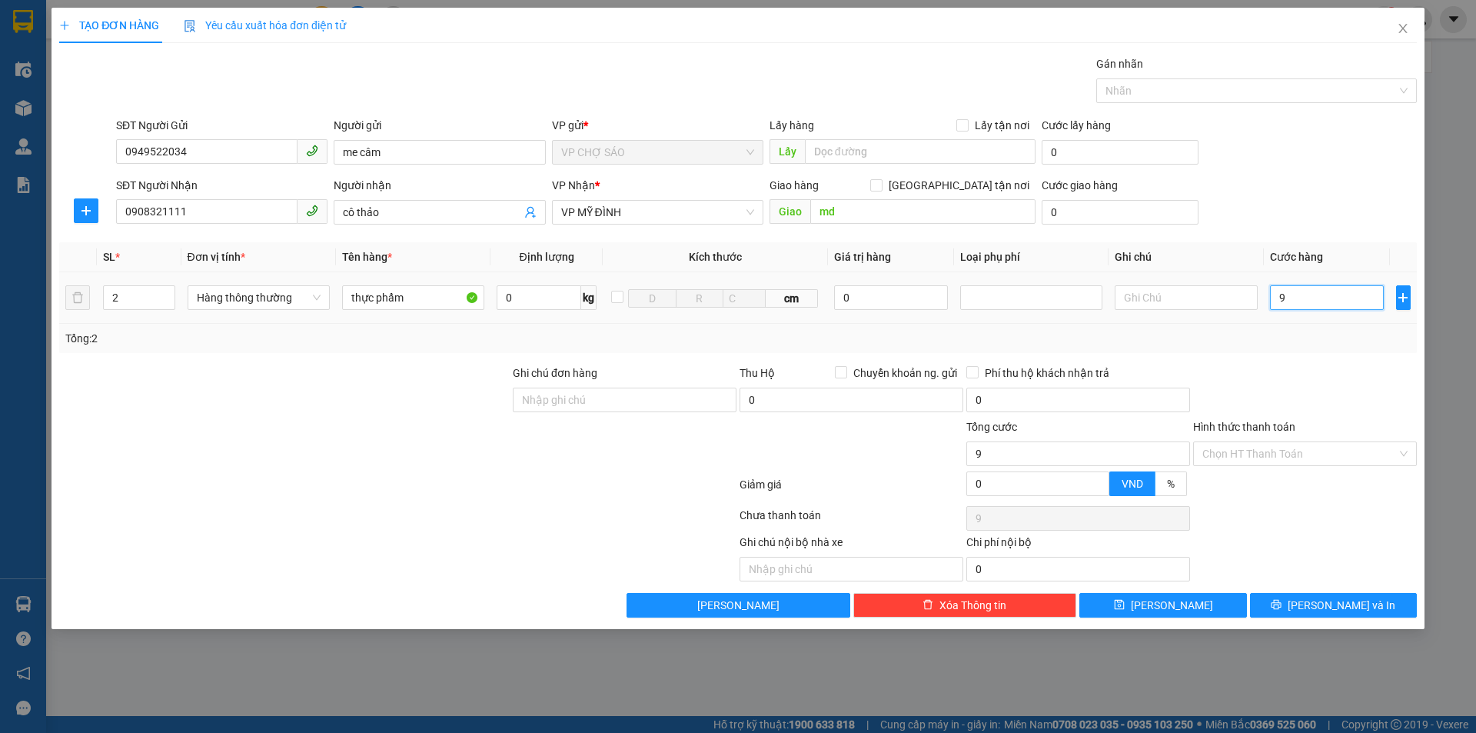
type input "90"
type input "900"
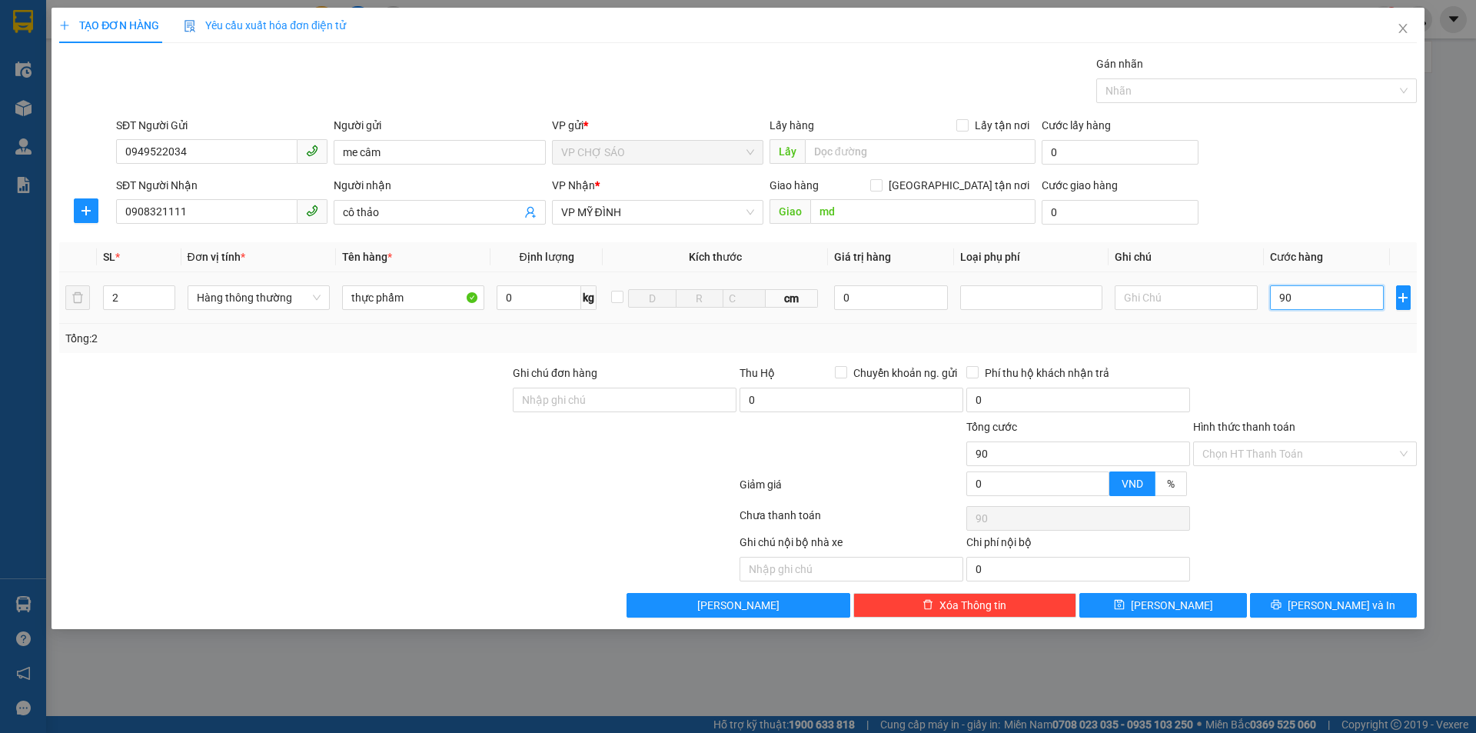
type input "900"
type input "9.000"
type input "90.000"
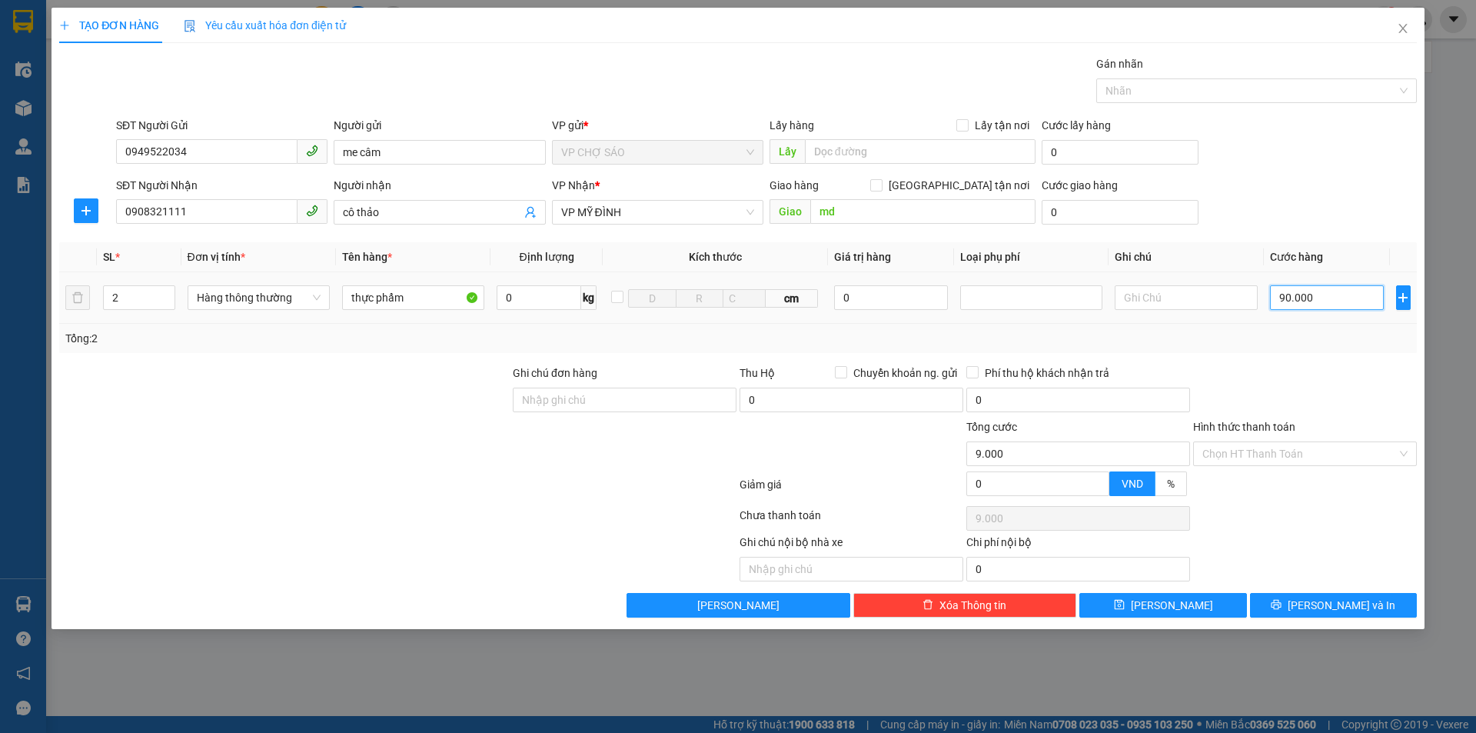
type input "90.000"
click at [1293, 456] on input "Hình thức thanh toán" at bounding box center [1299, 453] width 195 height 23
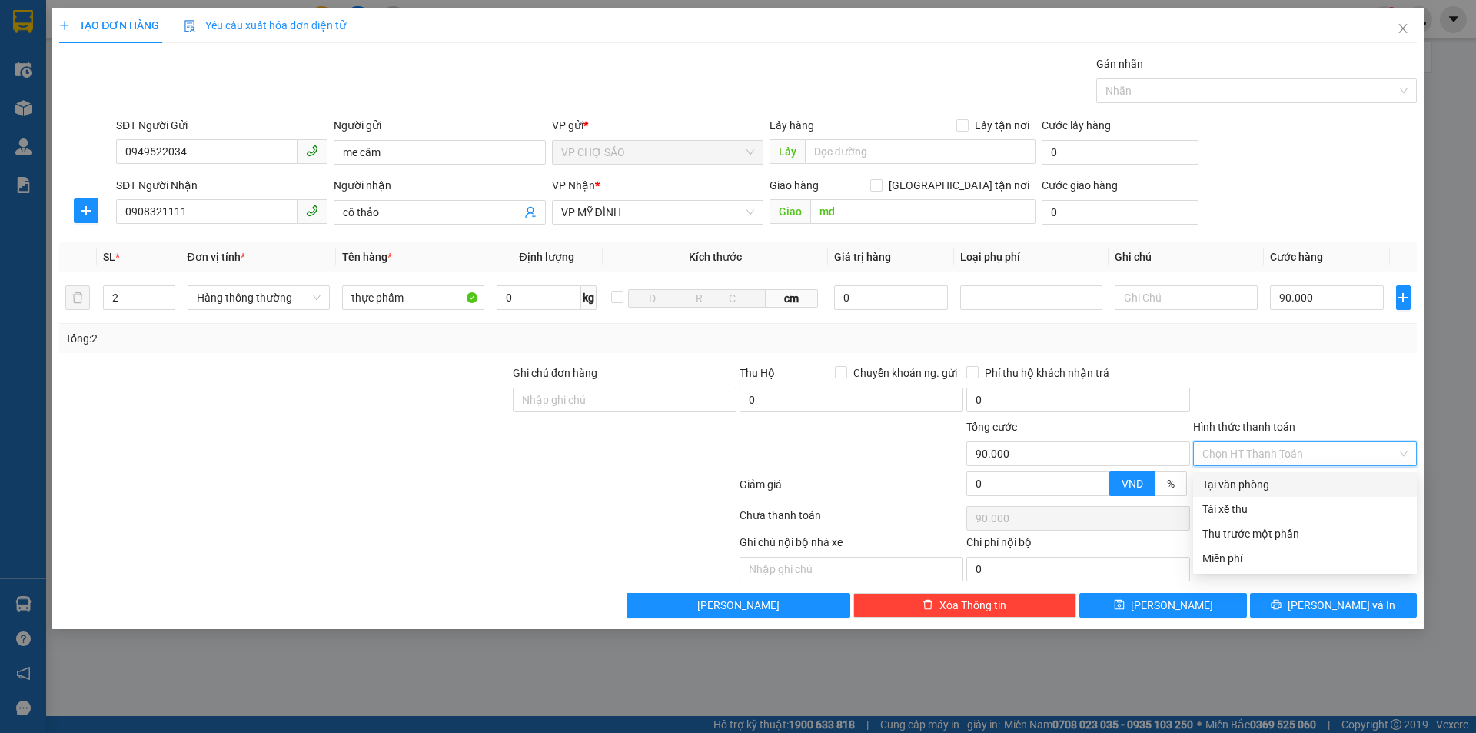
click at [1285, 481] on div "Tại văn phòng" at bounding box center [1304, 484] width 205 height 17
type input "0"
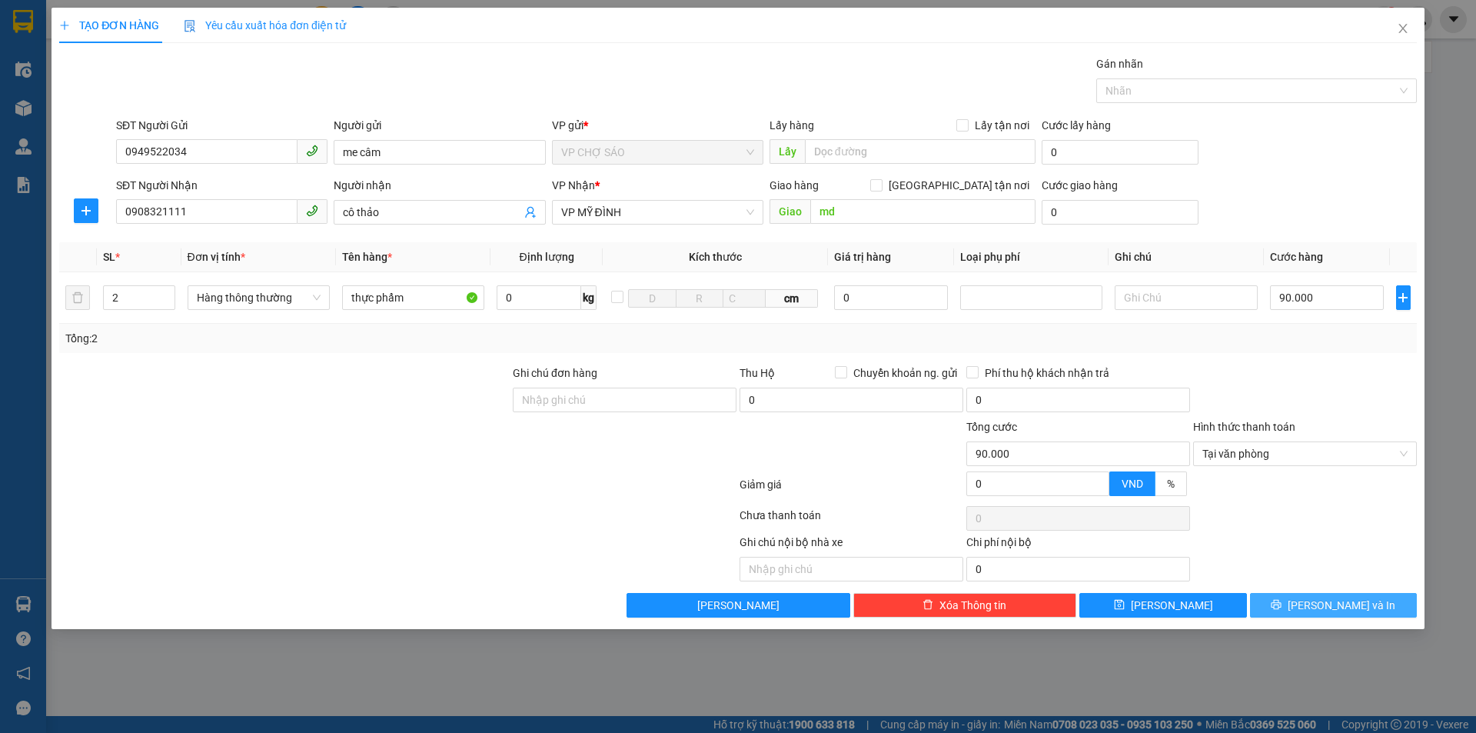
click at [1269, 603] on button "[PERSON_NAME] và In" at bounding box center [1333, 605] width 167 height 25
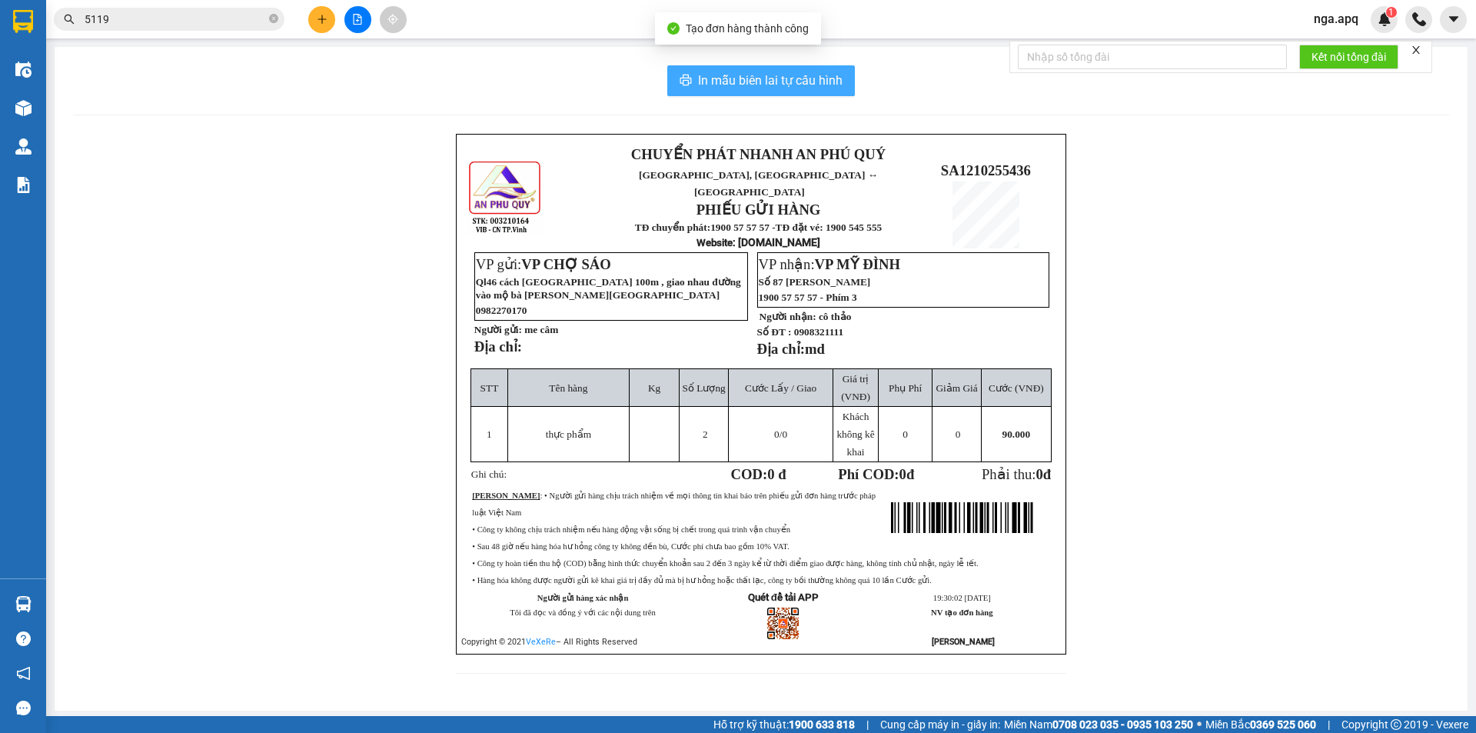
click at [774, 78] on span "In mẫu biên lai tự cấu hình" at bounding box center [770, 80] width 145 height 19
